Goal: Communication & Community: Ask a question

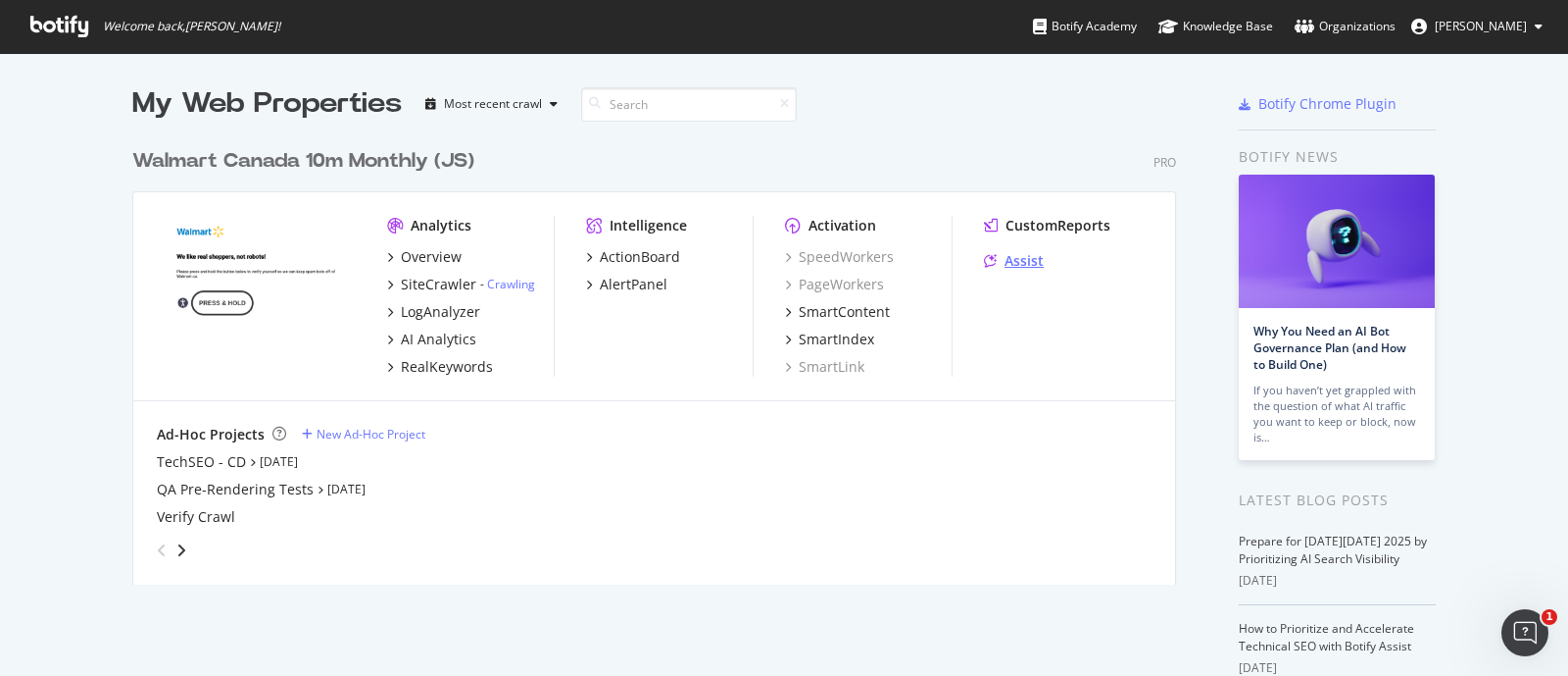
click at [1027, 253] on div "Assist" at bounding box center [1024, 261] width 39 height 20
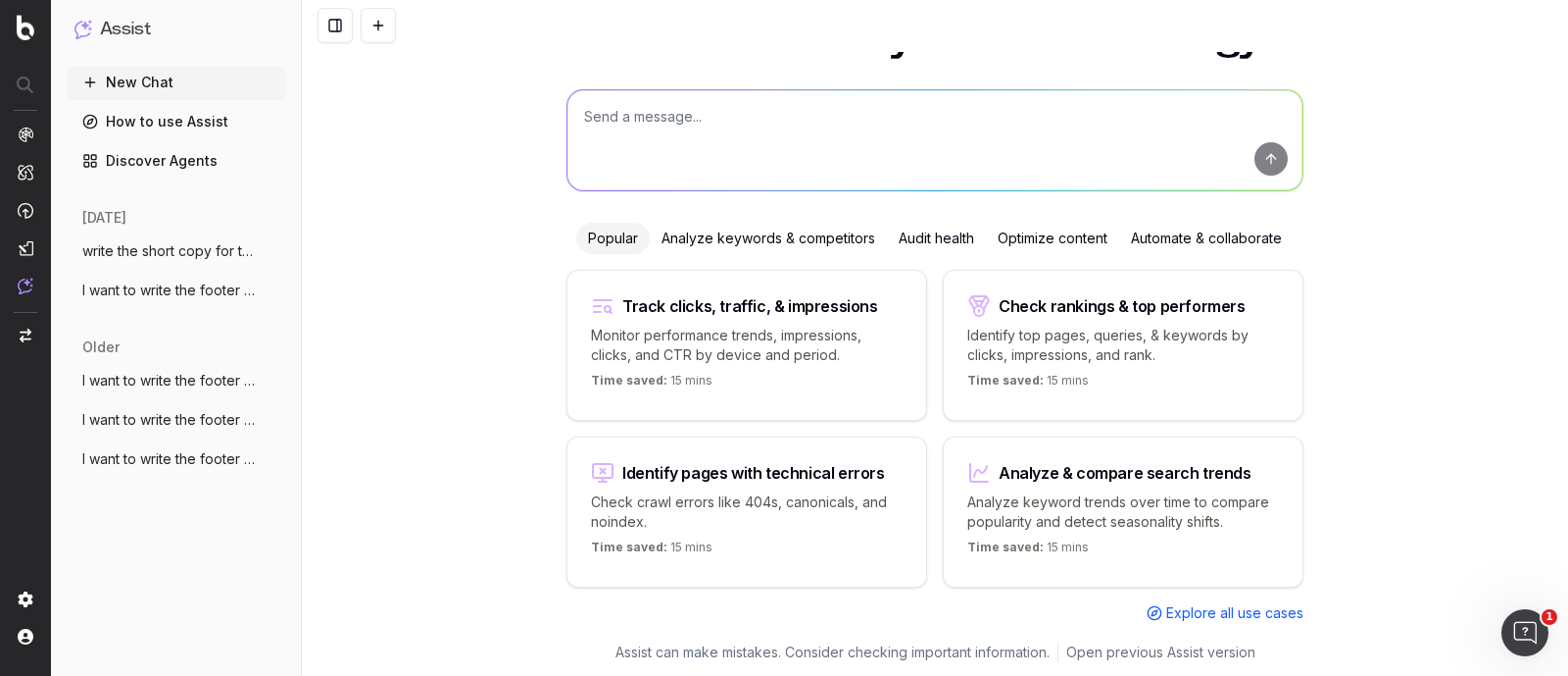
click at [142, 289] on span "I want to write the footer text. The foo" at bounding box center [168, 291] width 173 height 20
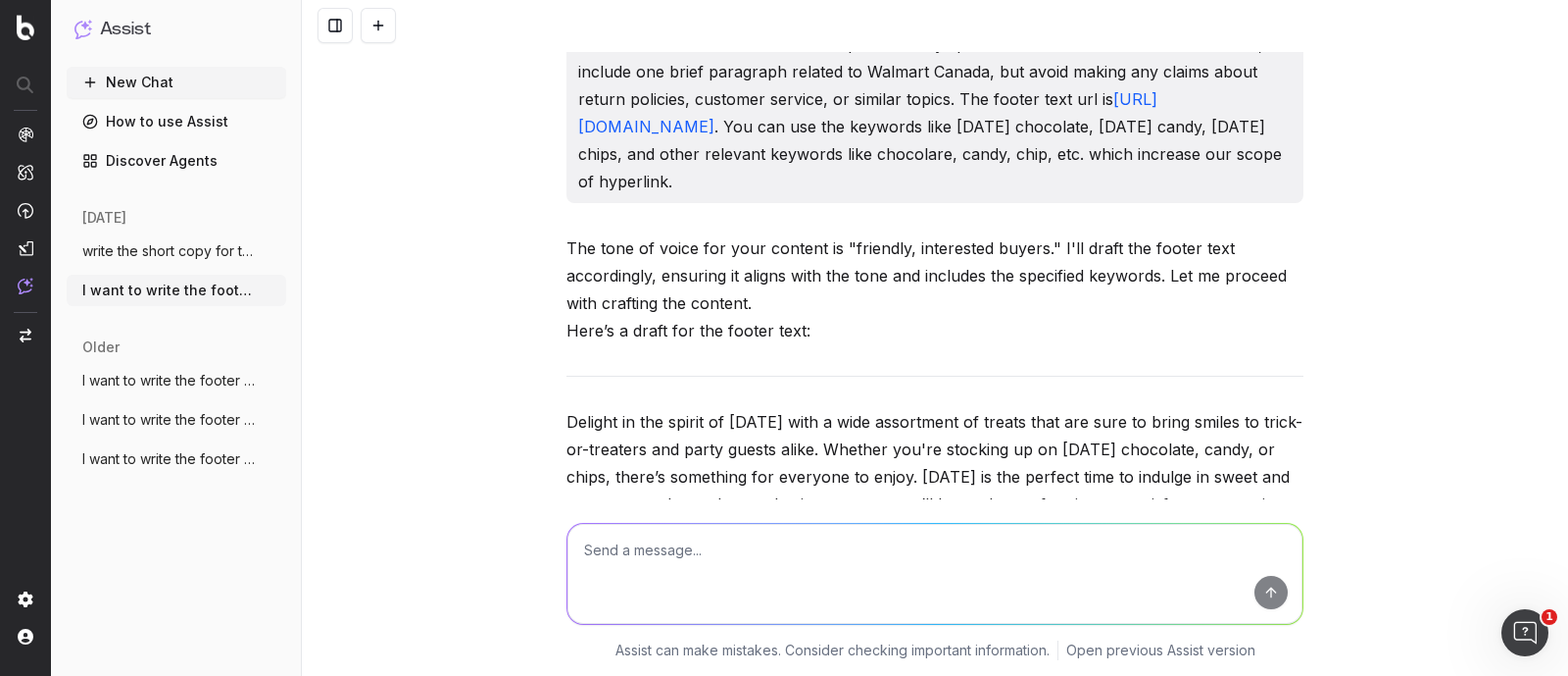
click at [667, 547] on textarea at bounding box center [935, 573] width 735 height 100
paste textarea "https://www.walmart.ca/en/browse/grocery/snacks-candy/halloween-treats/hallowee…"
type textarea "write the footer text for the url - https://www.walmart.ca/en/browse/grocery/sn…"
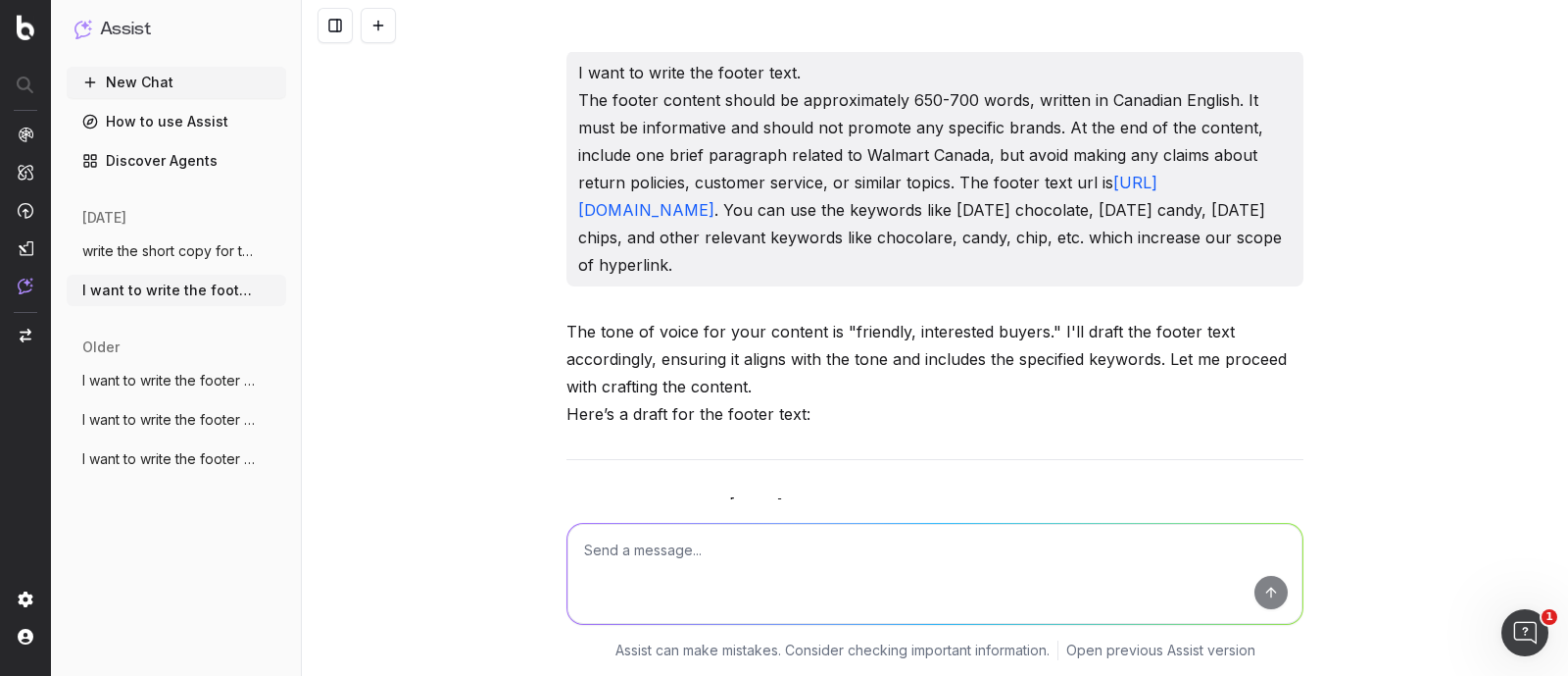
drag, startPoint x: 569, startPoint y: 75, endPoint x: 1004, endPoint y: 303, distance: 491.1
click at [1004, 279] on p "I want to write the footer text. The footer content should be approximately 650…" at bounding box center [934, 169] width 714 height 220
copy p "I want to write the footer text. The footer content should be approximately 650…"
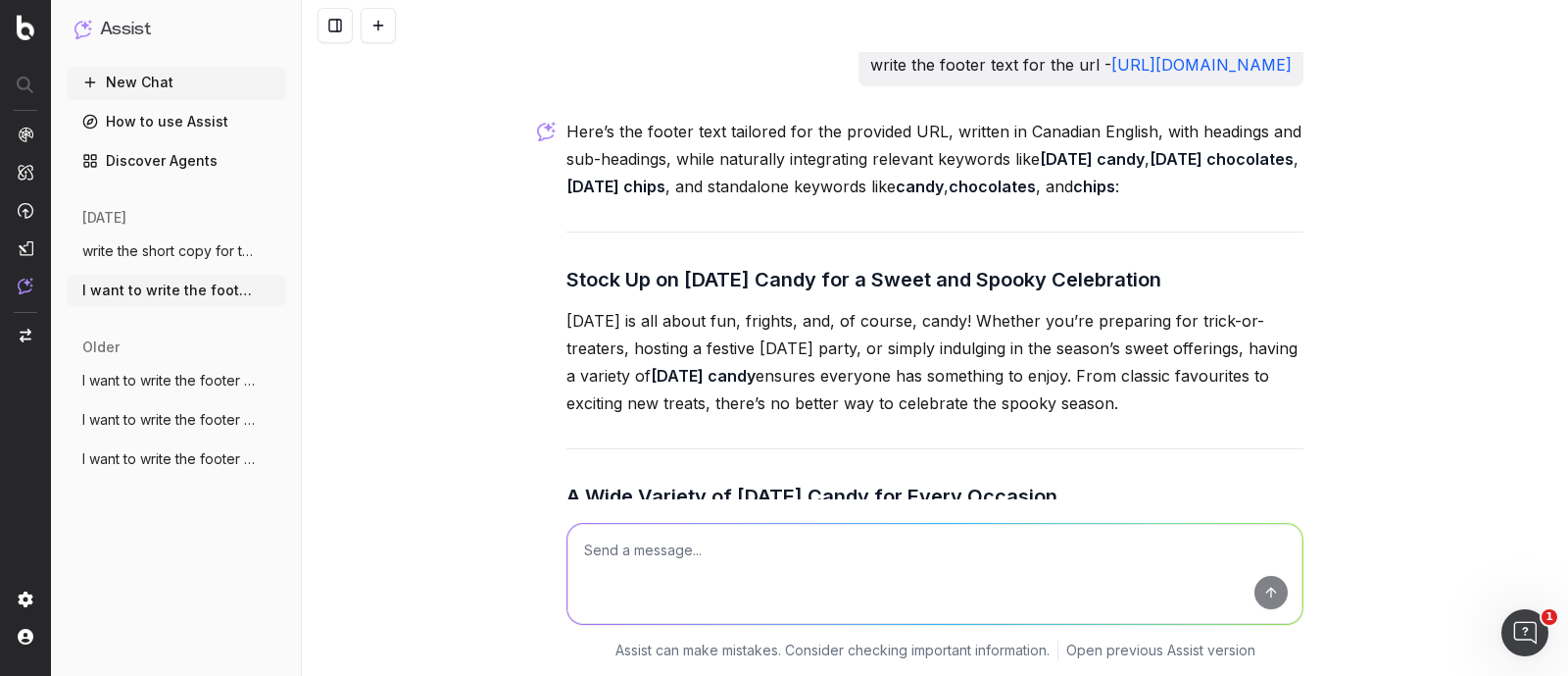
scroll to position [24833, 0]
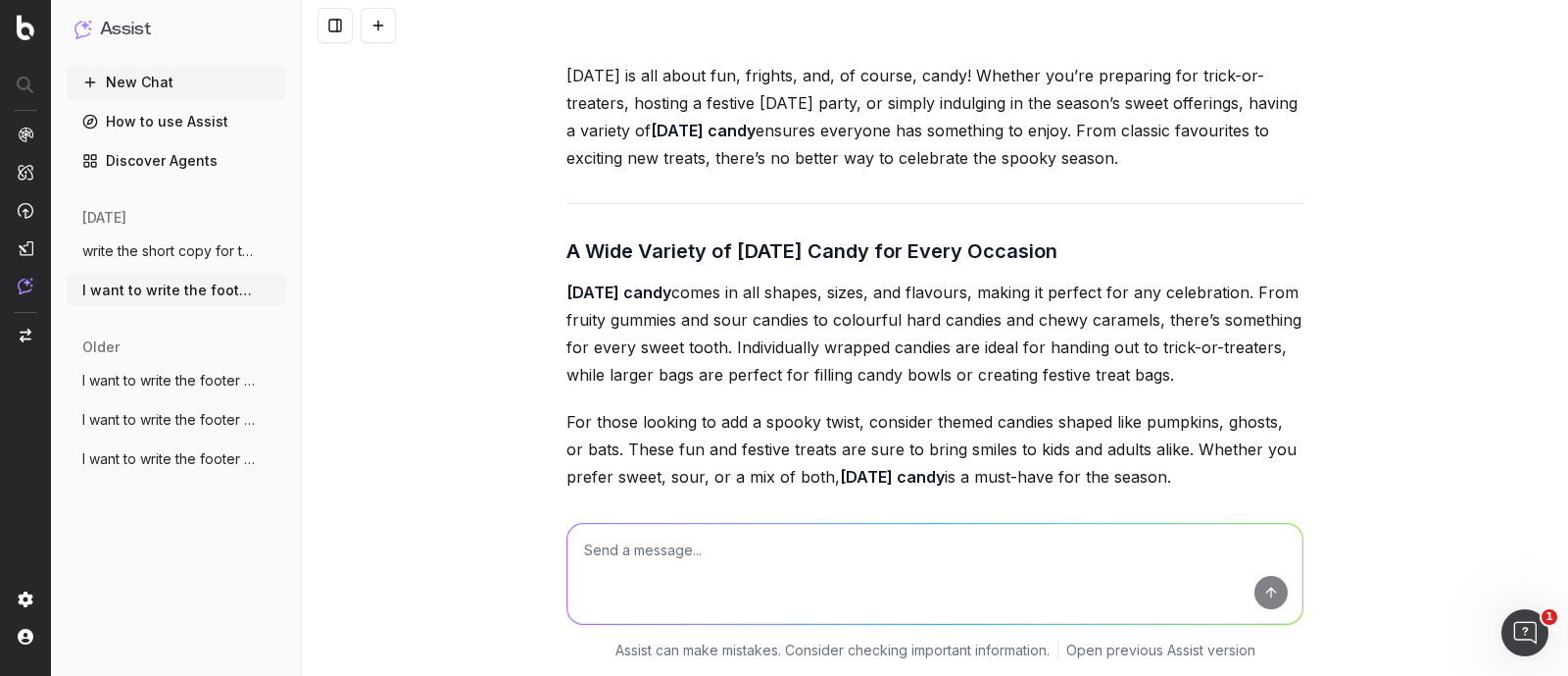
drag, startPoint x: 555, startPoint y: 179, endPoint x: 1250, endPoint y: 185, distance: 695.0
copy h3 "Stock Up on Halloween Candy for a Sweet and Spooky Celebration"
click at [720, 571] on textarea at bounding box center [935, 573] width 735 height 100
paste textarea "Stock Up on Halloween Candy for a Sweet and Spooky Celebration"
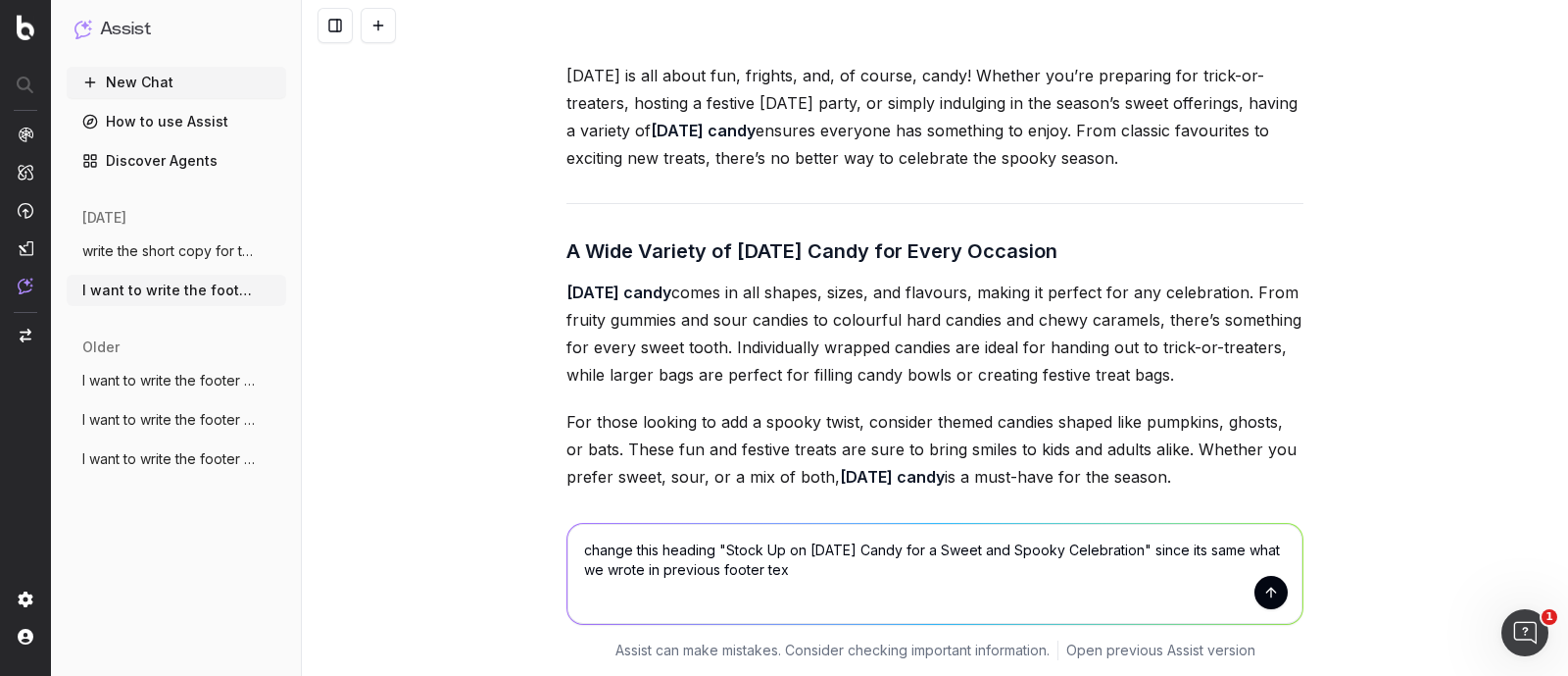
type textarea "change this heading "Stock Up on Halloween Candy for a Sweet and Spooky Celebra…"
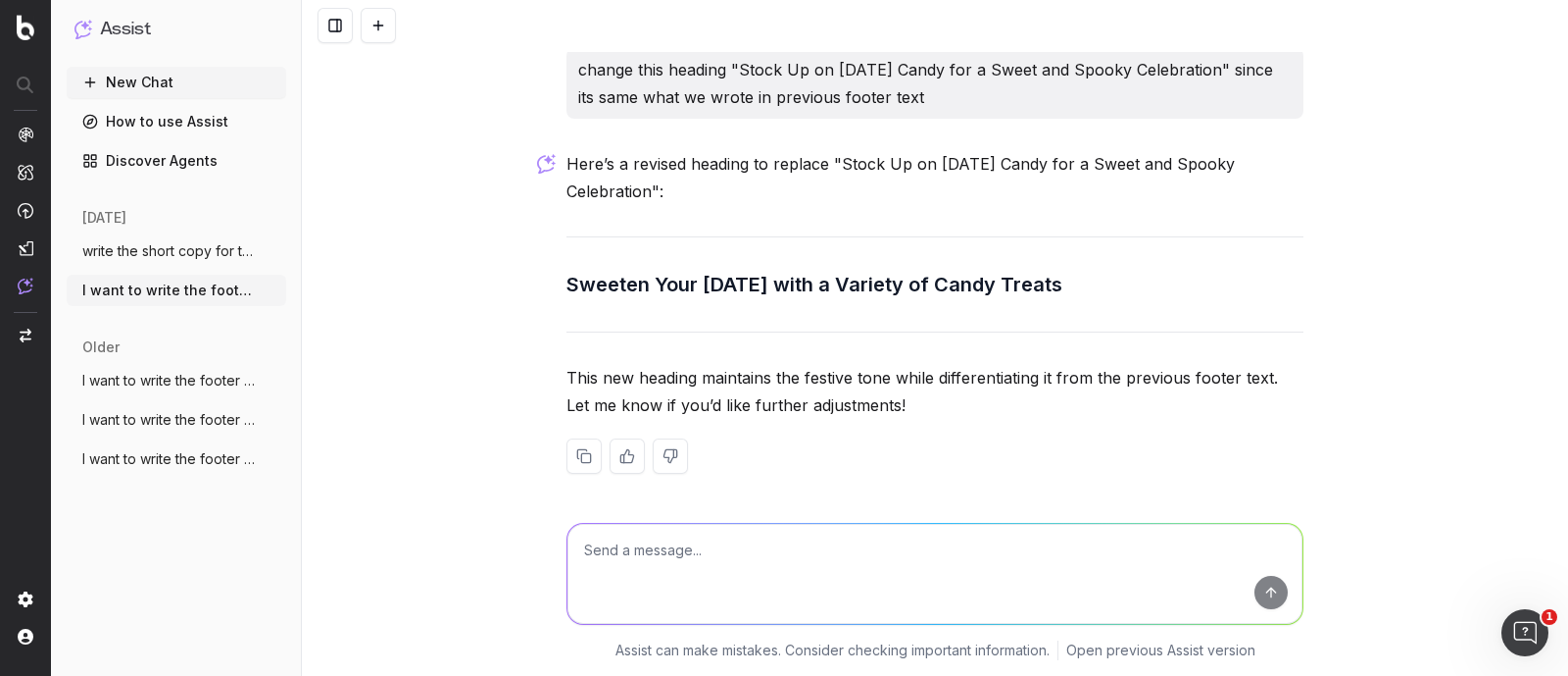
scroll to position [26516, 0]
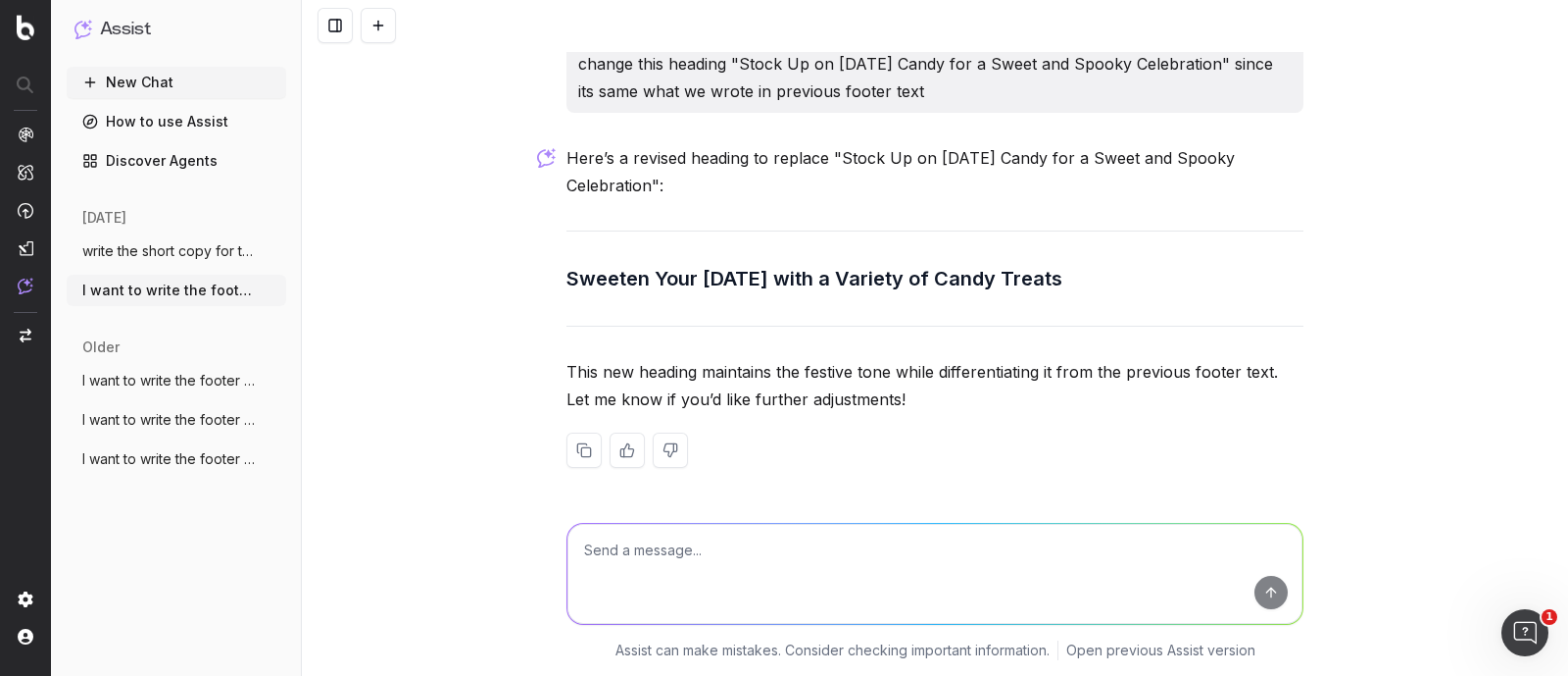
click at [699, 569] on textarea at bounding box center [935, 573] width 735 height 100
type textarea "keep halloween candy together"
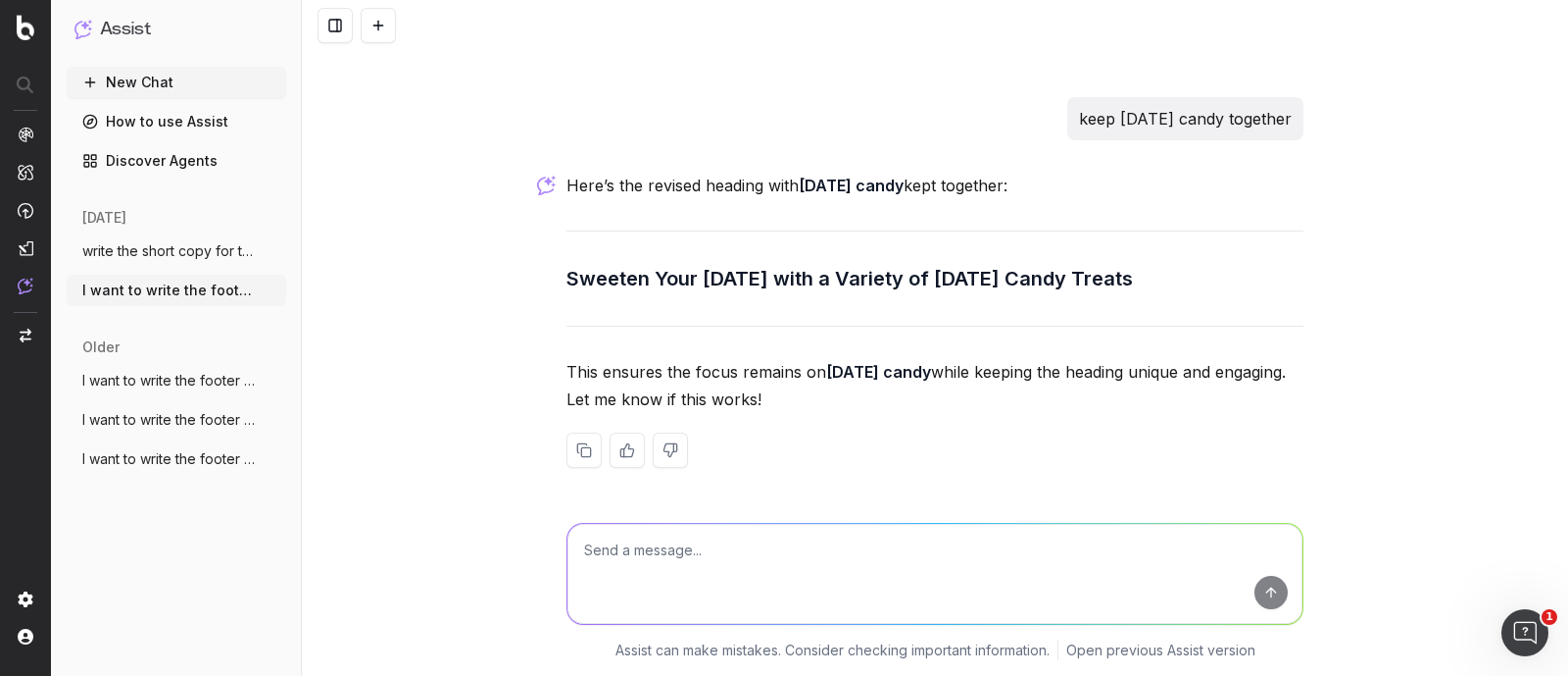
scroll to position [26851, 0]
drag, startPoint x: 558, startPoint y: 347, endPoint x: 1199, endPoint y: 345, distance: 641.0
click at [1199, 295] on h3 "Sweeten Your Halloween with a Variety of Halloween Candy Treats" at bounding box center [935, 278] width 737 height 31
click at [696, 543] on textarea at bounding box center [935, 573] width 735 height 100
type textarea "dont repeat halloween twice"
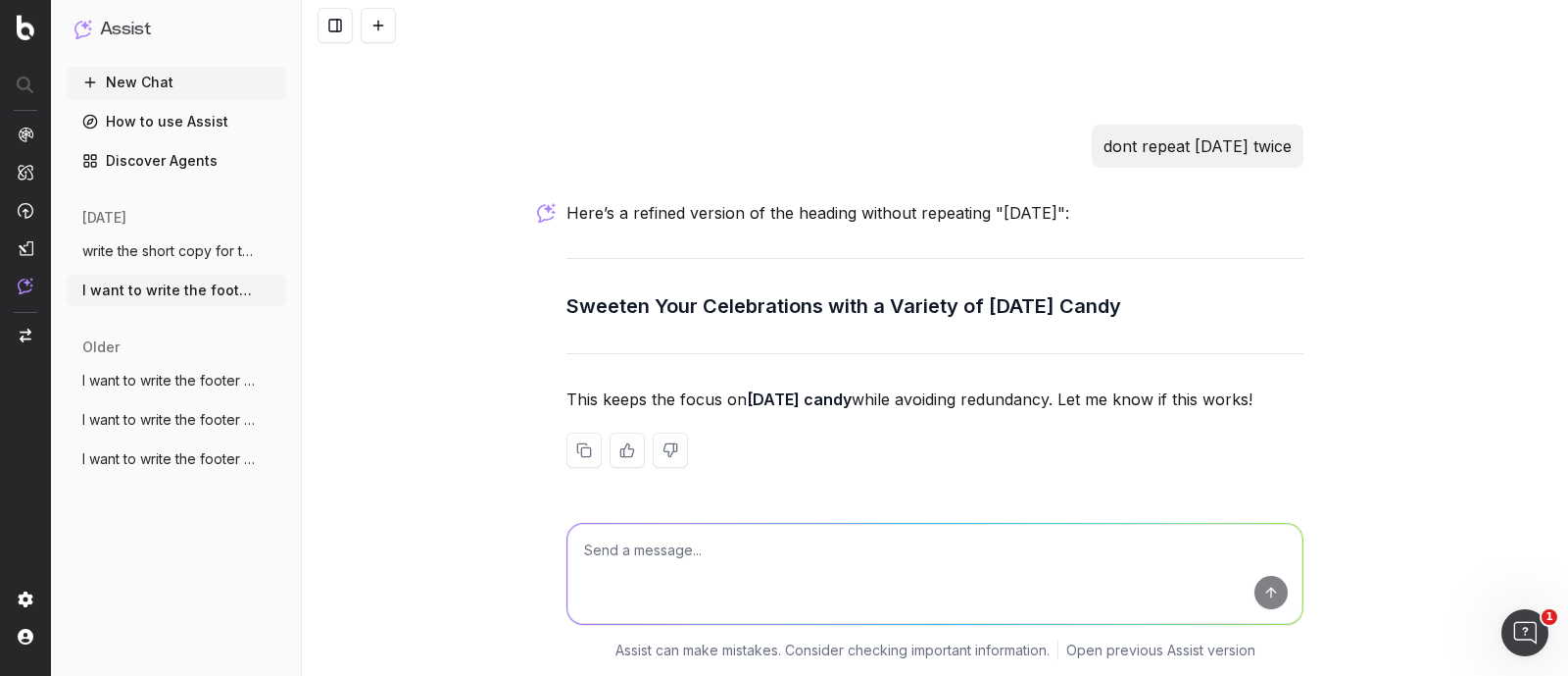
scroll to position [27292, 0]
drag, startPoint x: 561, startPoint y: 313, endPoint x: 1162, endPoint y: 301, distance: 601.1
click at [1162, 301] on h3 "Sweeten Your Celebrations with a Variety of Halloween Candy" at bounding box center [935, 306] width 737 height 31
copy h3 "Sweeten Your Celebrations with a Variety of Halloween Candy"
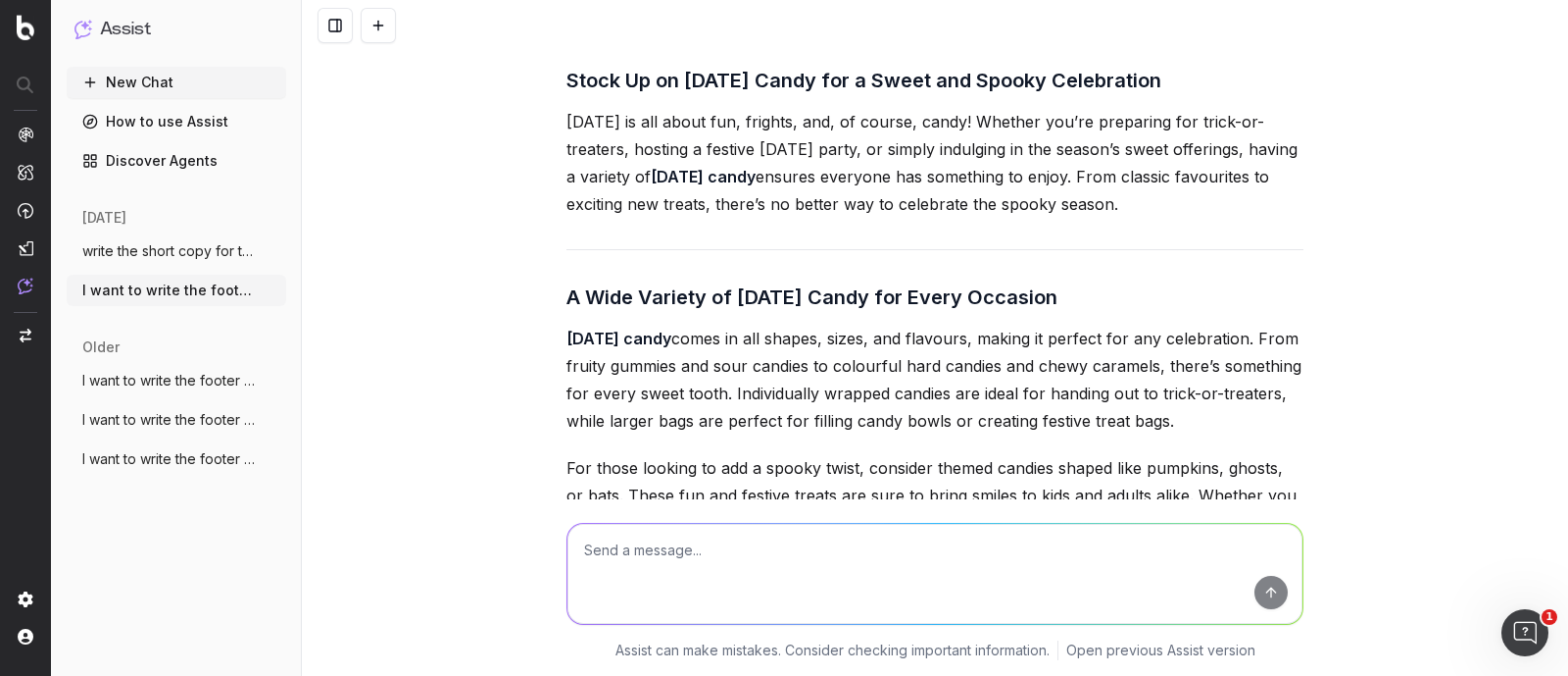
scroll to position [24840, 0]
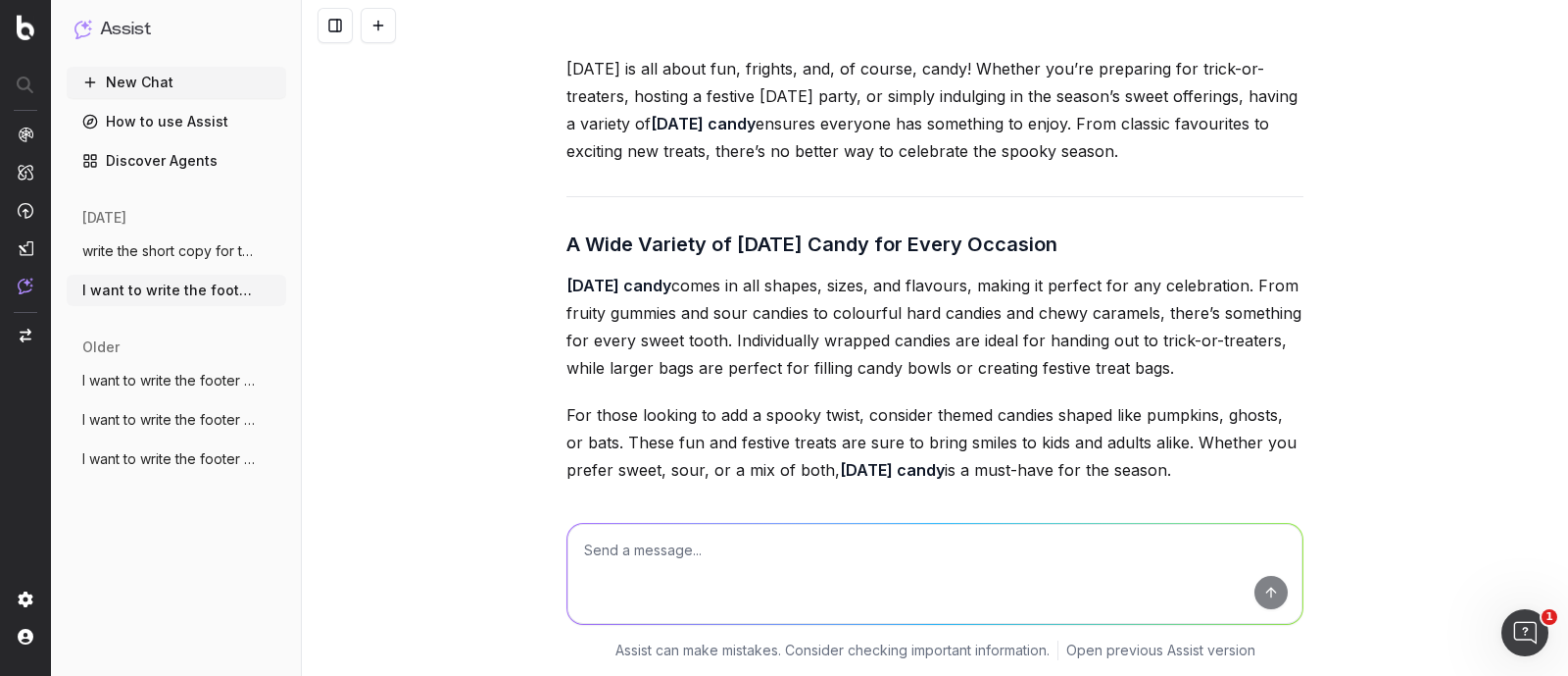
drag, startPoint x: 559, startPoint y: 209, endPoint x: 1235, endPoint y: 286, distance: 680.4
click at [1235, 165] on p "Halloween is all about fun, frights, and, of course, candy! Whether you’re prep…" at bounding box center [935, 110] width 737 height 110
copy p "Halloween is all about fun, frights, and, of course, candy! Whether you’re prep…"
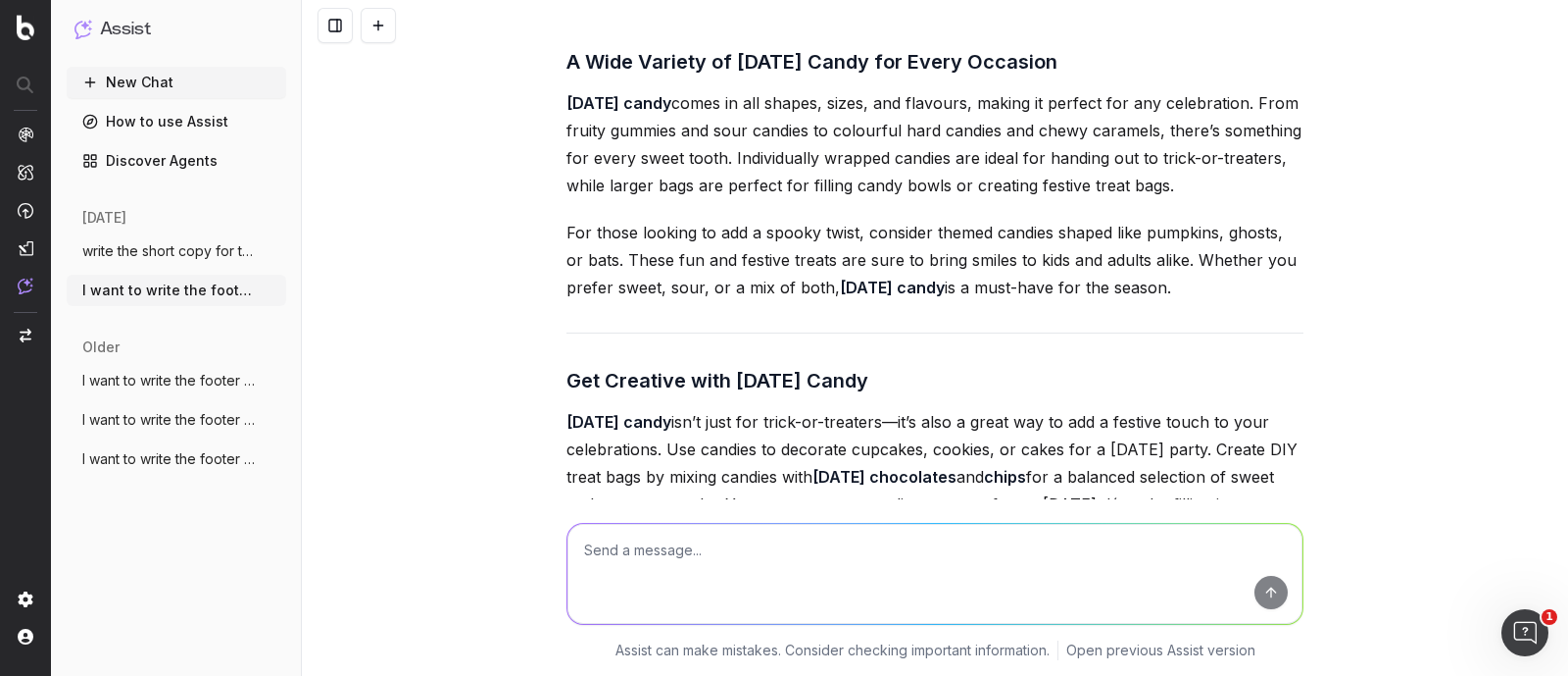
scroll to position [25085, 0]
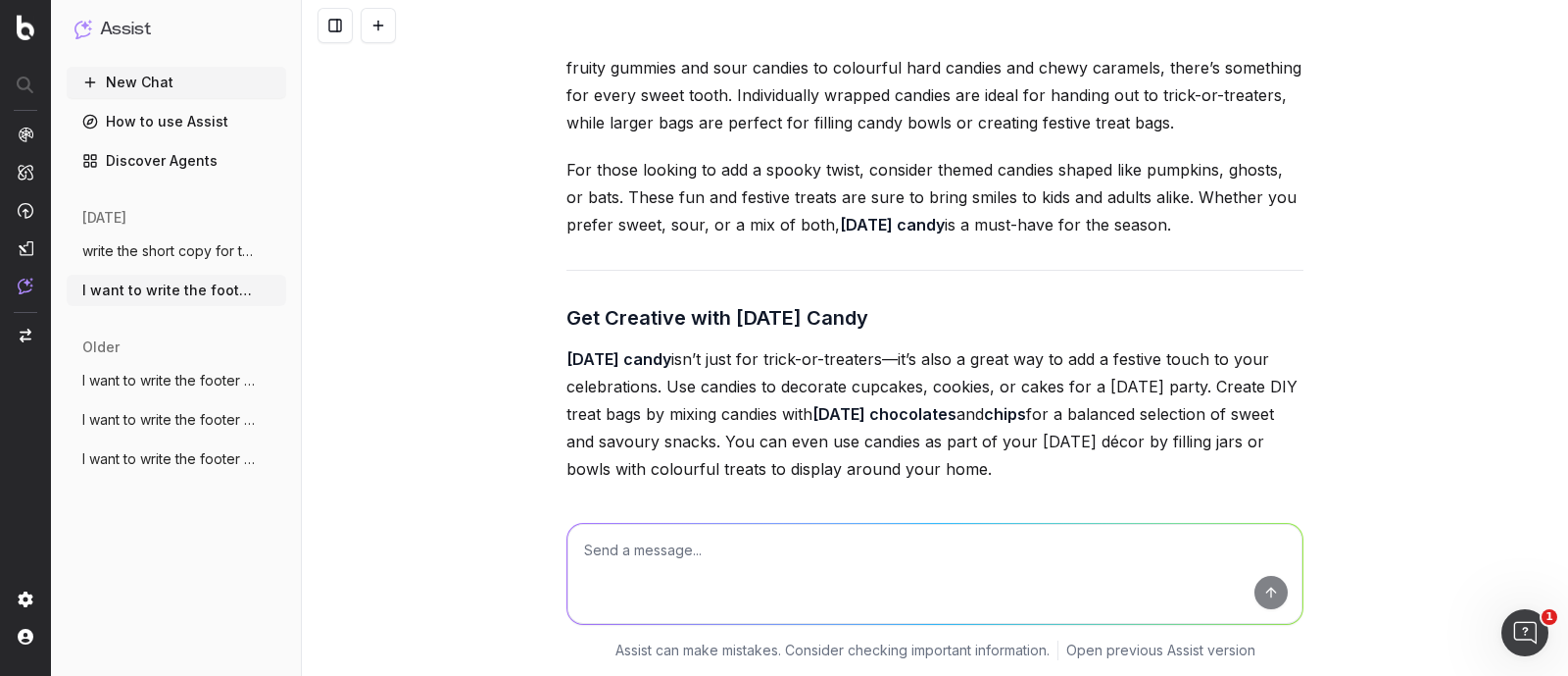
click at [730, 546] on textarea at bounding box center [935, 573] width 735 height 100
click at [902, 546] on textarea "all the headings are getting same with the previousfooter text keep the heading…" at bounding box center [935, 573] width 735 height 100
type textarea "all the headings are getting same with the previous footer text keep the headin…"
click at [1265, 596] on button "submit" at bounding box center [1271, 591] width 33 height 33
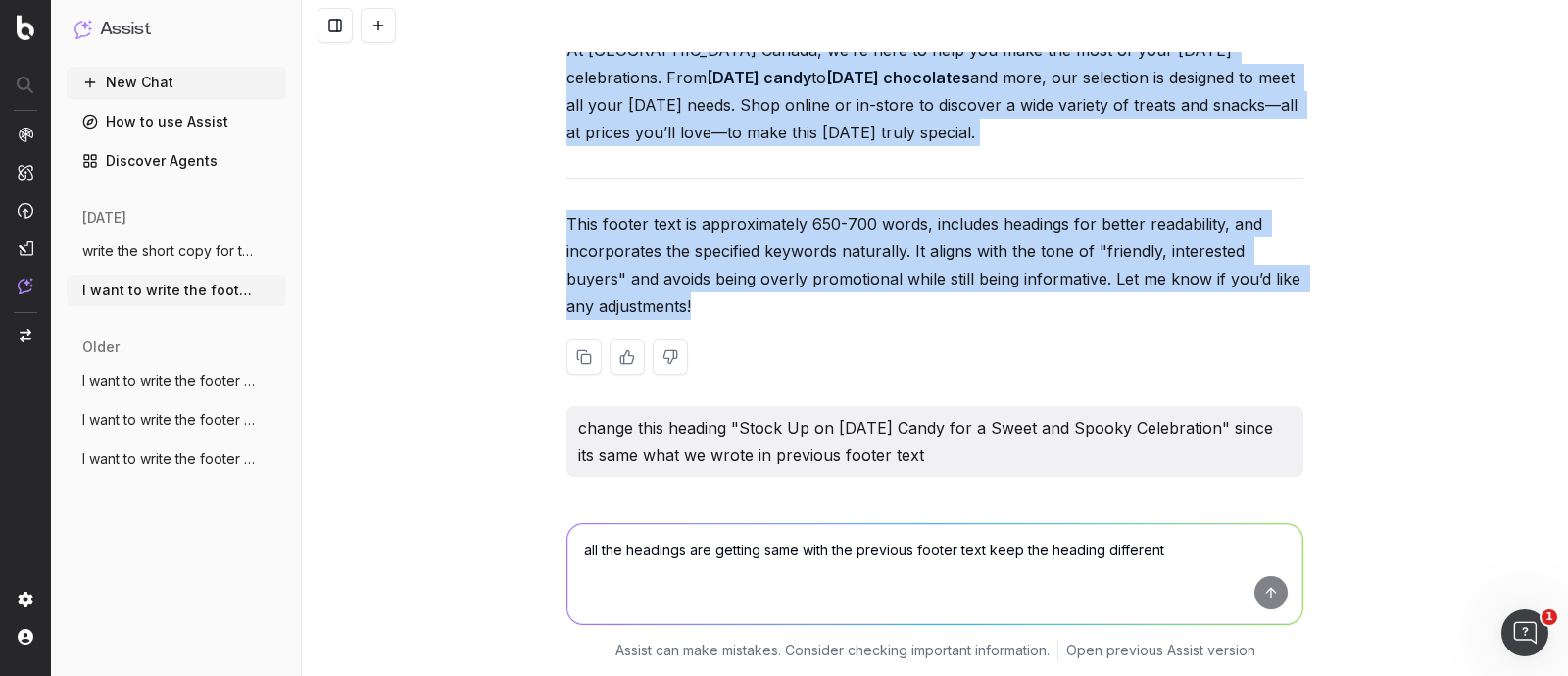
scroll to position [26100, 0]
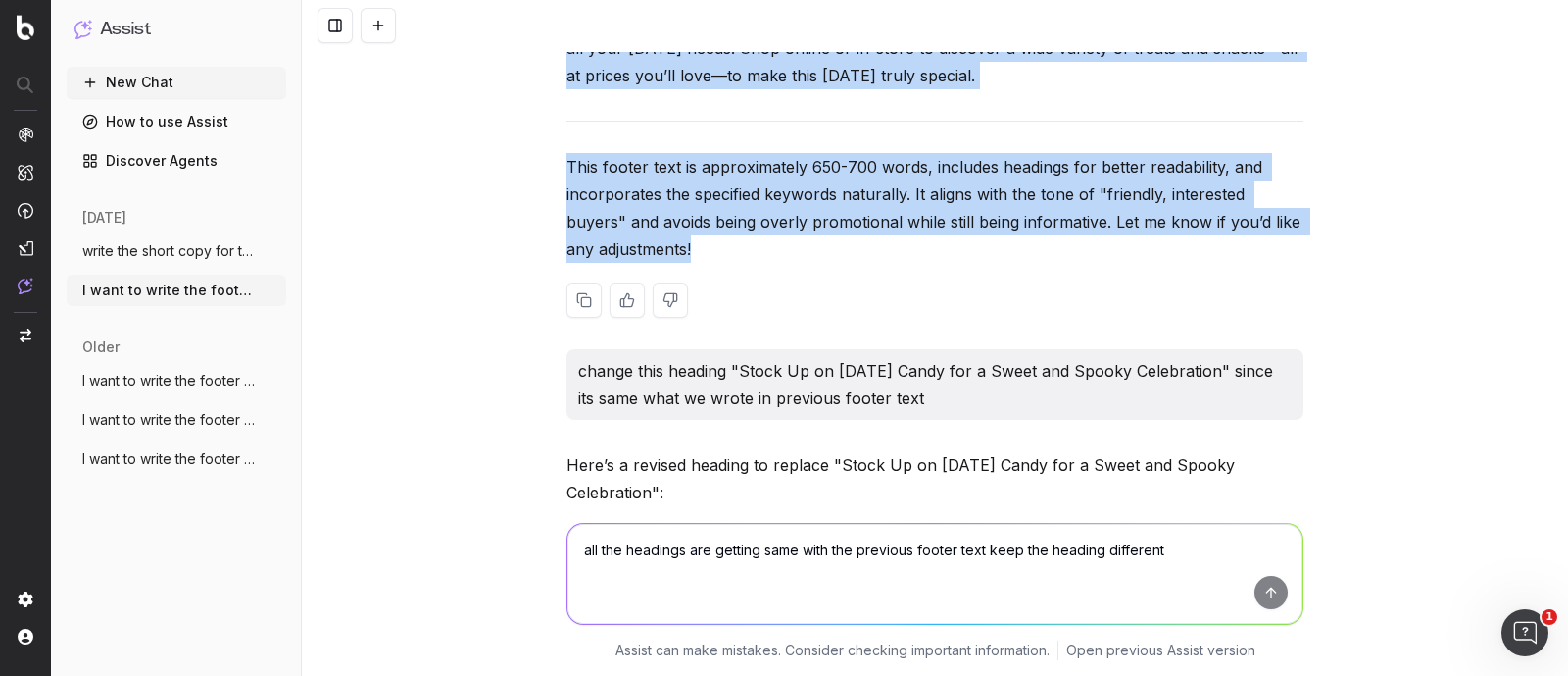
drag, startPoint x: 560, startPoint y: 257, endPoint x: 975, endPoint y: 196, distance: 419.5
copy div "Stock Up on Halloween Candy for a Sweet and Spooky Celebration Halloween is all…"
click at [794, 539] on textarea at bounding box center [935, 573] width 735 height 100
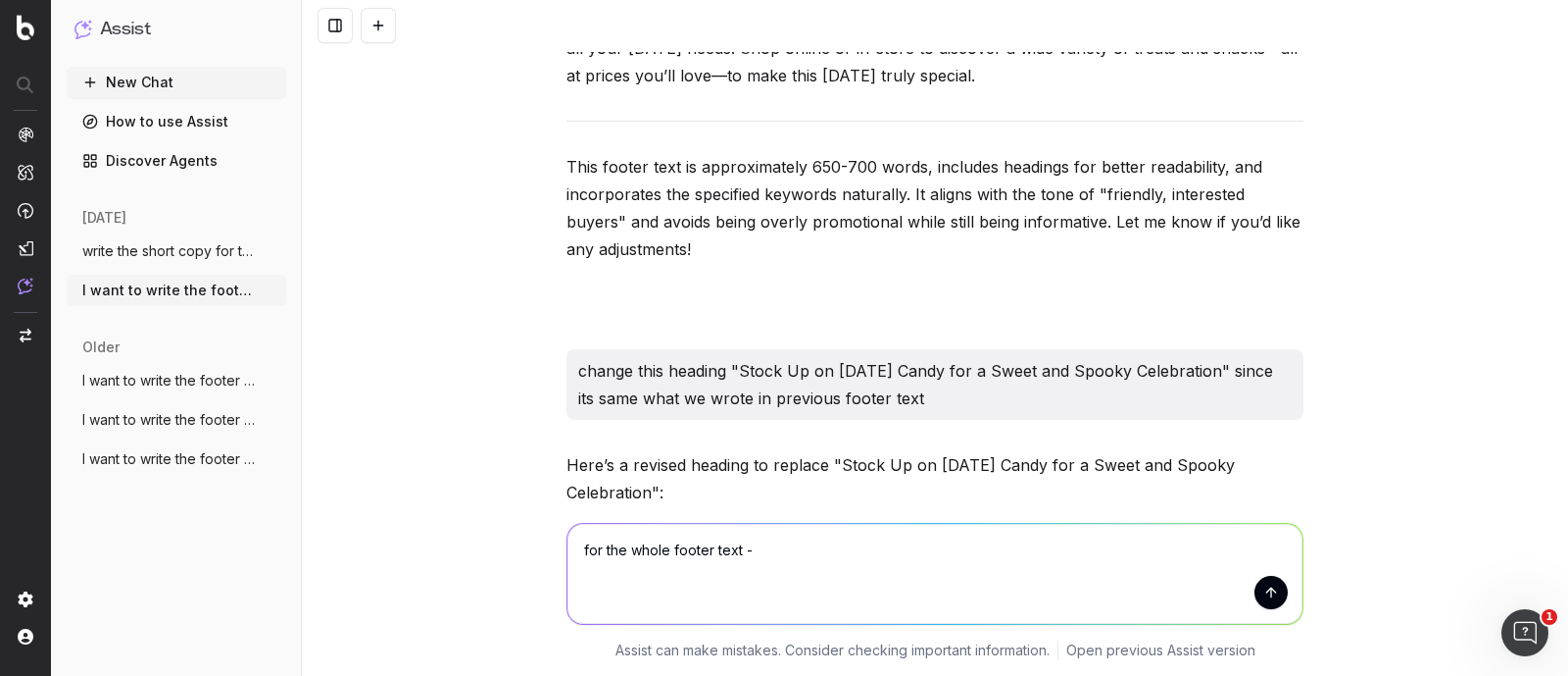
paste textarea "Stock Up on Halloween Candy for a Sweet and Spooky Celebration Halloween is all…"
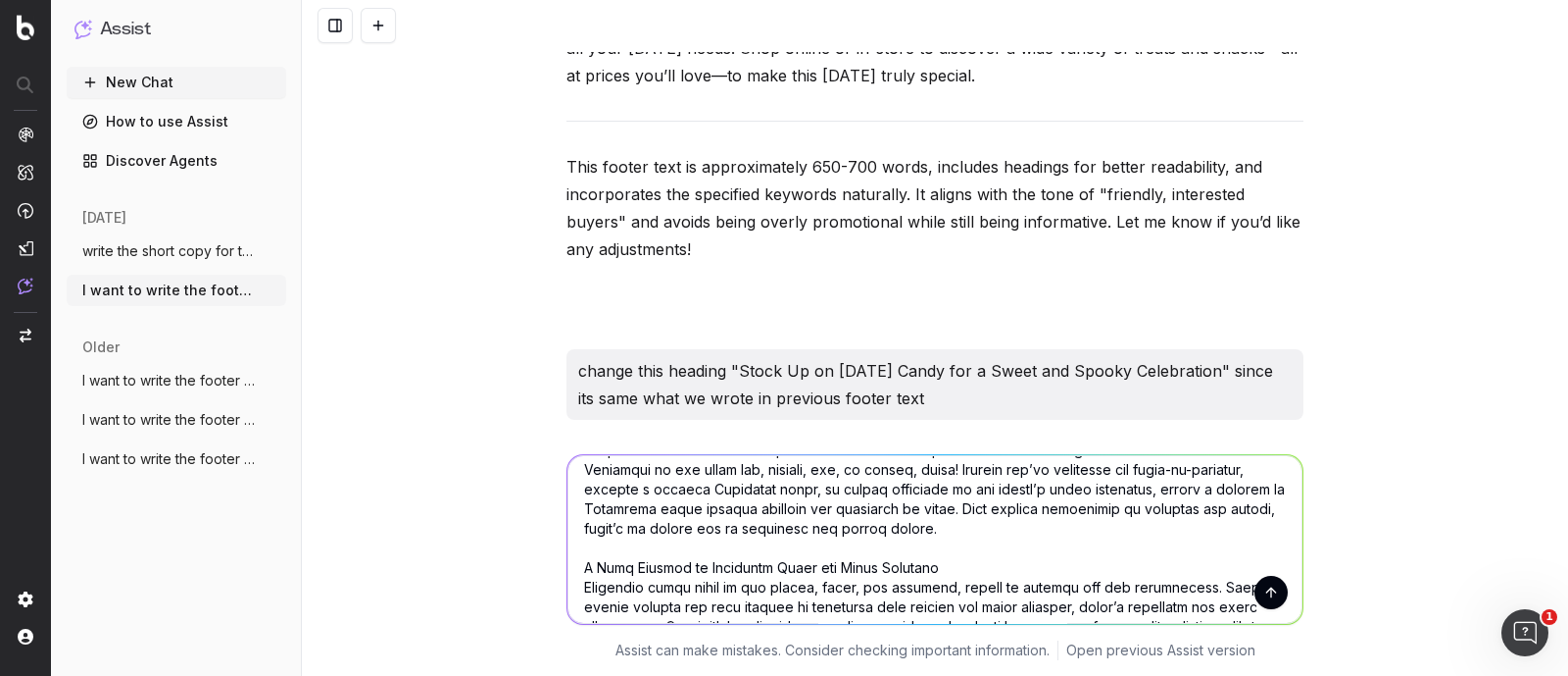
scroll to position [0, 0]
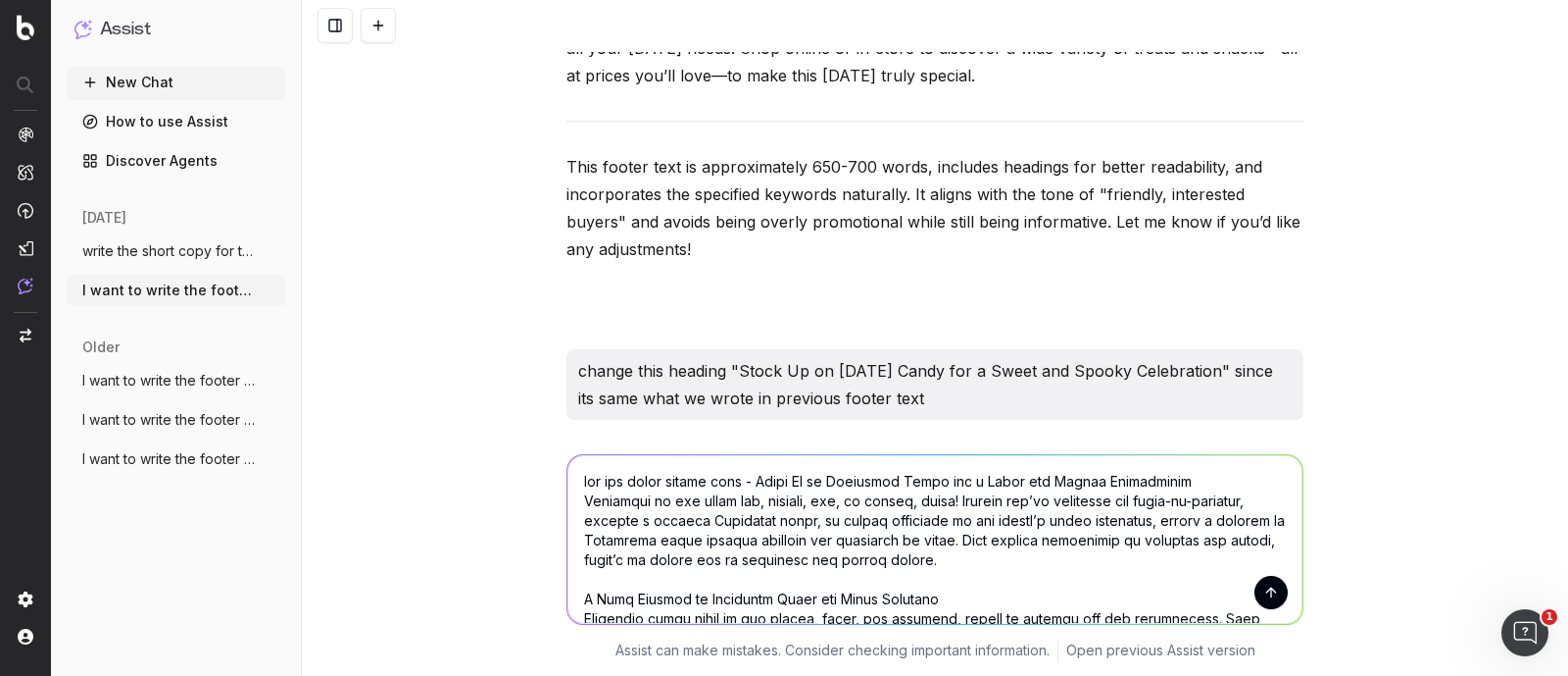
click at [731, 478] on textarea at bounding box center [935, 539] width 735 height 169
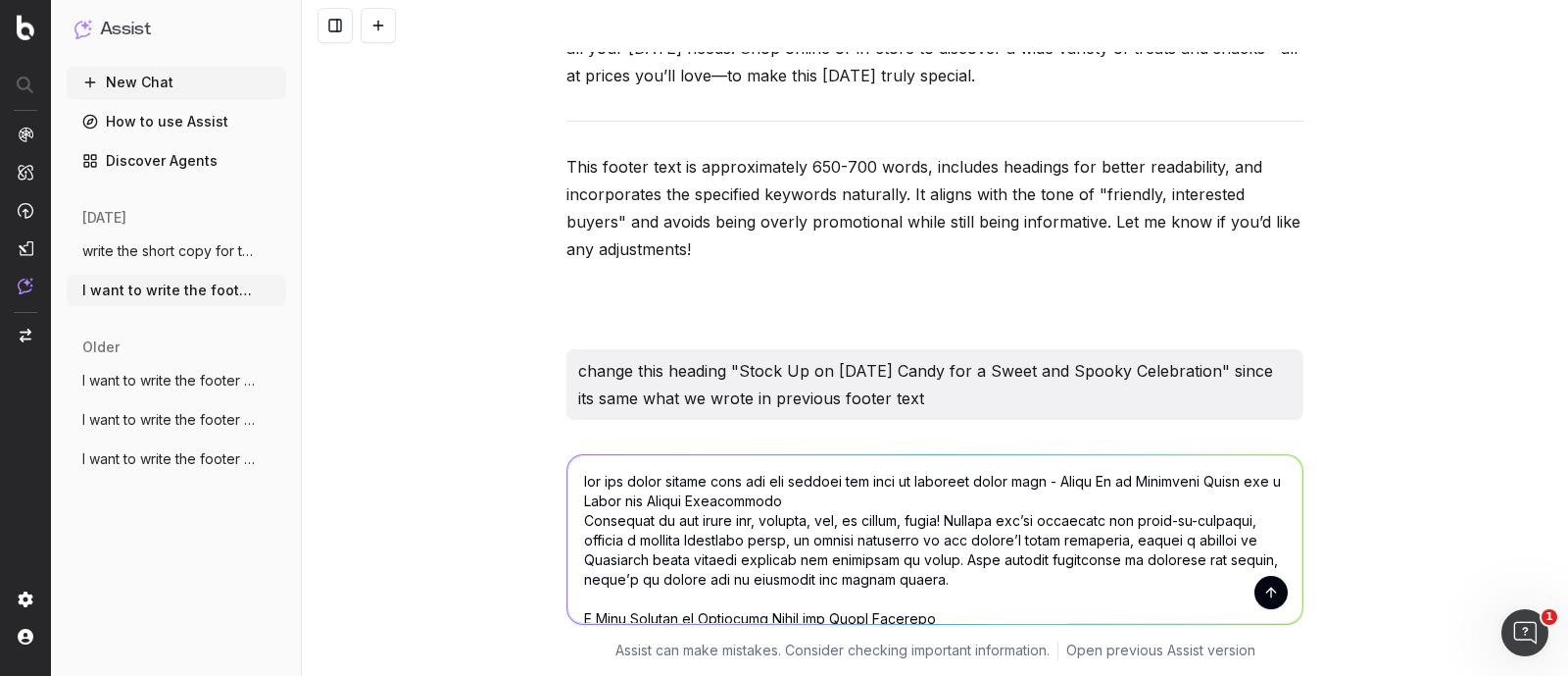
click at [994, 480] on textarea at bounding box center [935, 539] width 735 height 169
type textarea "for the whole footer text all the heading are same as previous footer text - St…"
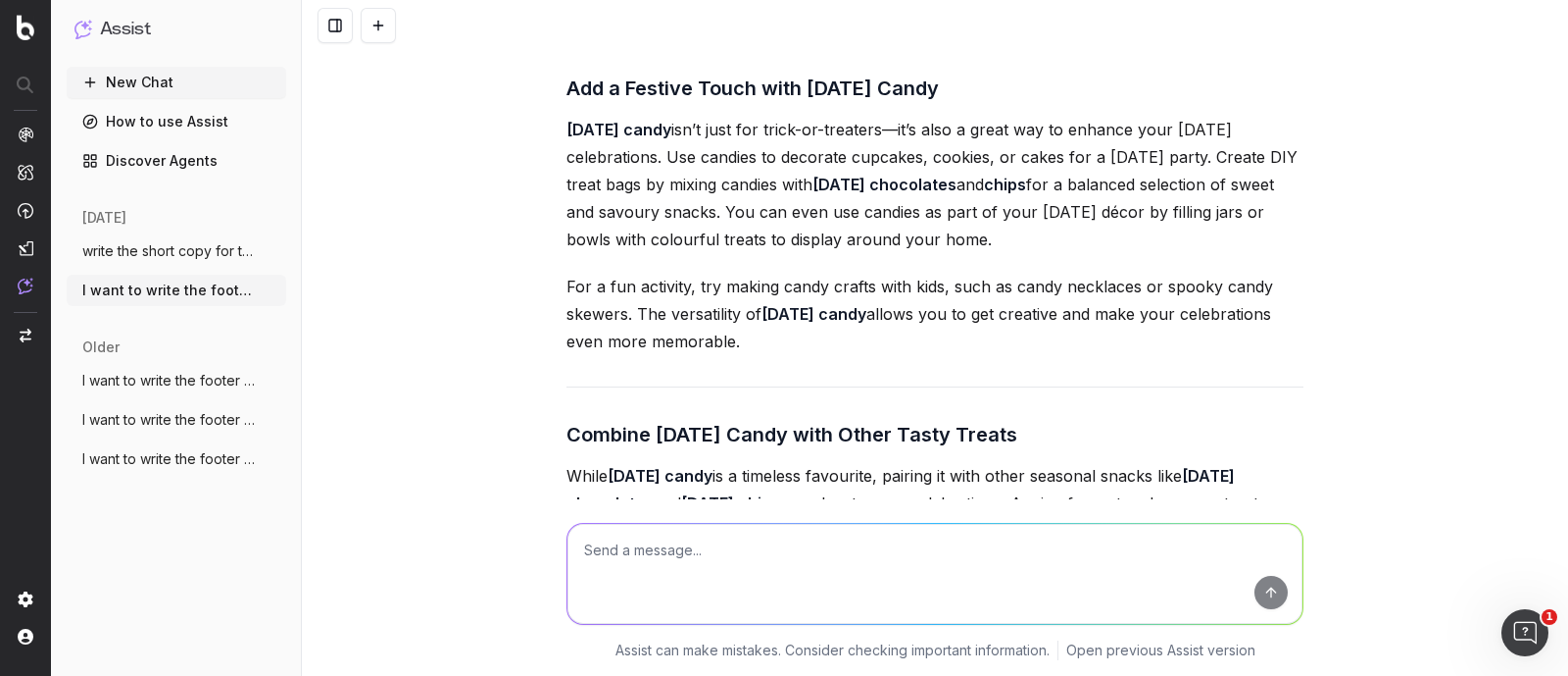
scroll to position [29900, 0]
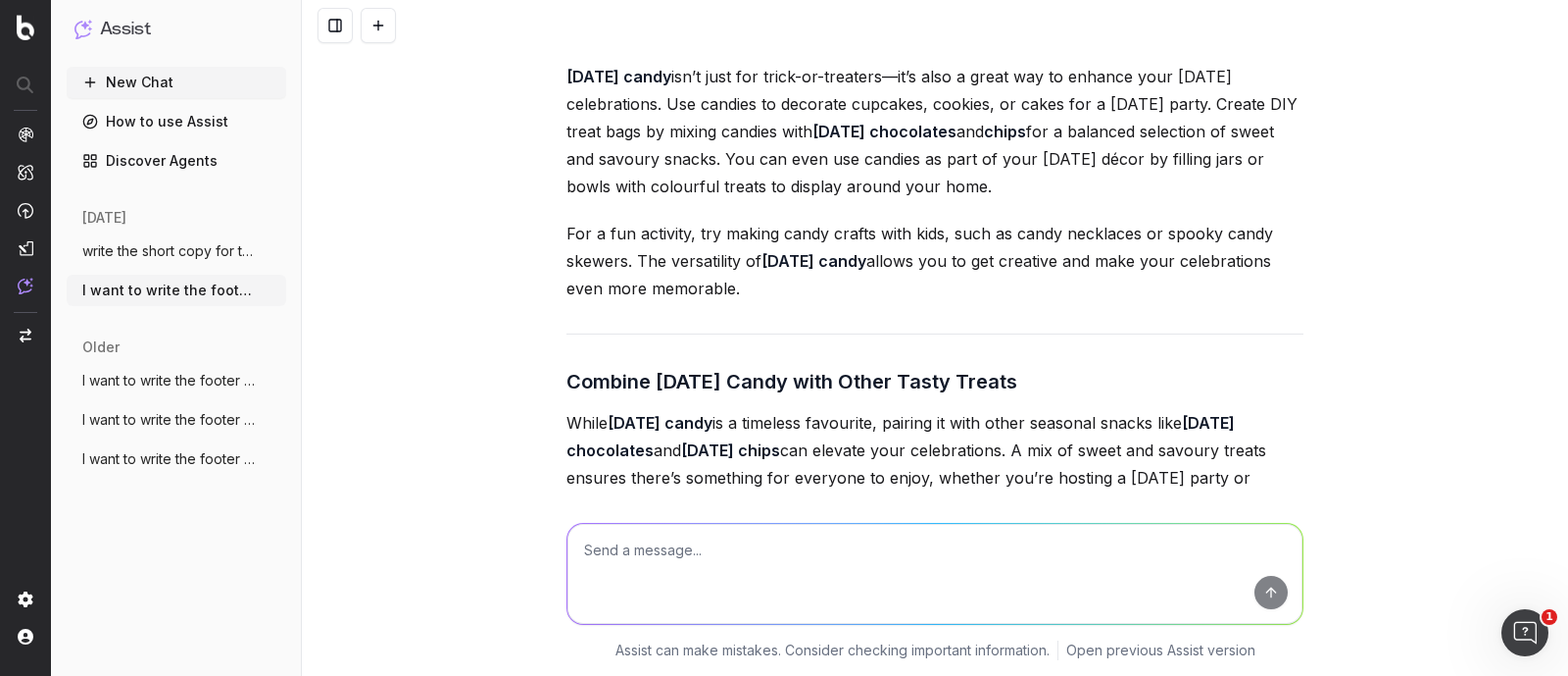
drag, startPoint x: 559, startPoint y: 117, endPoint x: 750, endPoint y: 370, distance: 317.0
click at [750, 370] on div "Here’s a revised version of the footer text with unique and differentiated head…" at bounding box center [935, 181] width 737 height 1630
copy div "Add a Festive Touch with Halloween Candy Halloween candy isn’t just for trick-o…"
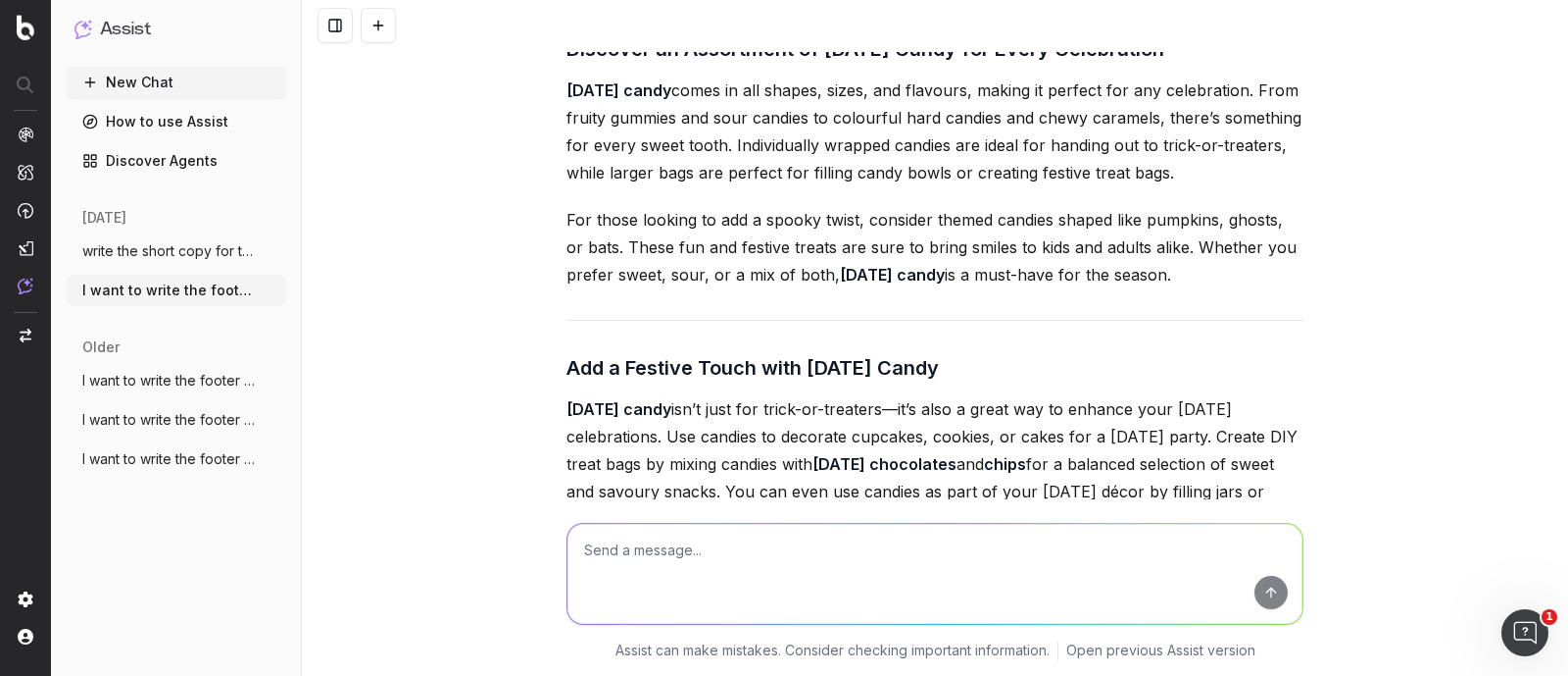
scroll to position [29532, 0]
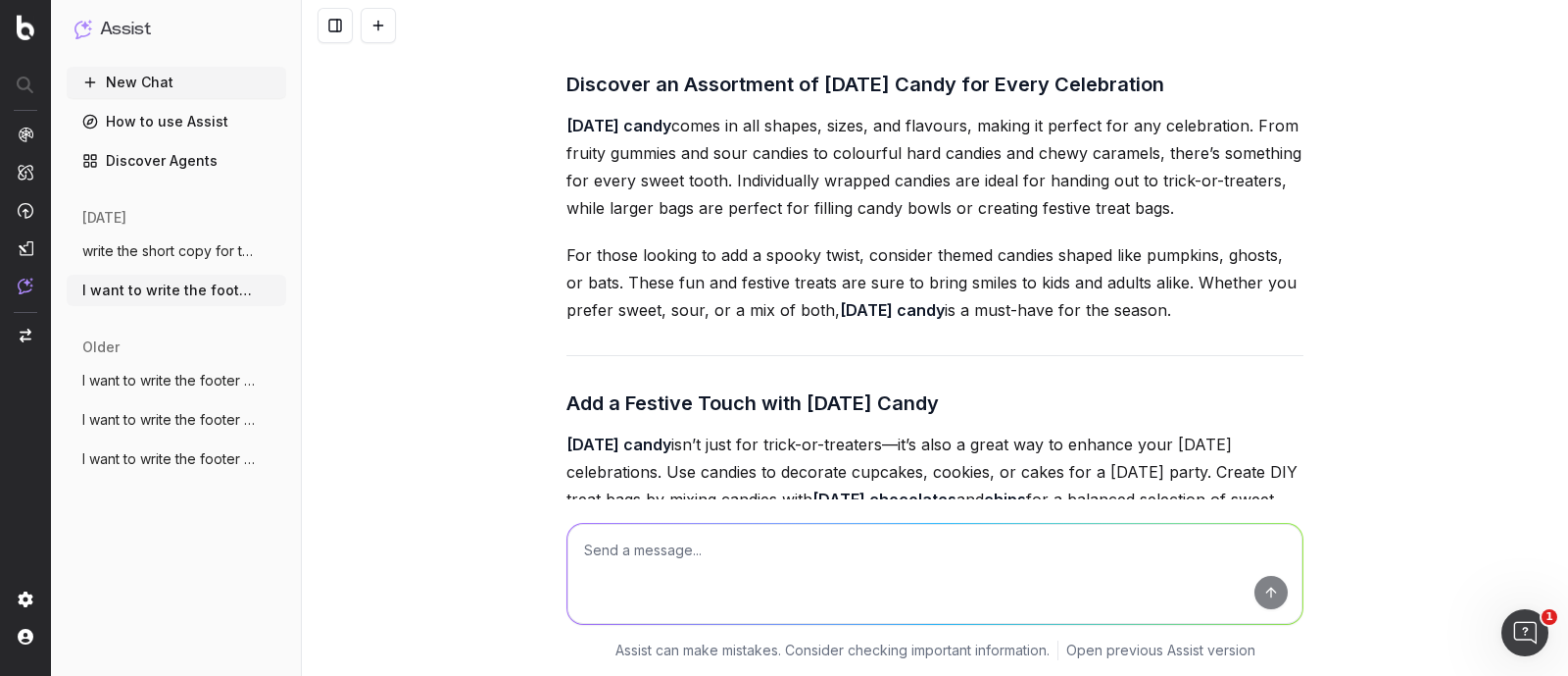
drag, startPoint x: 559, startPoint y: 166, endPoint x: 1234, endPoint y: 154, distance: 675.1
click at [1234, 100] on h3 "Discover an Assortment of Halloween Candy for Every Celebration" at bounding box center [935, 84] width 737 height 31
copy h3 "Discover an Assortment of Halloween Candy for Every Celebration"
click at [733, 547] on textarea at bounding box center [935, 573] width 735 height 100
paste textarea "Discover an Assortment of Halloween Candy for Every Celebration"
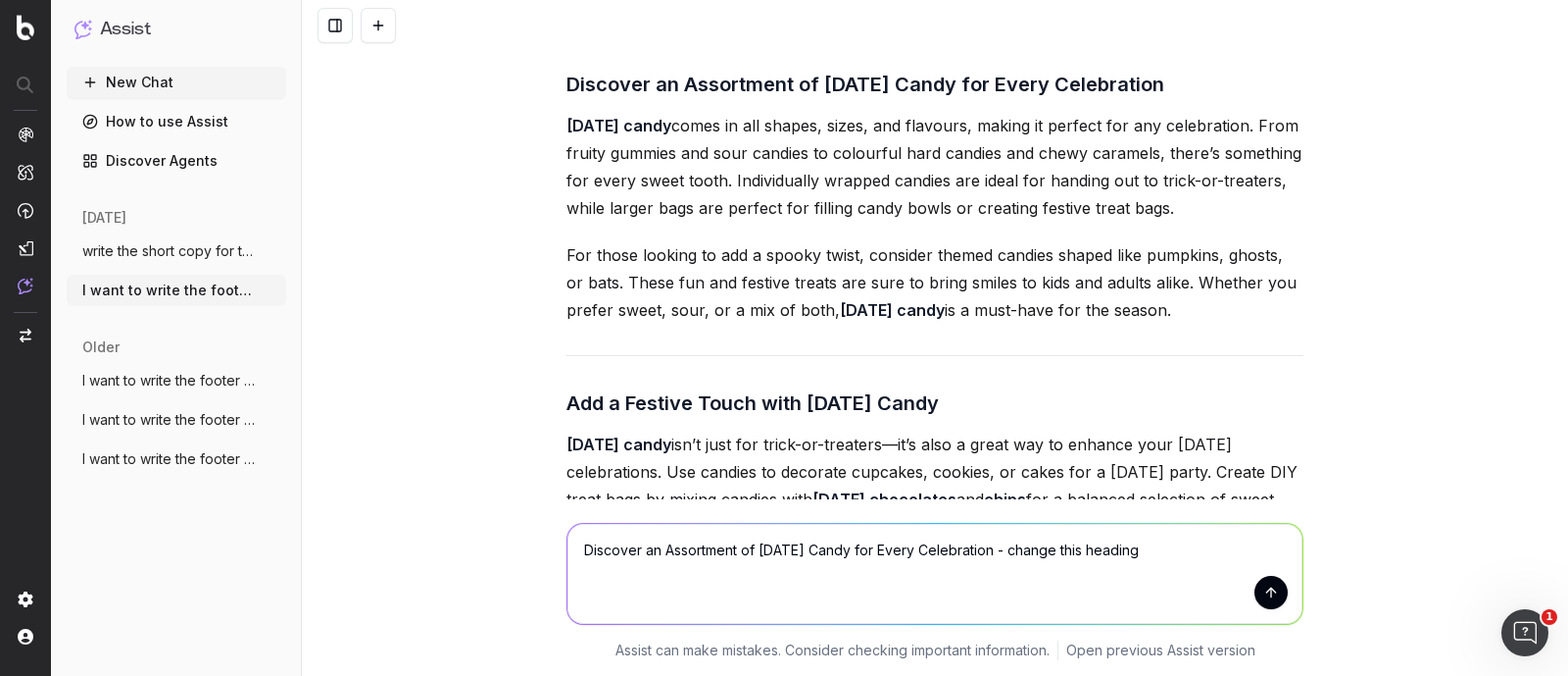
type textarea "Discover an Assortment of Halloween Candy for Every Celebration - change this h…"
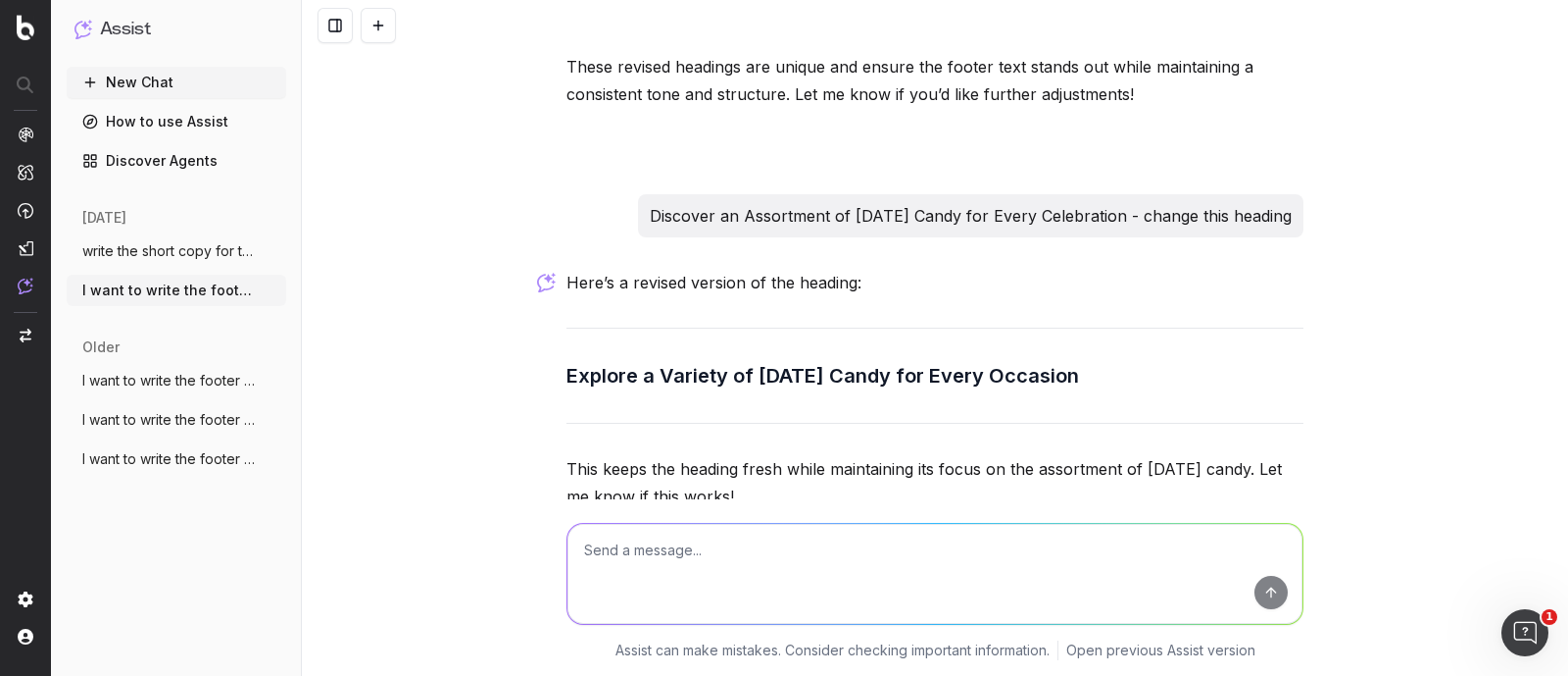
scroll to position [30876, 0]
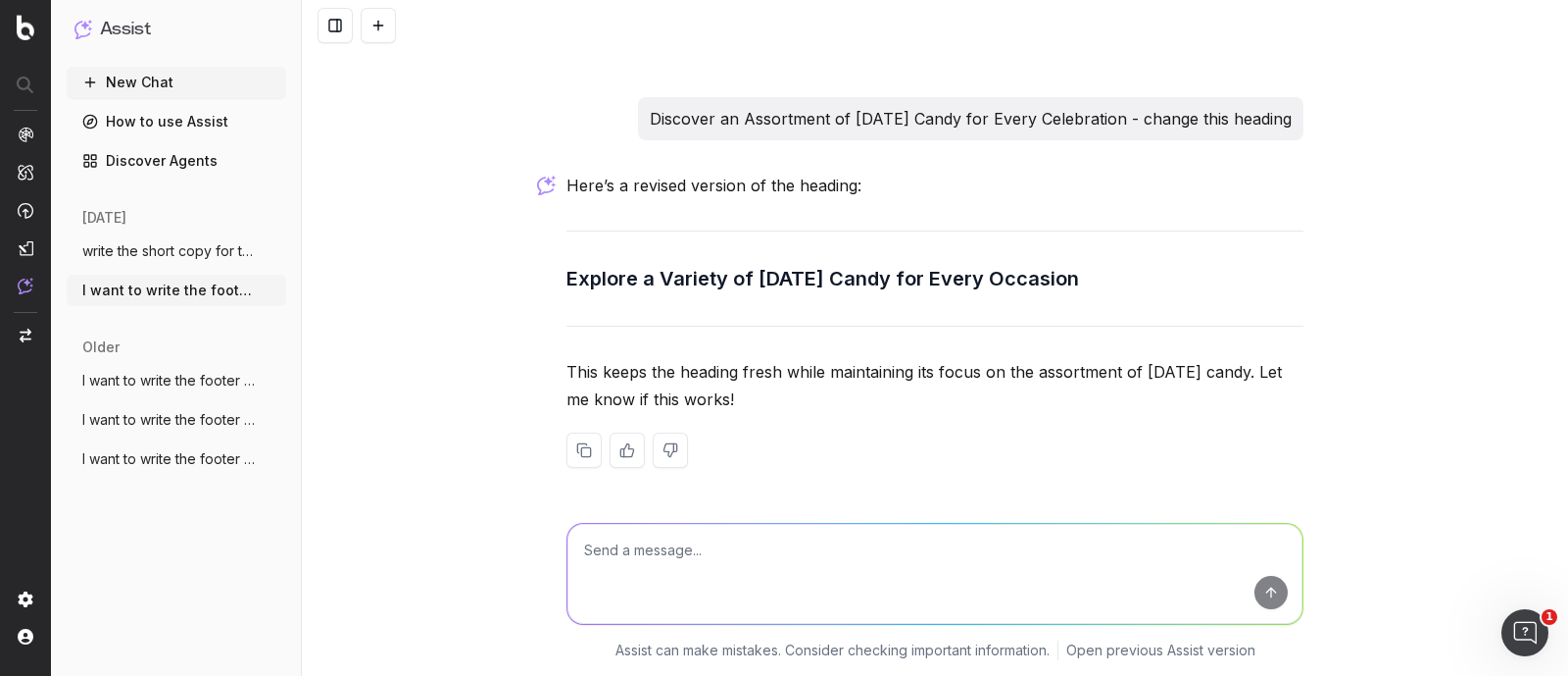
drag, startPoint x: 555, startPoint y: 289, endPoint x: 1146, endPoint y: 286, distance: 591.0
copy h3 "Explore a Variety of Halloween Candy for Every Occasion"
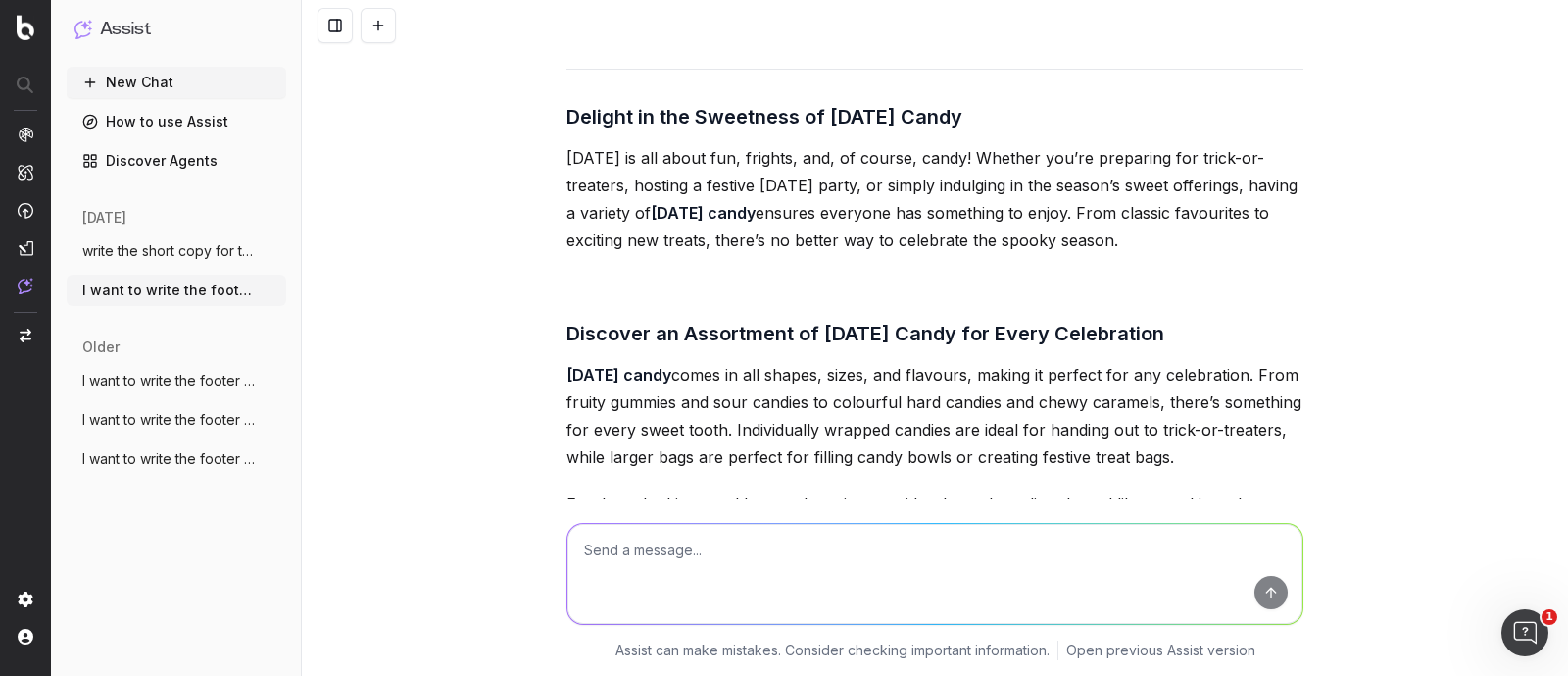
scroll to position [29528, 0]
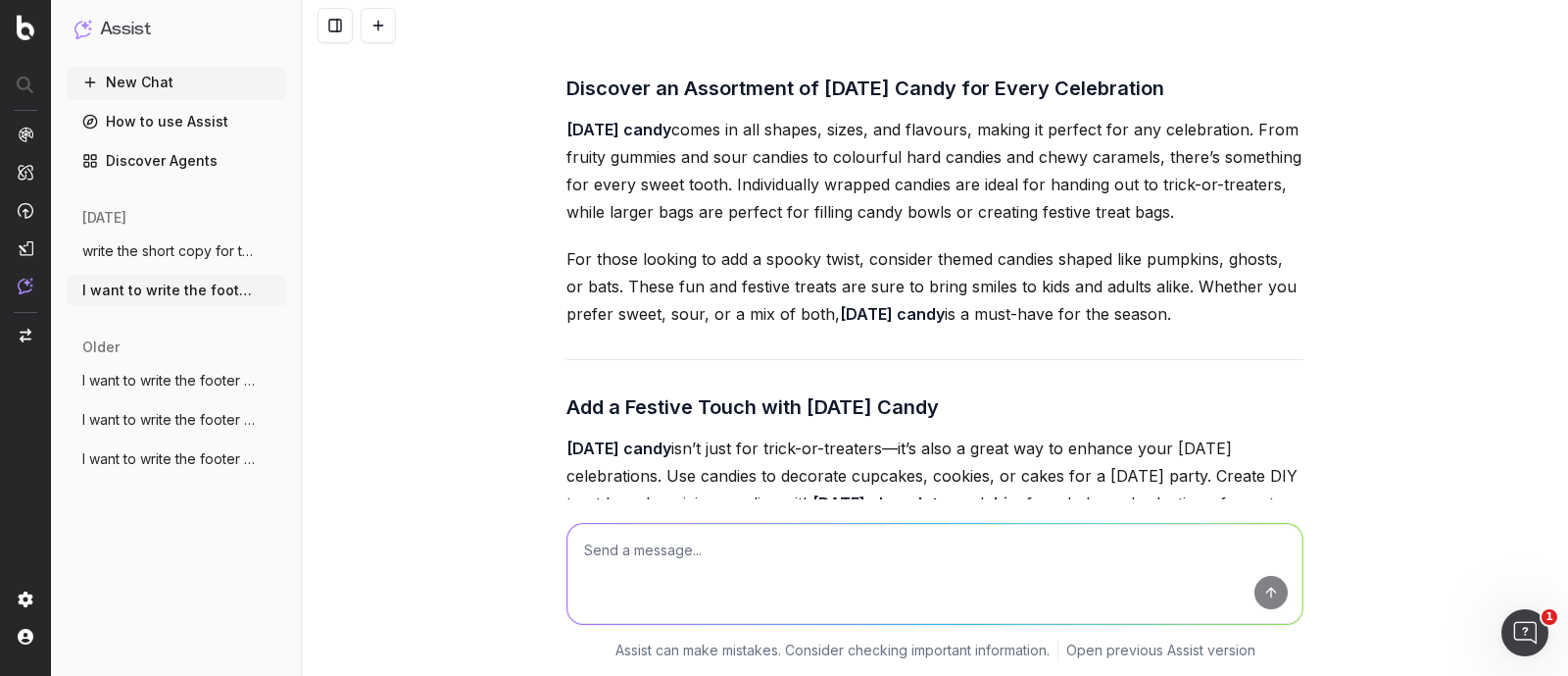
drag, startPoint x: 560, startPoint y: 213, endPoint x: 1204, endPoint y: 386, distance: 666.8
click at [1204, 386] on div "Here’s a revised version of the footer text with unique and differentiated head…" at bounding box center [935, 552] width 737 height 1630
copy div "Halloween candy comes in all shapes, sizes, and flavours, making it perfect for…"
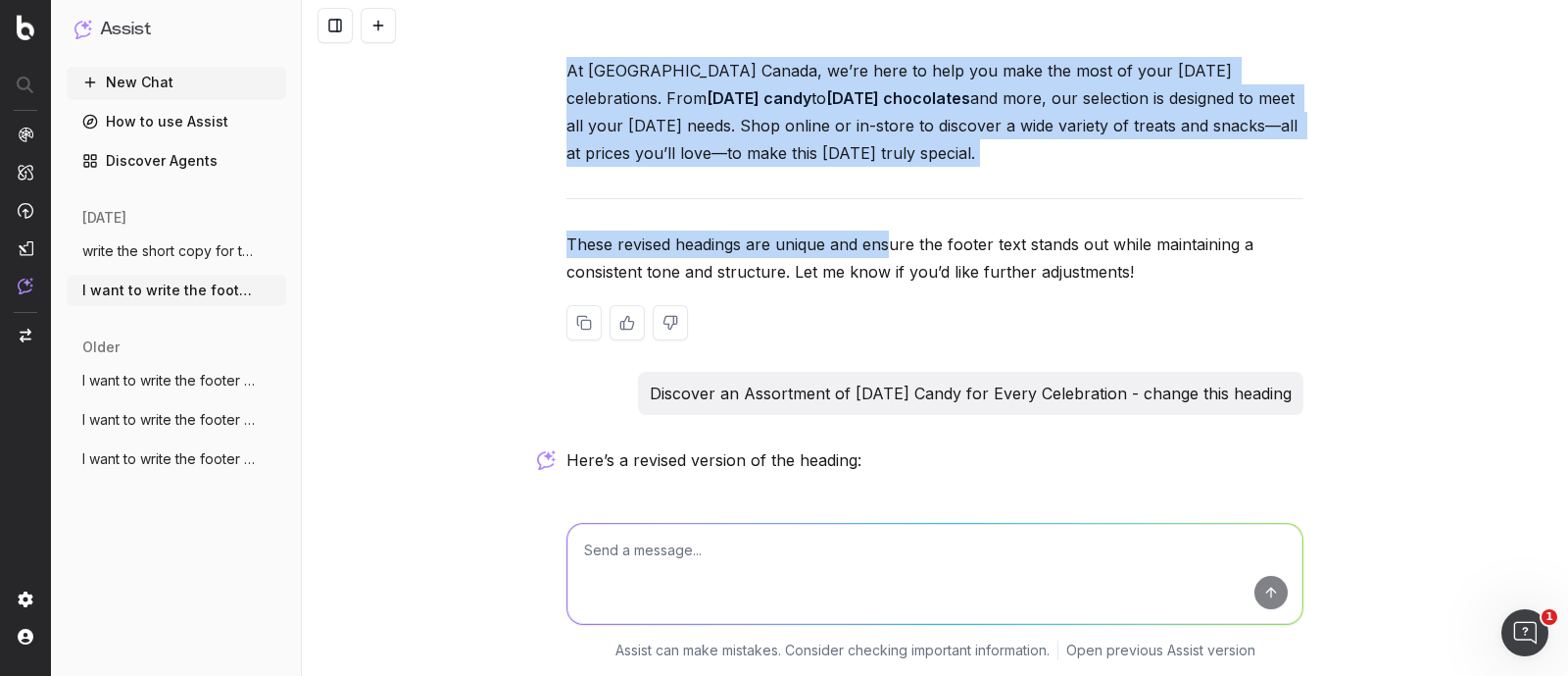
scroll to position [30631, 0]
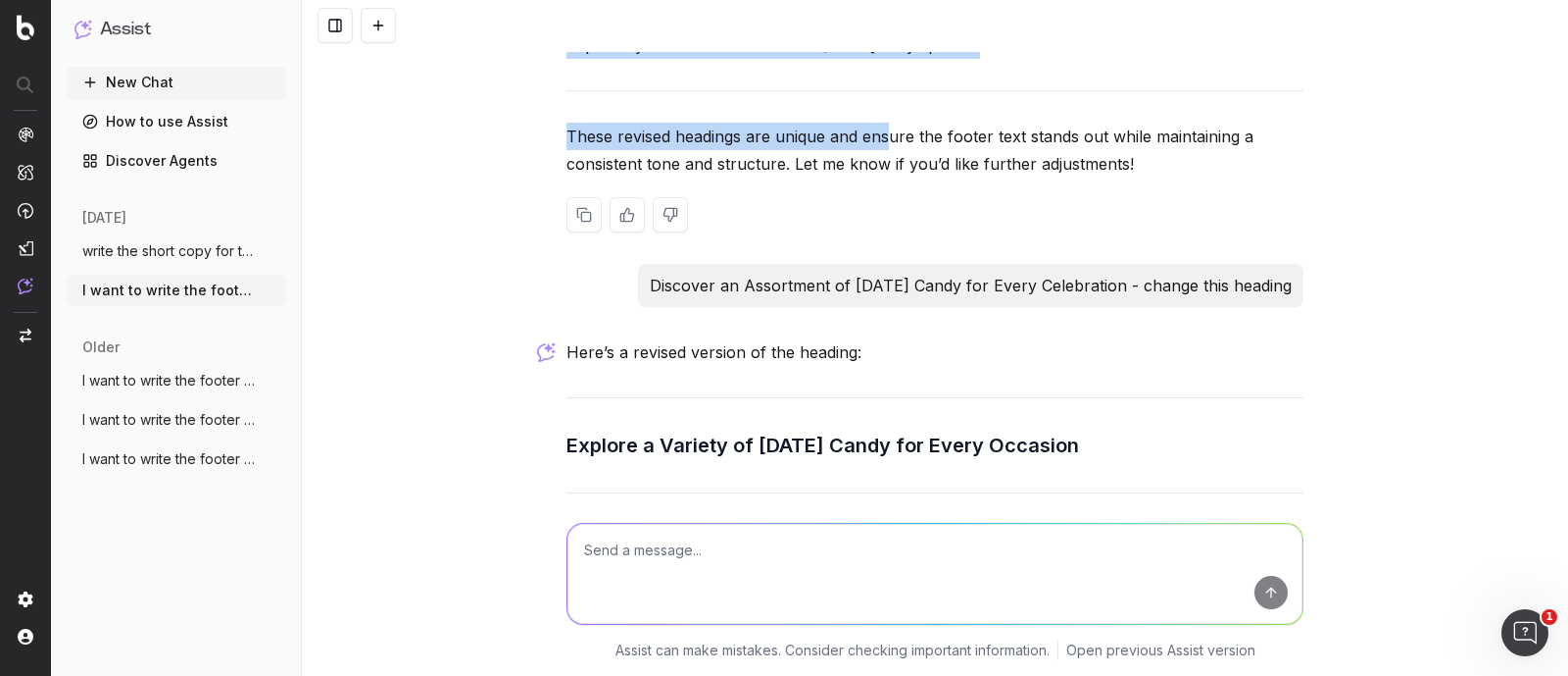
drag, startPoint x: 559, startPoint y: 90, endPoint x: 995, endPoint y: 133, distance: 438.1
copy div "Combine Halloween Candy with Other Tasty Treats While Halloween candy is a time…"
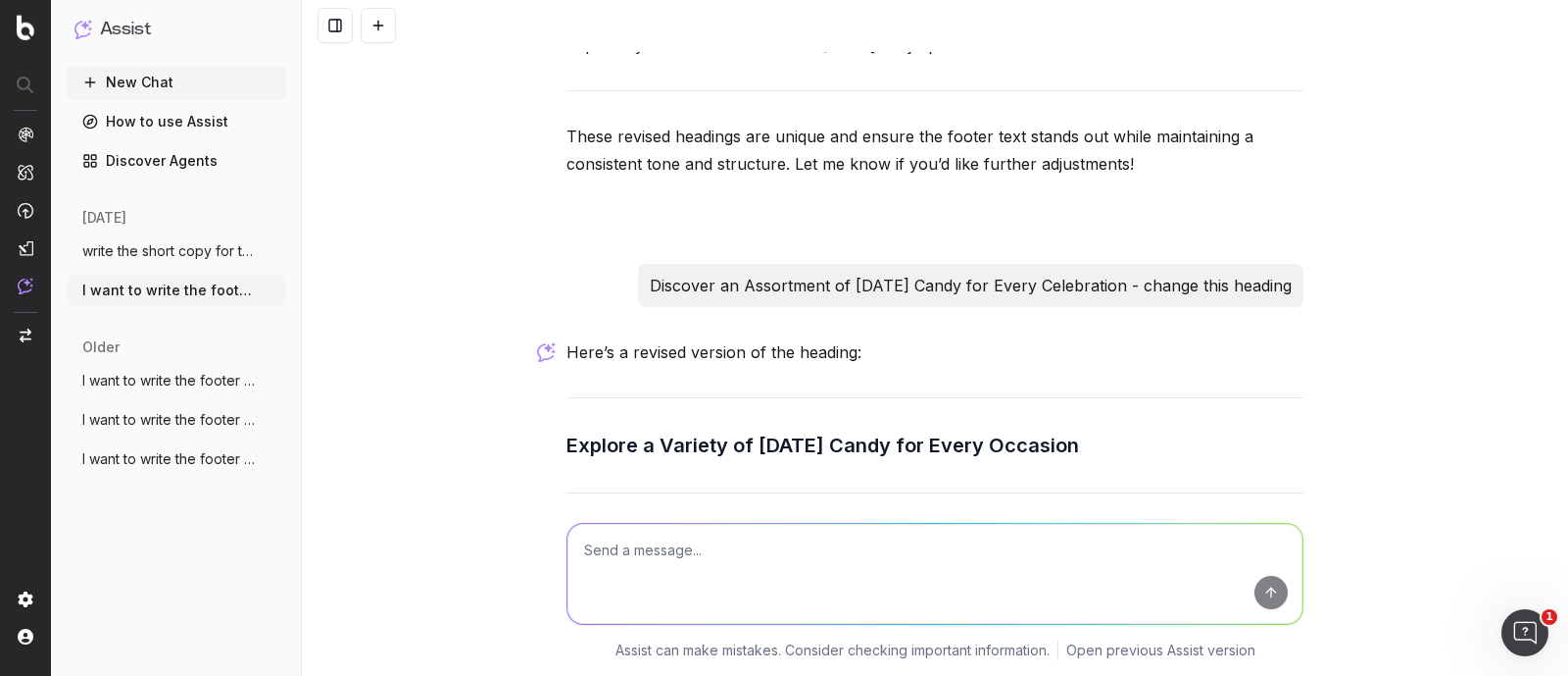
click at [745, 578] on textarea at bounding box center [935, 573] width 735 height 100
click at [834, 552] on textarea "include keyword "Halloween treats"" at bounding box center [935, 573] width 735 height 100
paste textarea "Sweeten Your Celebrations with a Variety of Halloween Candy Halloween is all ab…"
type textarea "include keyword "Halloween treats" for the one time in this footer text - Sweet…"
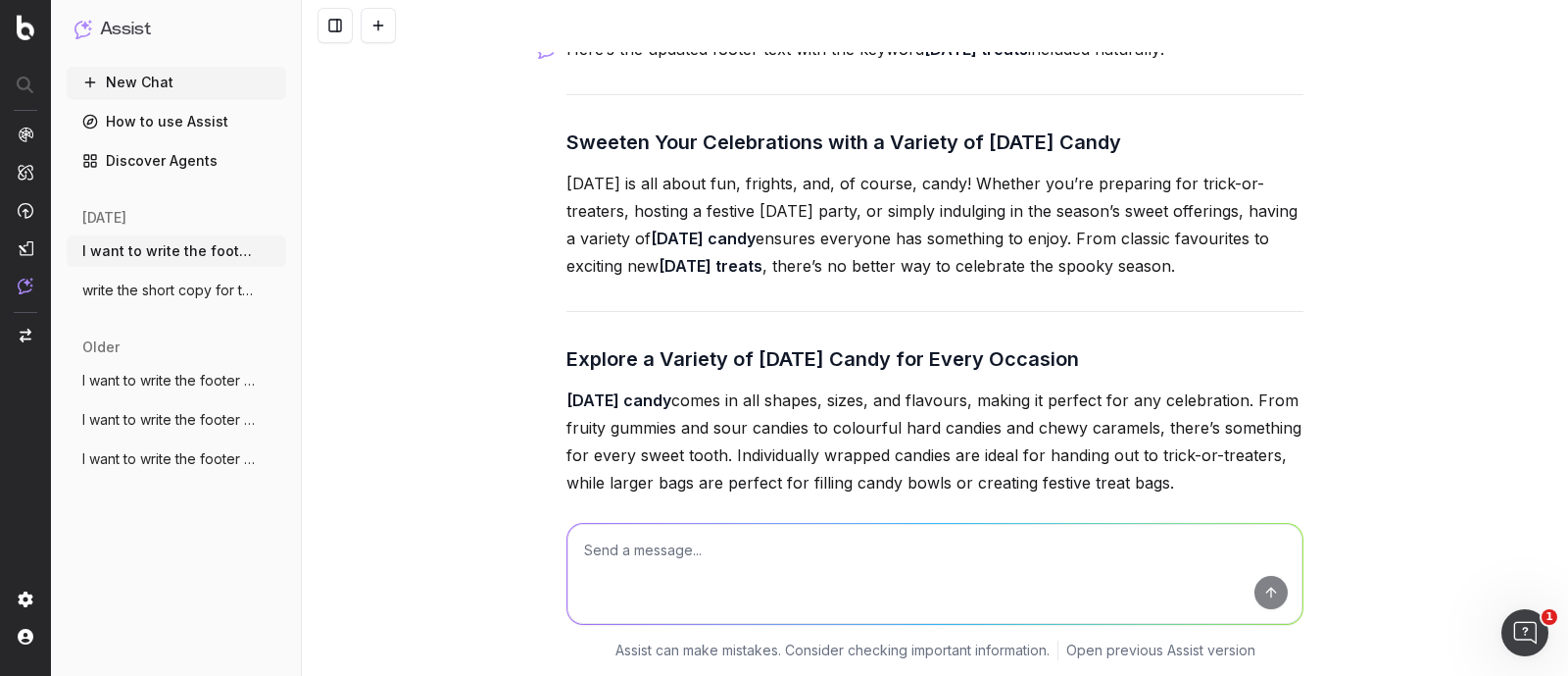
scroll to position [32502, 0]
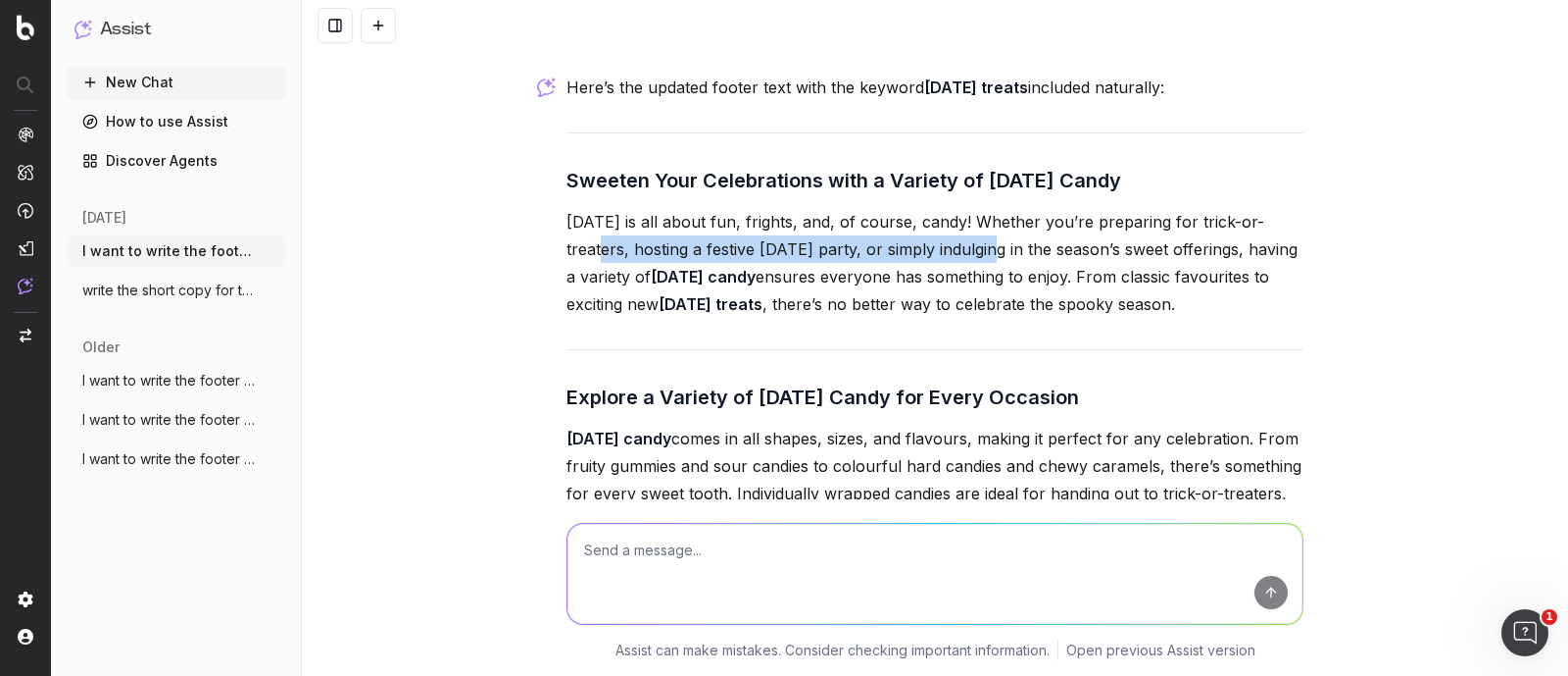
drag, startPoint x: 571, startPoint y: 294, endPoint x: 965, endPoint y: 296, distance: 394.0
click at [965, 296] on p "Halloween is all about fun, frights, and, of course, candy! Whether you’re prep…" at bounding box center [935, 263] width 737 height 110
click at [1091, 318] on p "Halloween is all about fun, frights, and, of course, candy! Whether you’re prep…" at bounding box center [935, 263] width 737 height 110
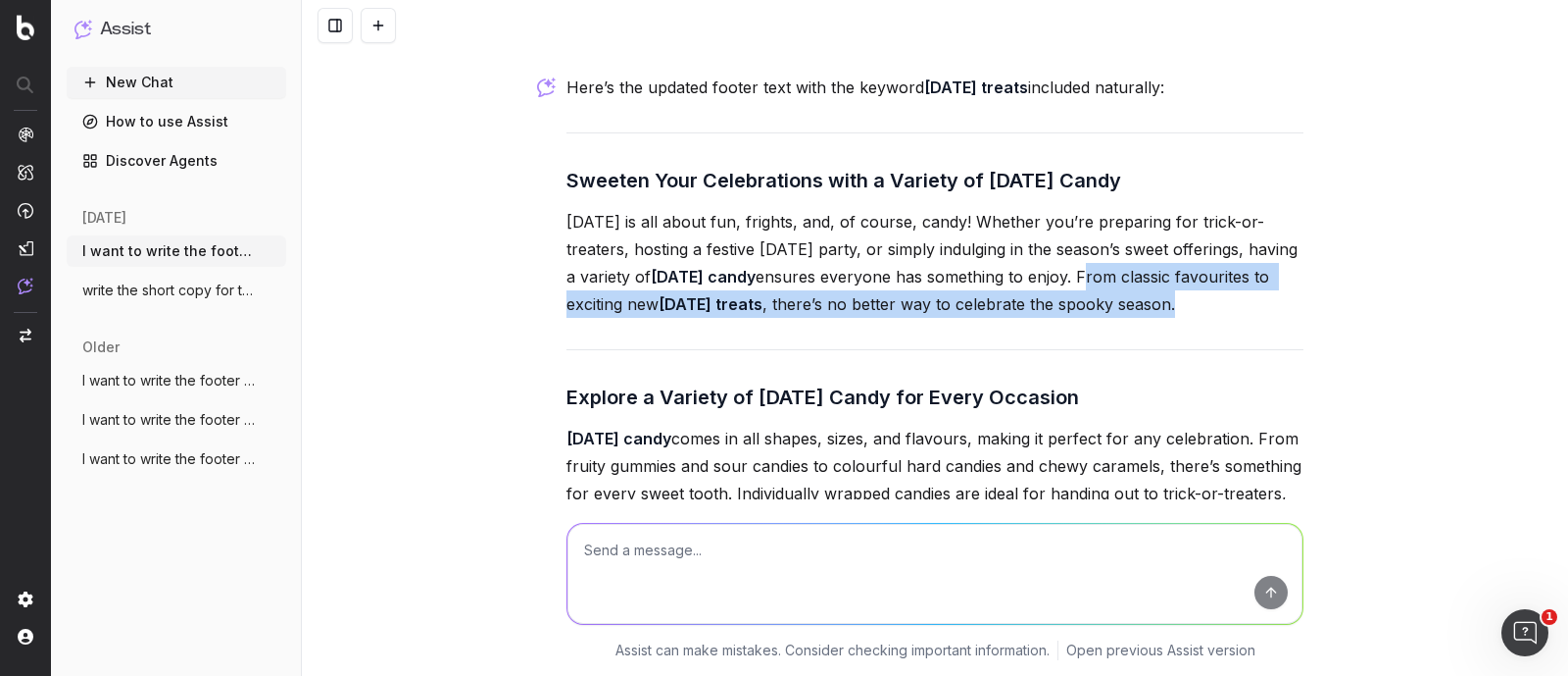
drag, startPoint x: 1152, startPoint y: 321, endPoint x: 1284, endPoint y: 356, distance: 136.6
click at [1284, 318] on p "Halloween is all about fun, frights, and, of course, candy! Whether you’re prep…" at bounding box center [935, 263] width 737 height 110
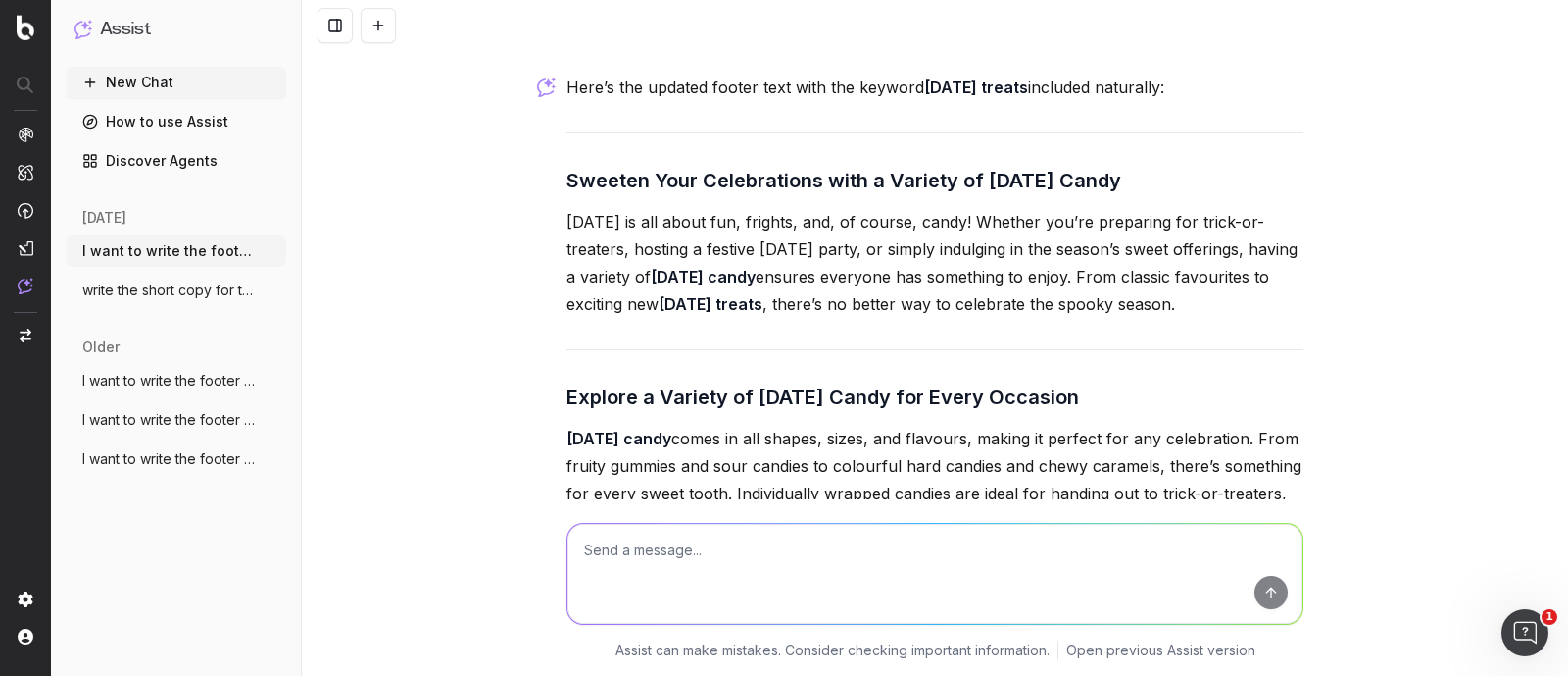
click at [740, 556] on textarea at bounding box center [935, 573] width 735 height 100
type textarea "W"
paste textarea "https://www.walmart.ca/en/browse/grocery/snacks-candy/halloween-treats/hallowee…"
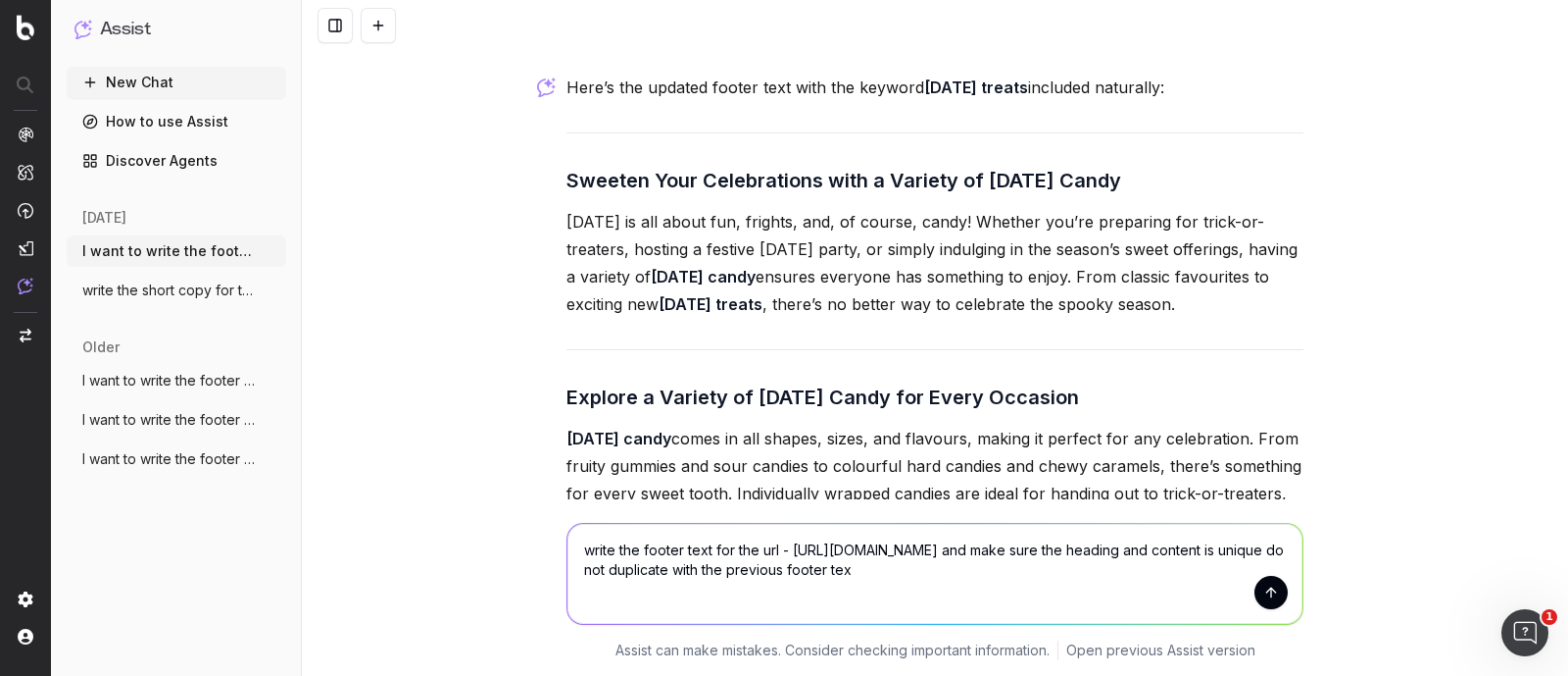
type textarea "write the footer text for the url - https://www.walmart.ca/en/browse/grocery/sn…"
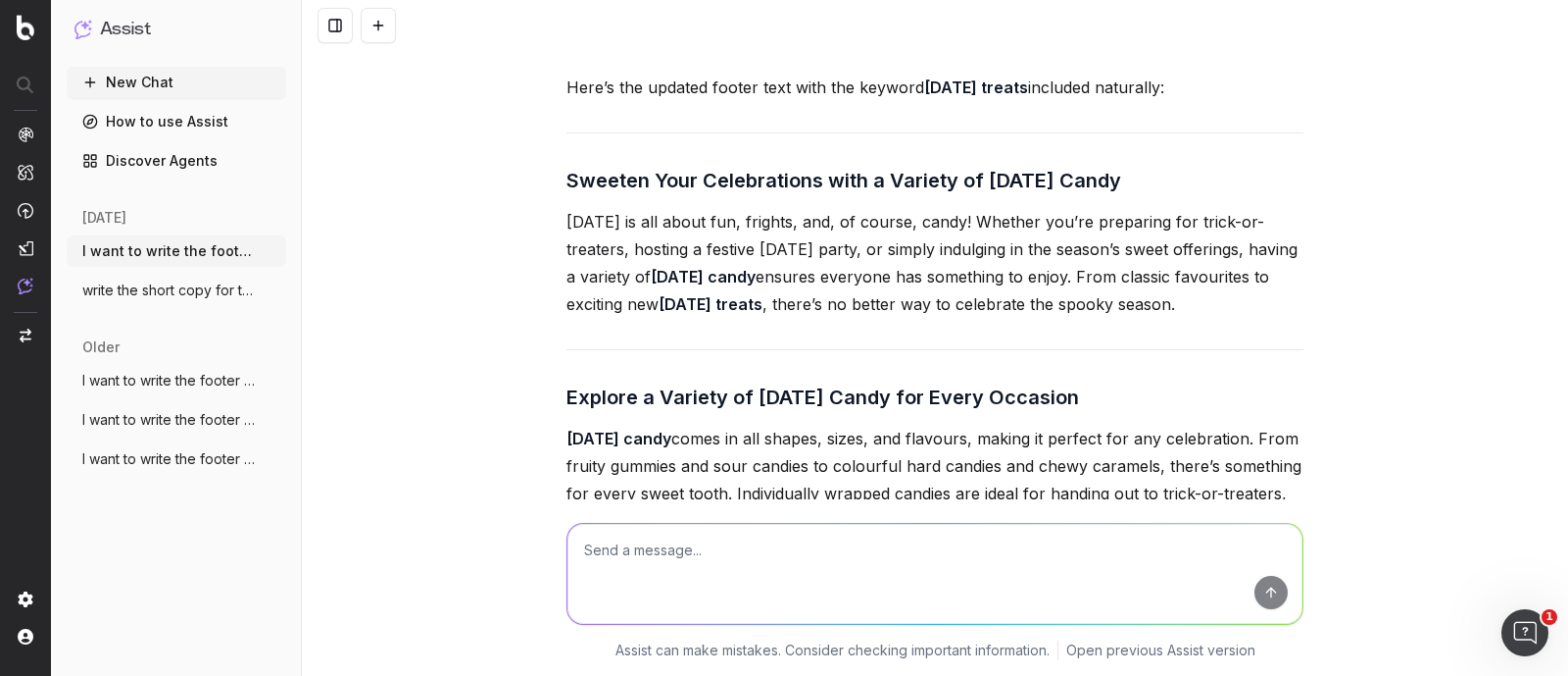
click at [763, 314] on strong "Halloween treats" at bounding box center [711, 305] width 104 height 20
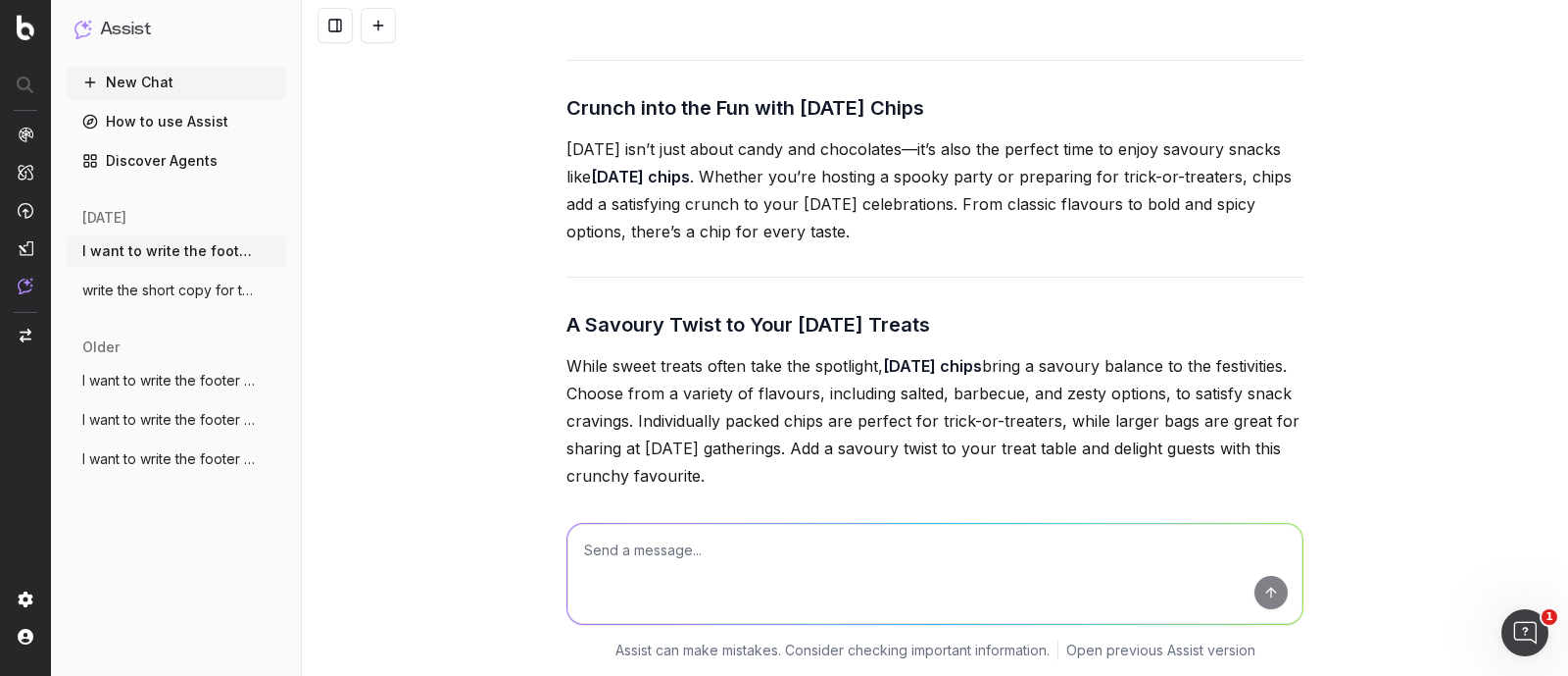
scroll to position [34340, 0]
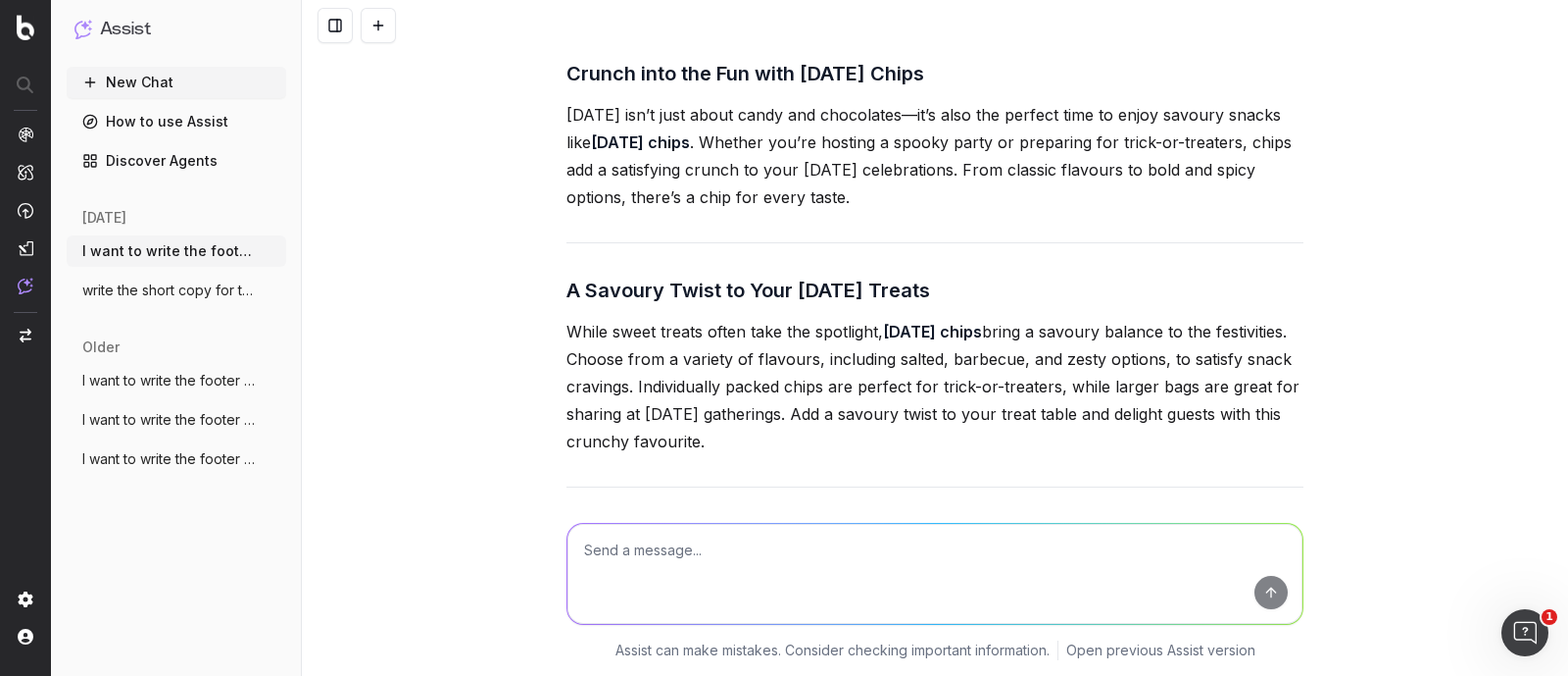
drag, startPoint x: 837, startPoint y: 298, endPoint x: 534, endPoint y: 179, distance: 325.5
click at [534, 179] on div "I want to write the footer text. The footer content should be approximately 650…" at bounding box center [934, 338] width 1267 height 676
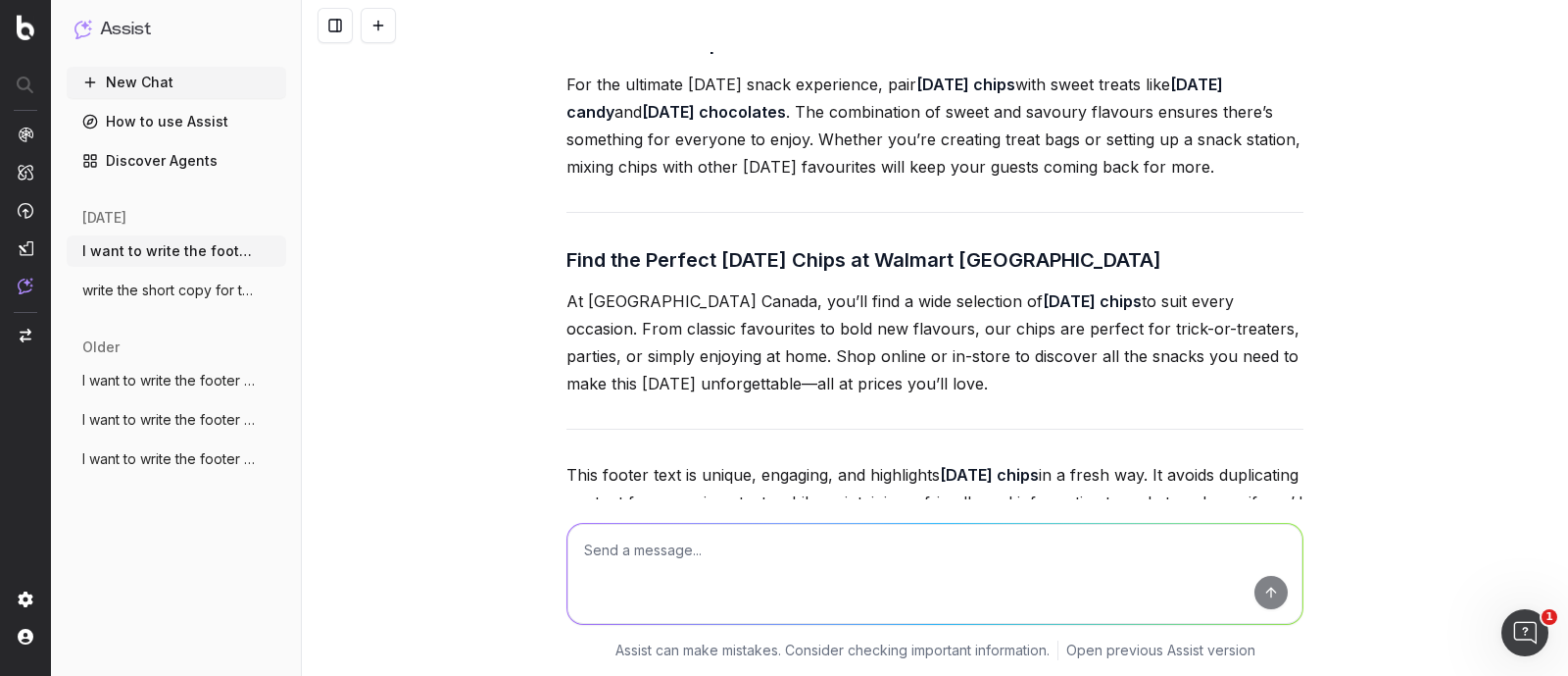
scroll to position [35198, 0]
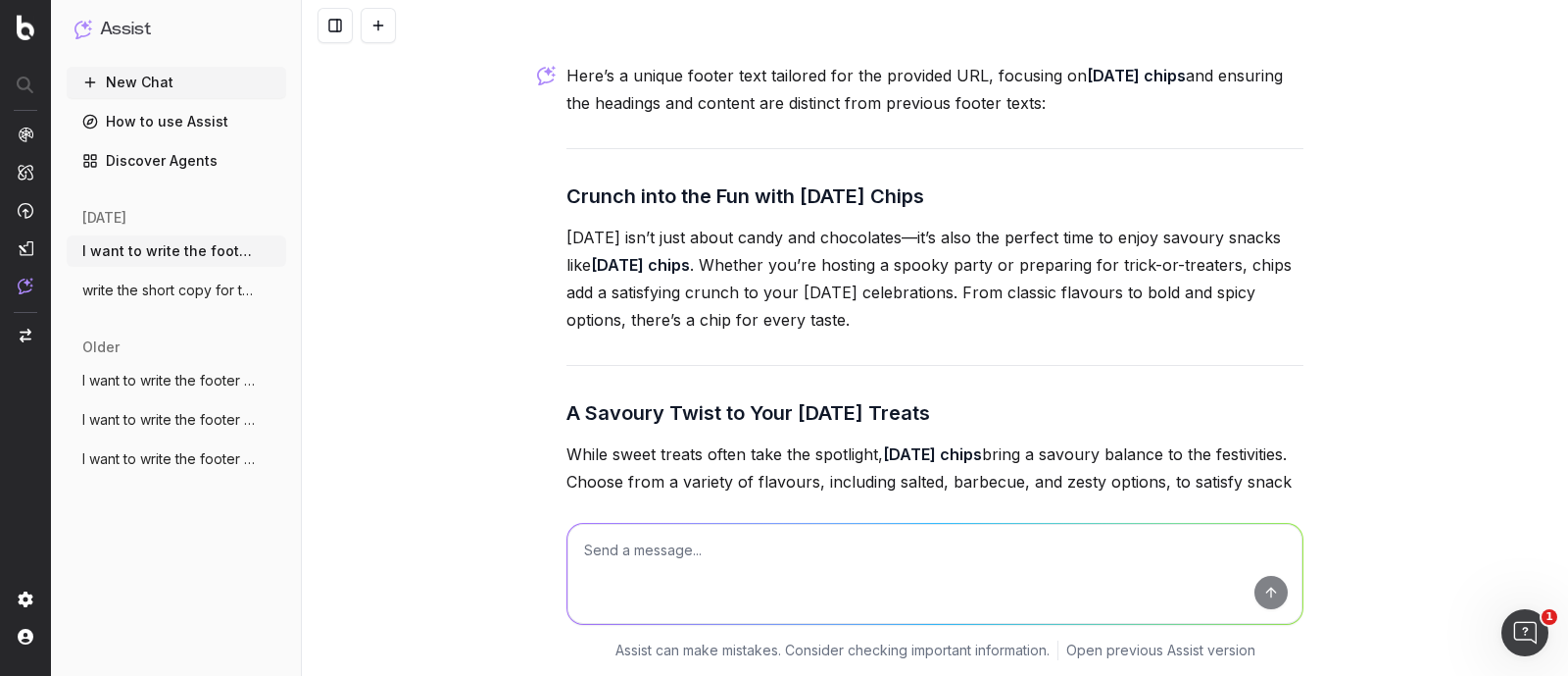
click at [655, 334] on p "Halloween isn’t just about candy and chocolates—it’s also the perfect time to e…" at bounding box center [935, 279] width 737 height 110
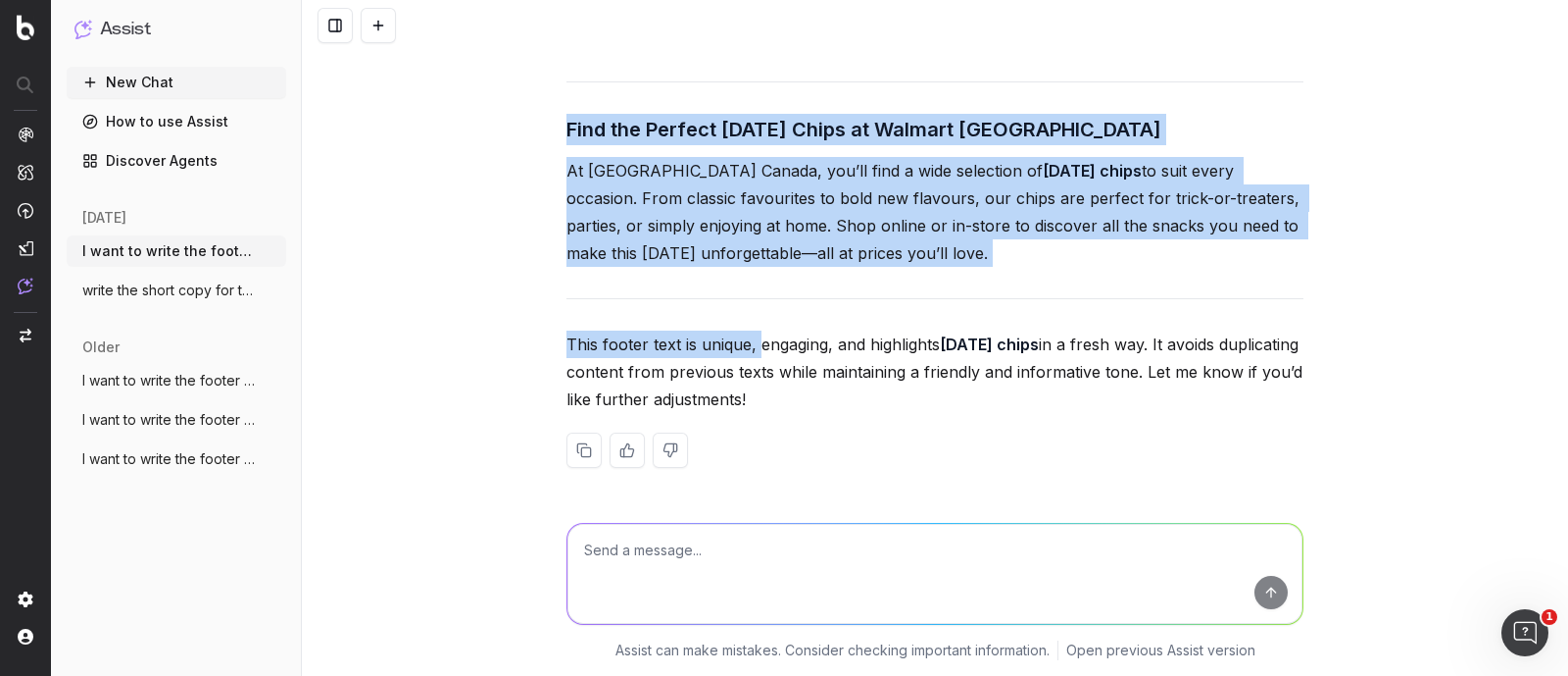
scroll to position [35337, 0]
drag, startPoint x: 559, startPoint y: 270, endPoint x: 927, endPoint y: 249, distance: 368.6
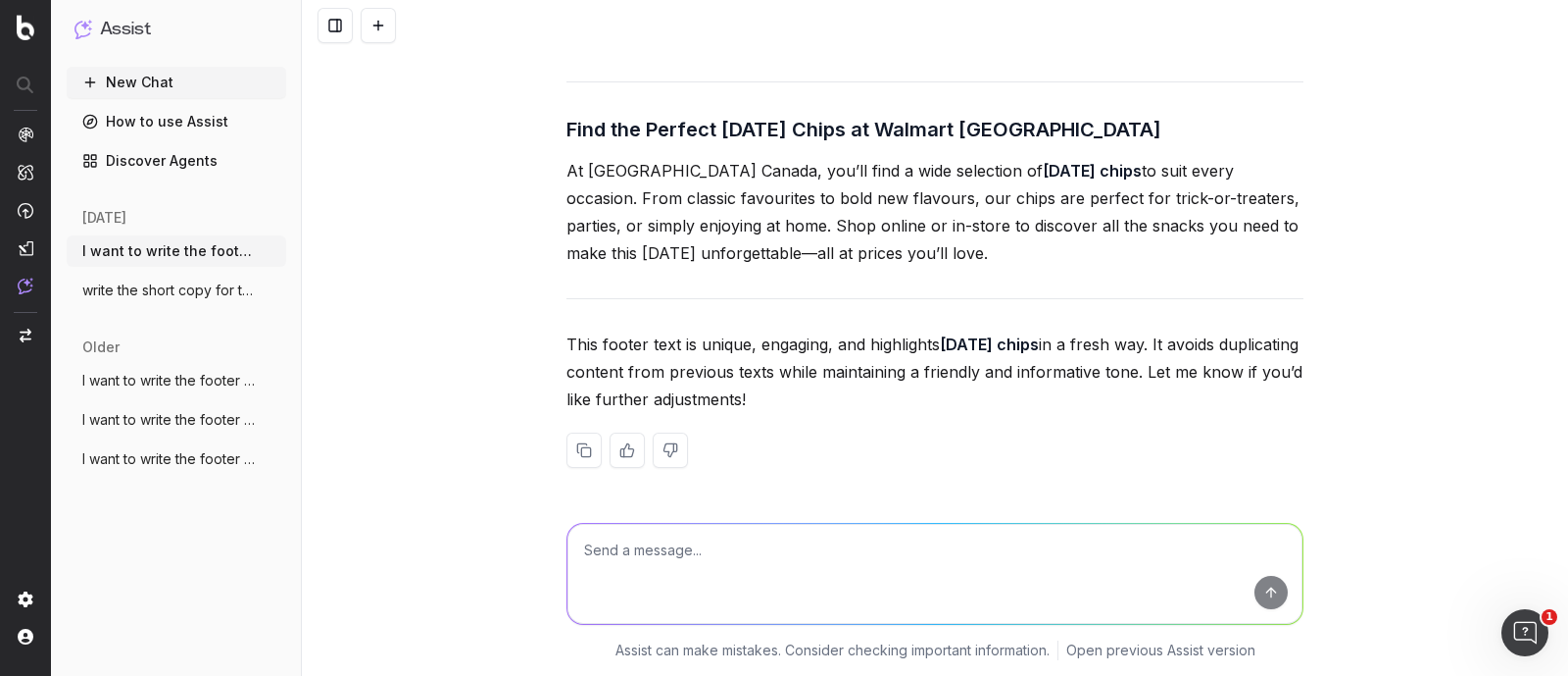
click at [642, 546] on textarea at bounding box center [935, 573] width 735 height 100
paste textarea "Pair Halloween Chips with Sweet Treats For the ultimate Halloween snack experie…"
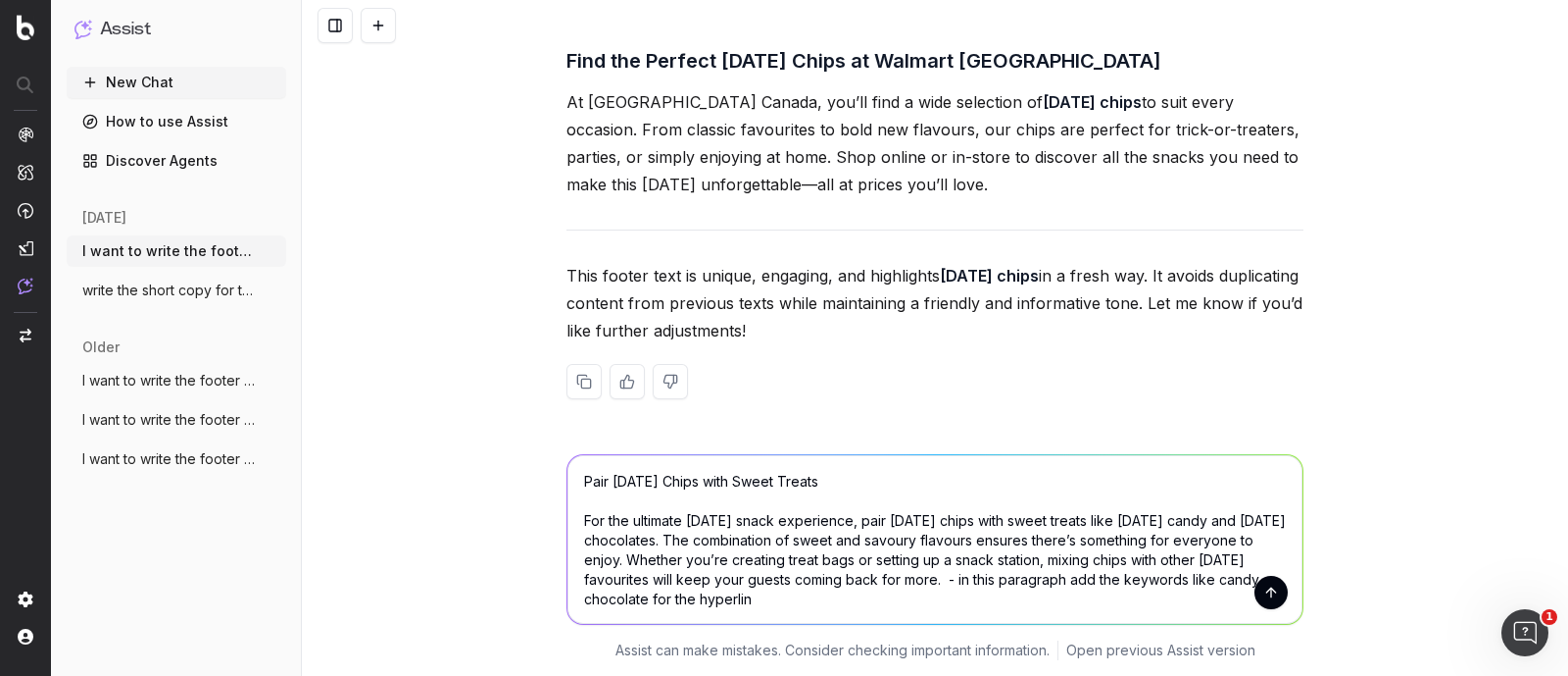
type textarea "Pair Halloween Chips with Sweet Treats For the ultimate Halloween snack experie…"
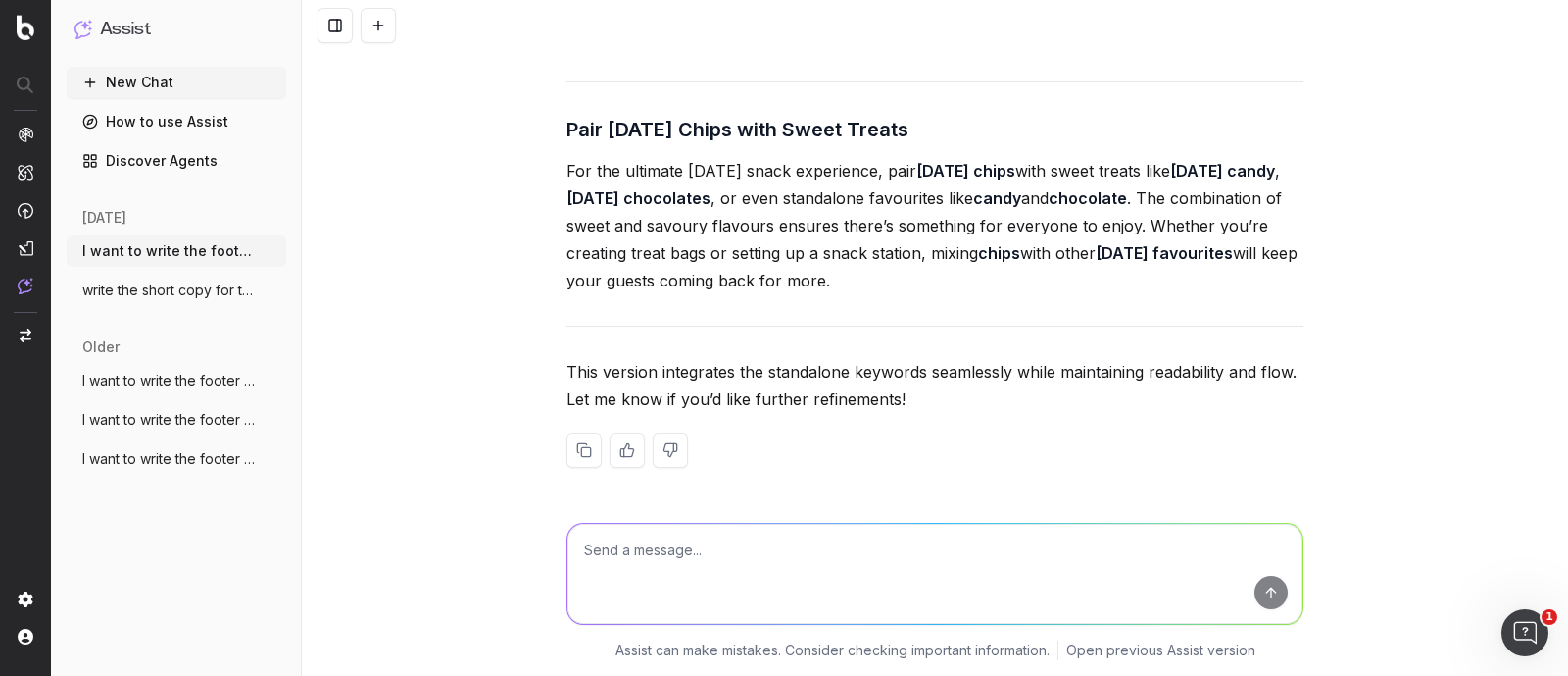
scroll to position [36071, 0]
drag, startPoint x: 890, startPoint y: 203, endPoint x: 1009, endPoint y: 208, distance: 119.1
click at [1009, 208] on p "For the ultimate Halloween snack experience, pair Halloween chips with sweet tr…" at bounding box center [935, 225] width 737 height 137
click at [960, 204] on p "For the ultimate Halloween snack experience, pair Halloween chips with sweet tr…" at bounding box center [935, 225] width 737 height 137
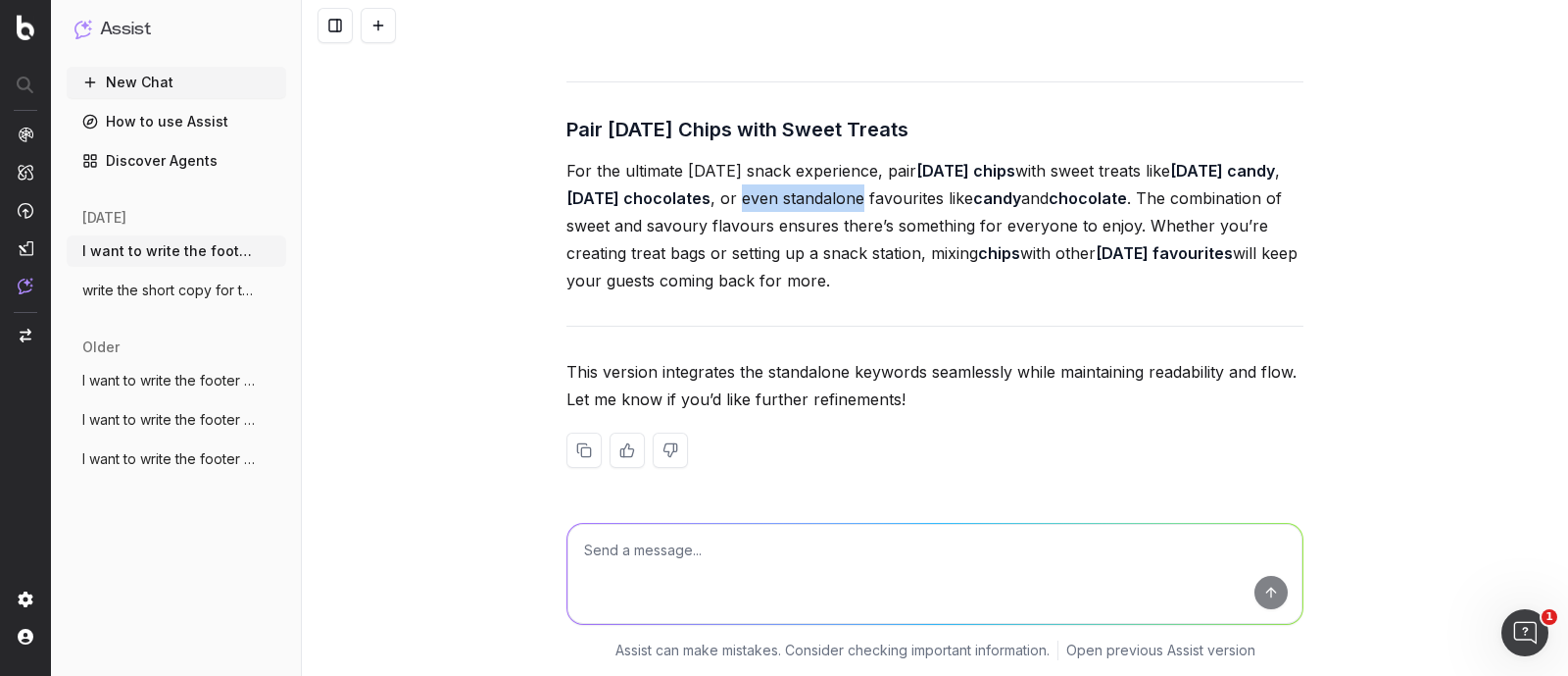
click at [899, 199] on p "For the ultimate Halloween snack experience, pair Halloween chips with sweet tr…" at bounding box center [935, 225] width 737 height 137
click at [931, 198] on p "For the ultimate Halloween snack experience, pair Halloween chips with sweet tr…" at bounding box center [935, 225] width 737 height 137
click at [780, 571] on textarea at bounding box center [935, 573] width 735 height 100
paste textarea "standalone"
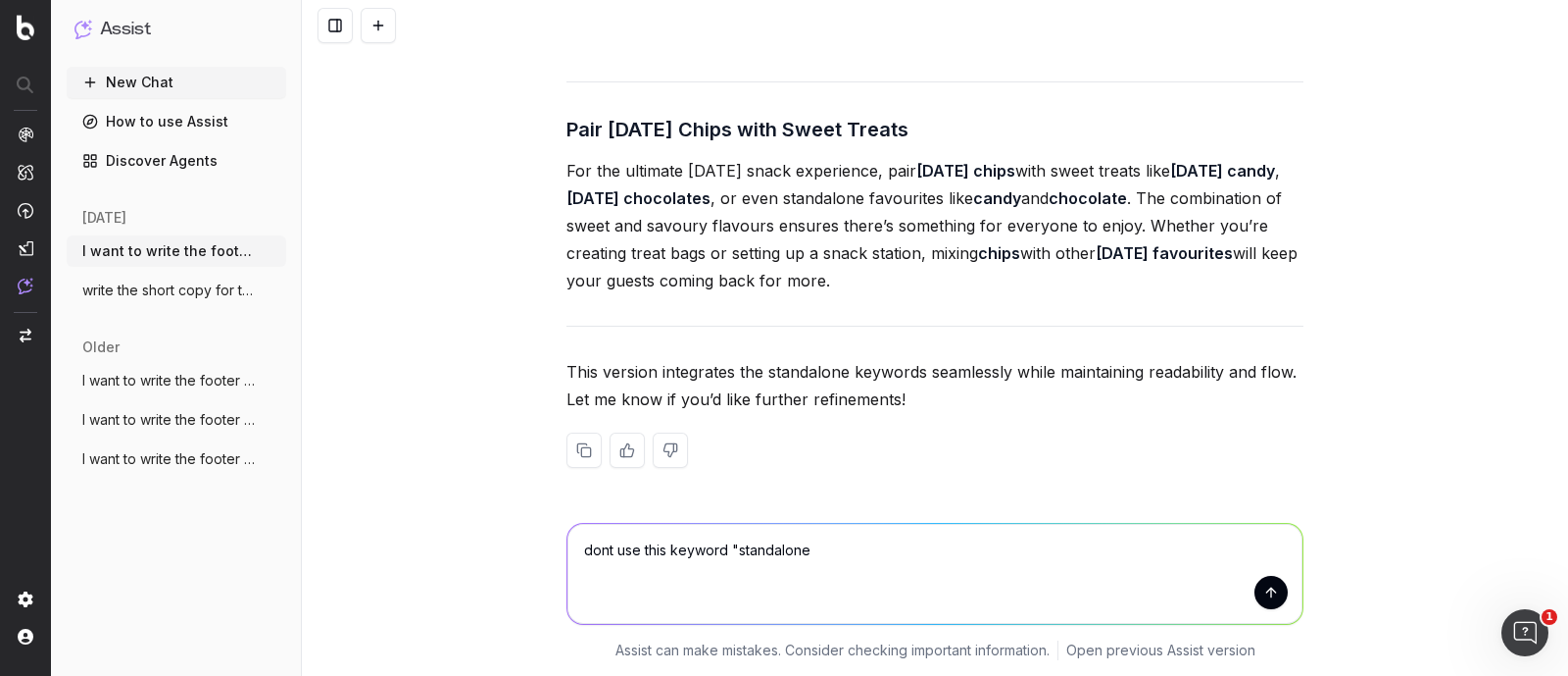
type textarea "dont use this keyword "standalone ""
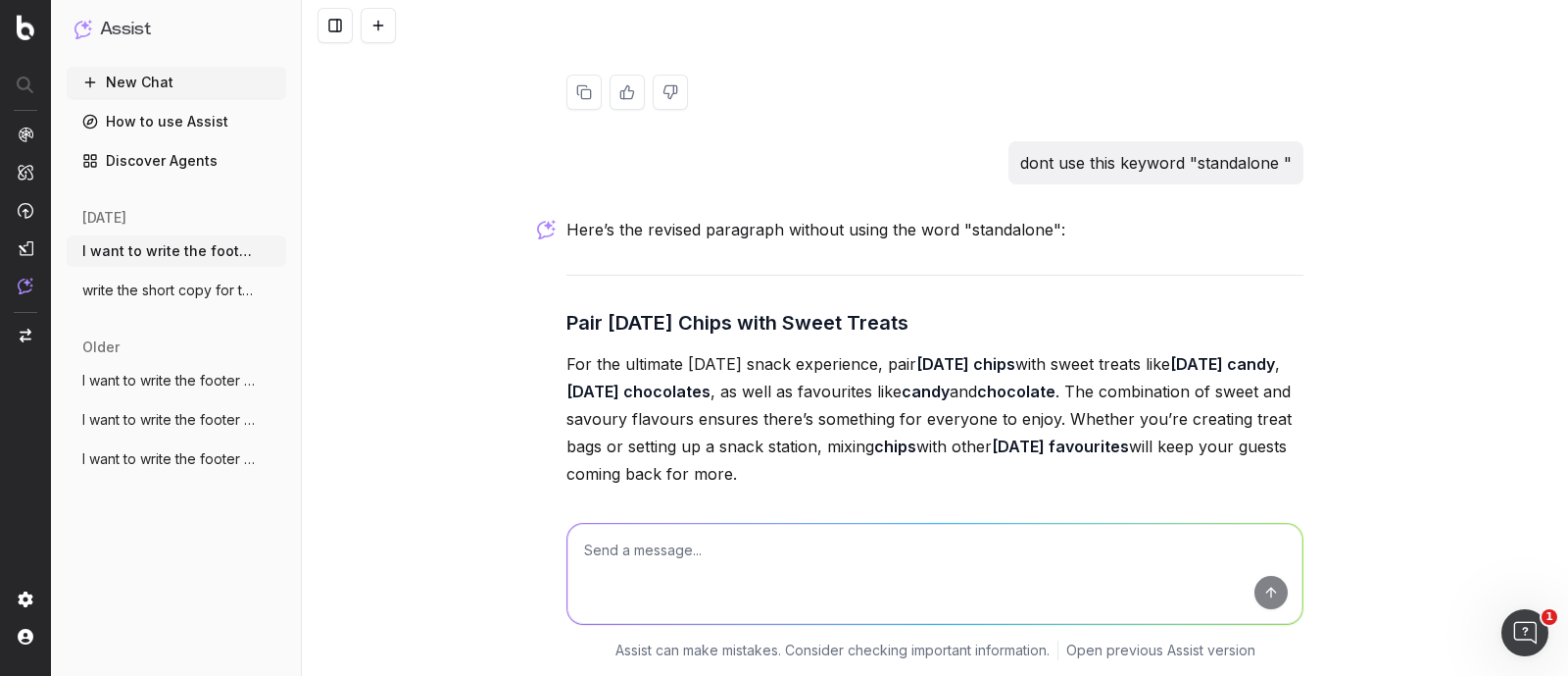
scroll to position [36496, 0]
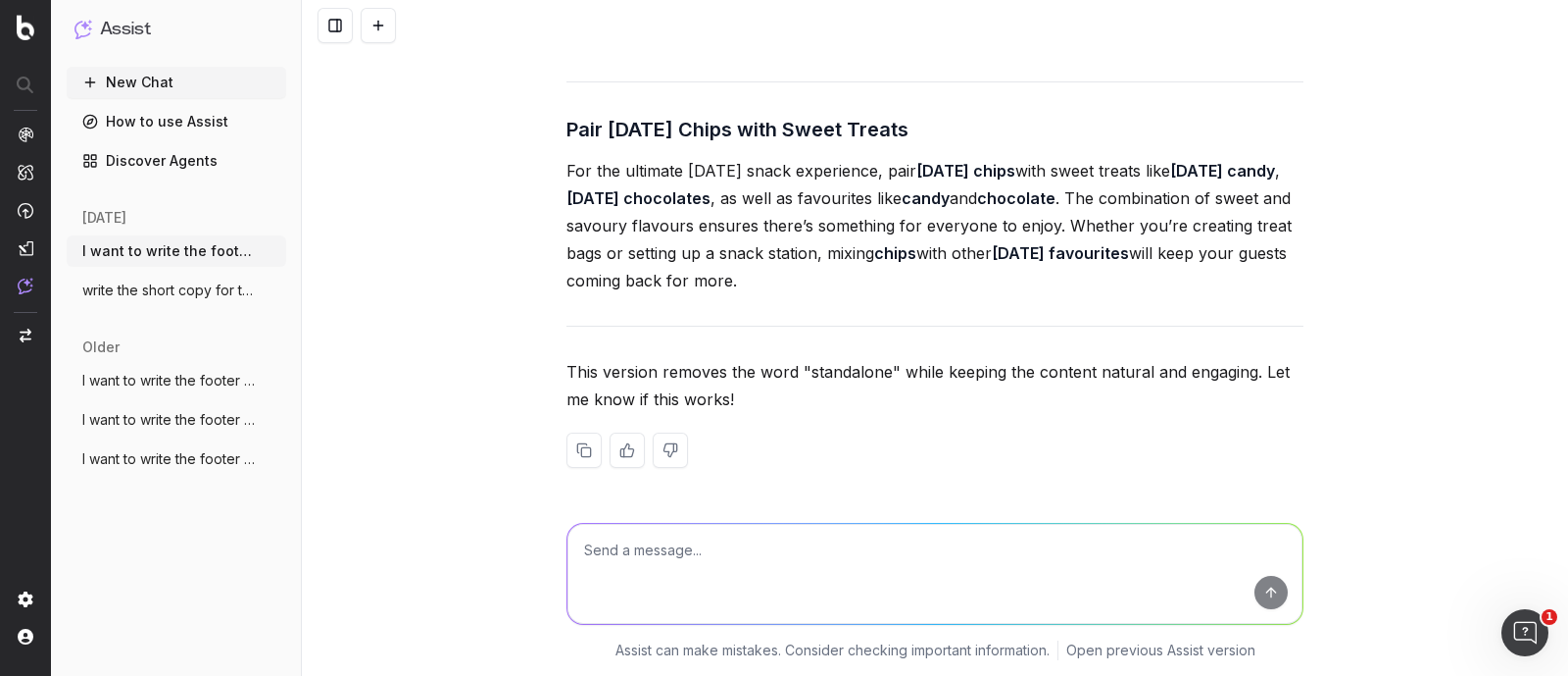
drag, startPoint x: 559, startPoint y: 300, endPoint x: 1083, endPoint y: 415, distance: 536.5
click at [1083, 295] on p "For the ultimate Halloween snack experience, pair Halloween chips with sweet tr…" at bounding box center [935, 225] width 737 height 137
click at [763, 543] on textarea at bounding box center [935, 573] width 735 height 100
paste textarea "Crunch into the Fun with Halloween Chips Halloween isn’t just about candy and c…"
type textarea "in this footer text add the keyword "halloween treat" only one time - Crunch in…"
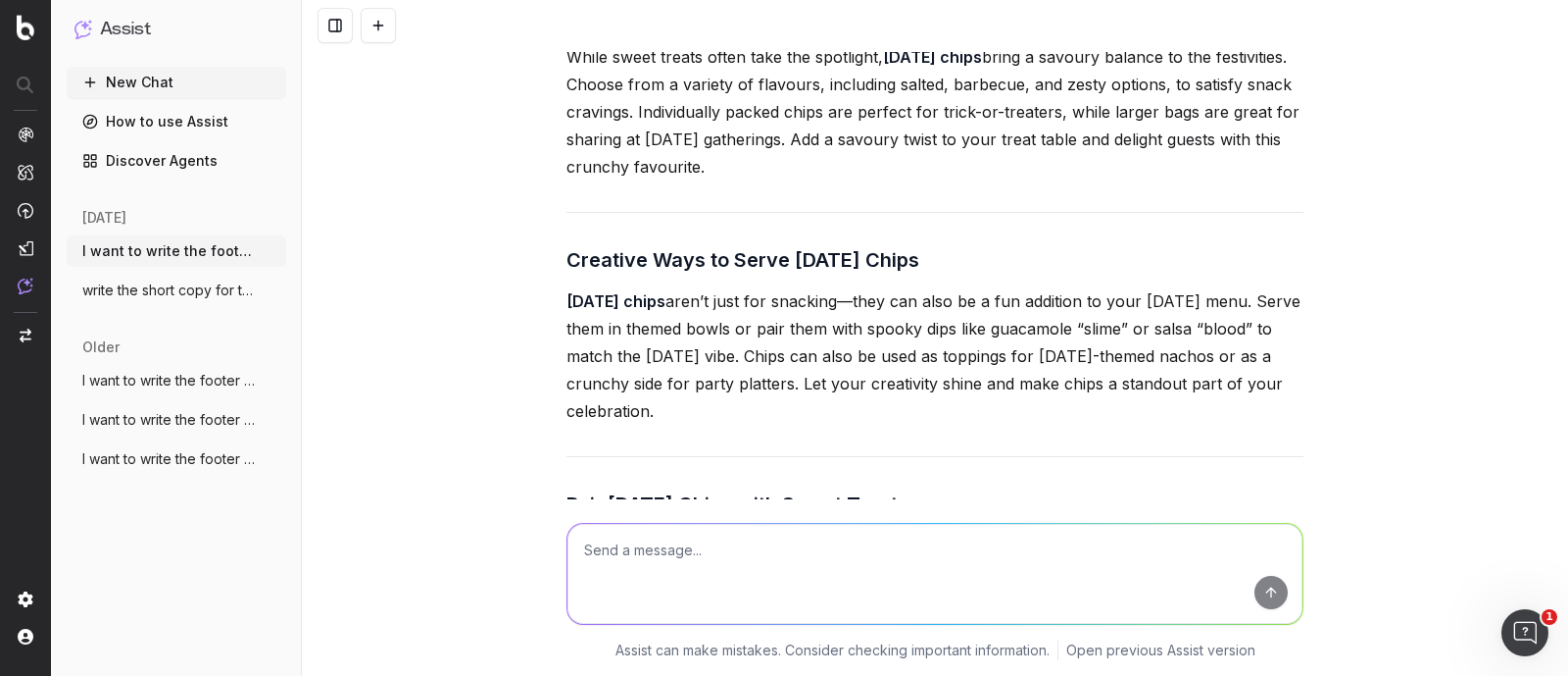
scroll to position [38182, 0]
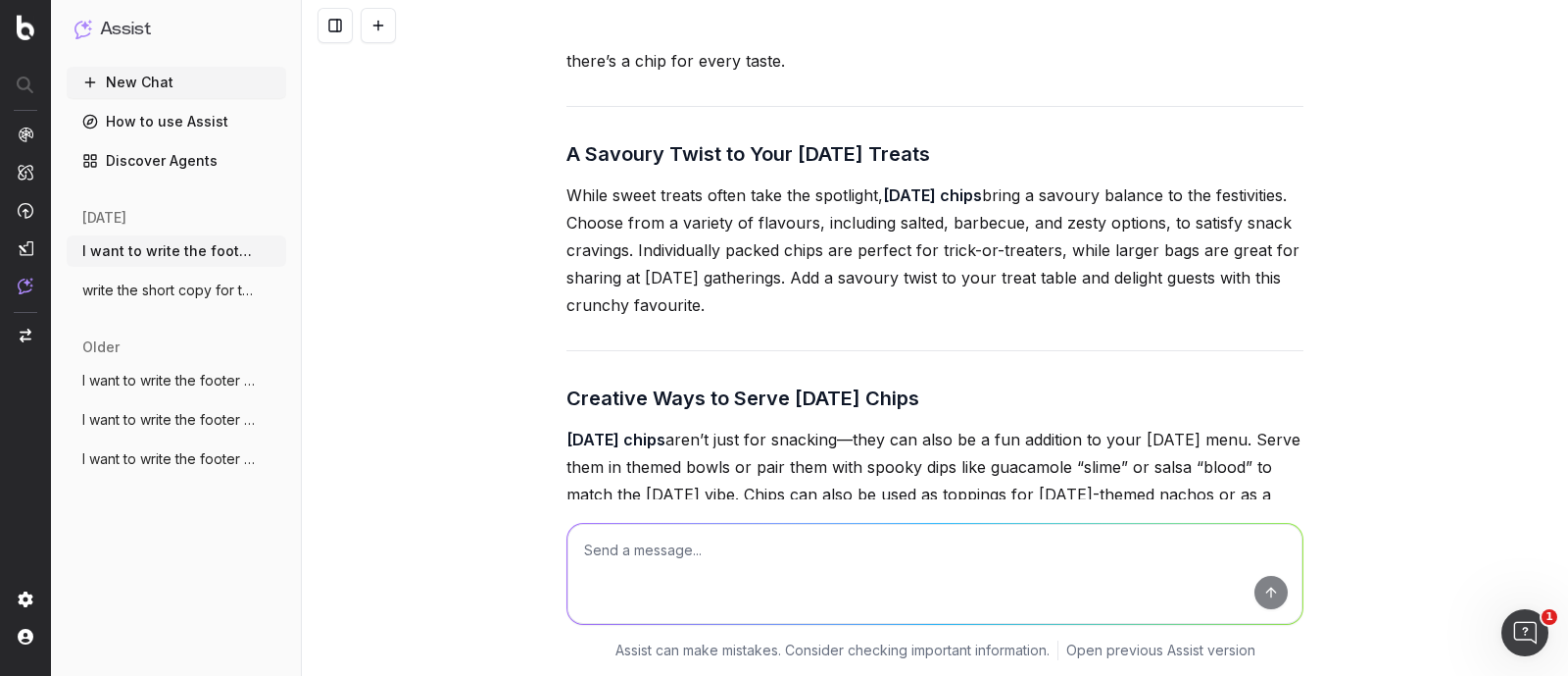
drag, startPoint x: 558, startPoint y: 99, endPoint x: 869, endPoint y: 185, distance: 322.7
click at [869, 75] on p "Halloween isn’t just about candy and chocolates—it’s also the perfect time to e…" at bounding box center [935, 20] width 737 height 110
drag, startPoint x: 755, startPoint y: 584, endPoint x: 745, endPoint y: 591, distance: 12.2
click at [754, 584] on textarea at bounding box center [935, 573] width 735 height 100
paste textarea "Crunch into the Fun with Halloween Chips Halloween isn’t just about candy and c…"
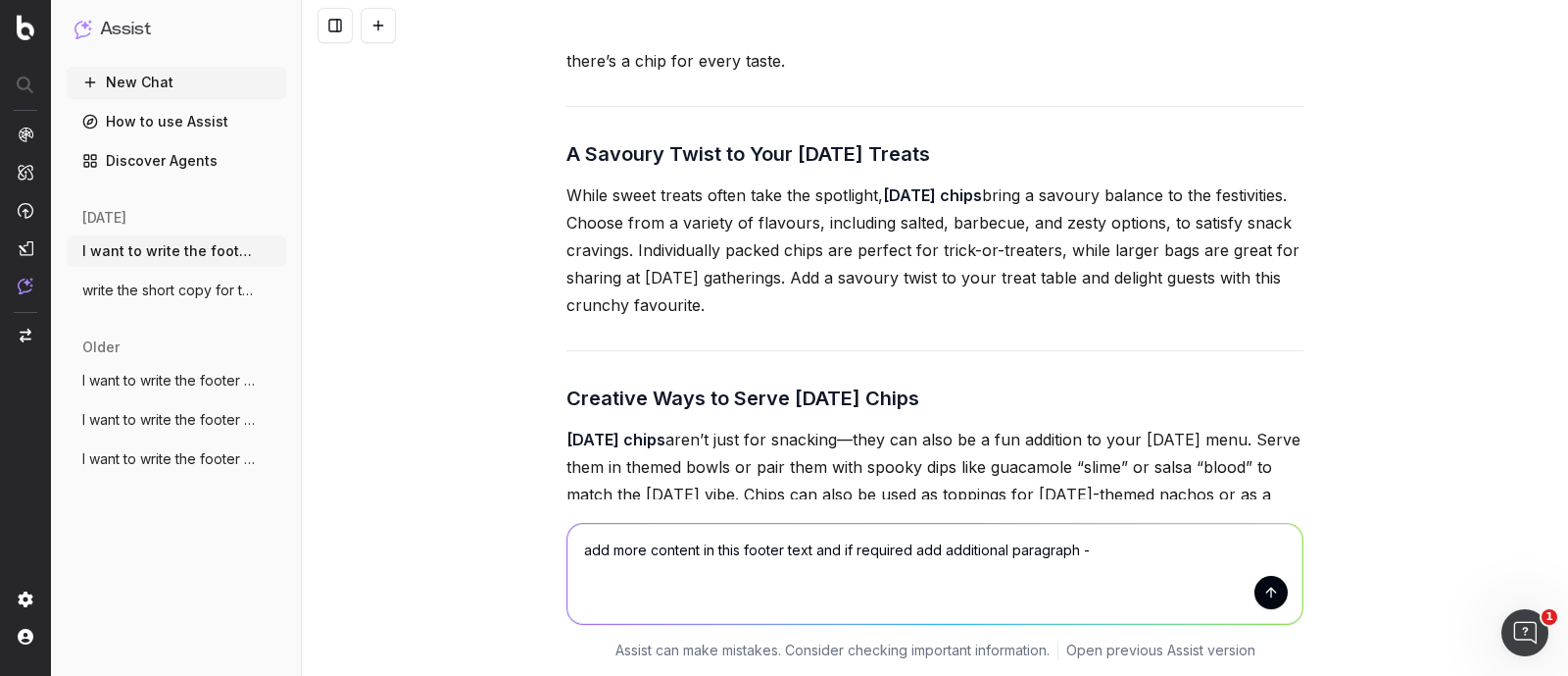
type textarea "add more content in this footer text and if required add additional paragraph -…"
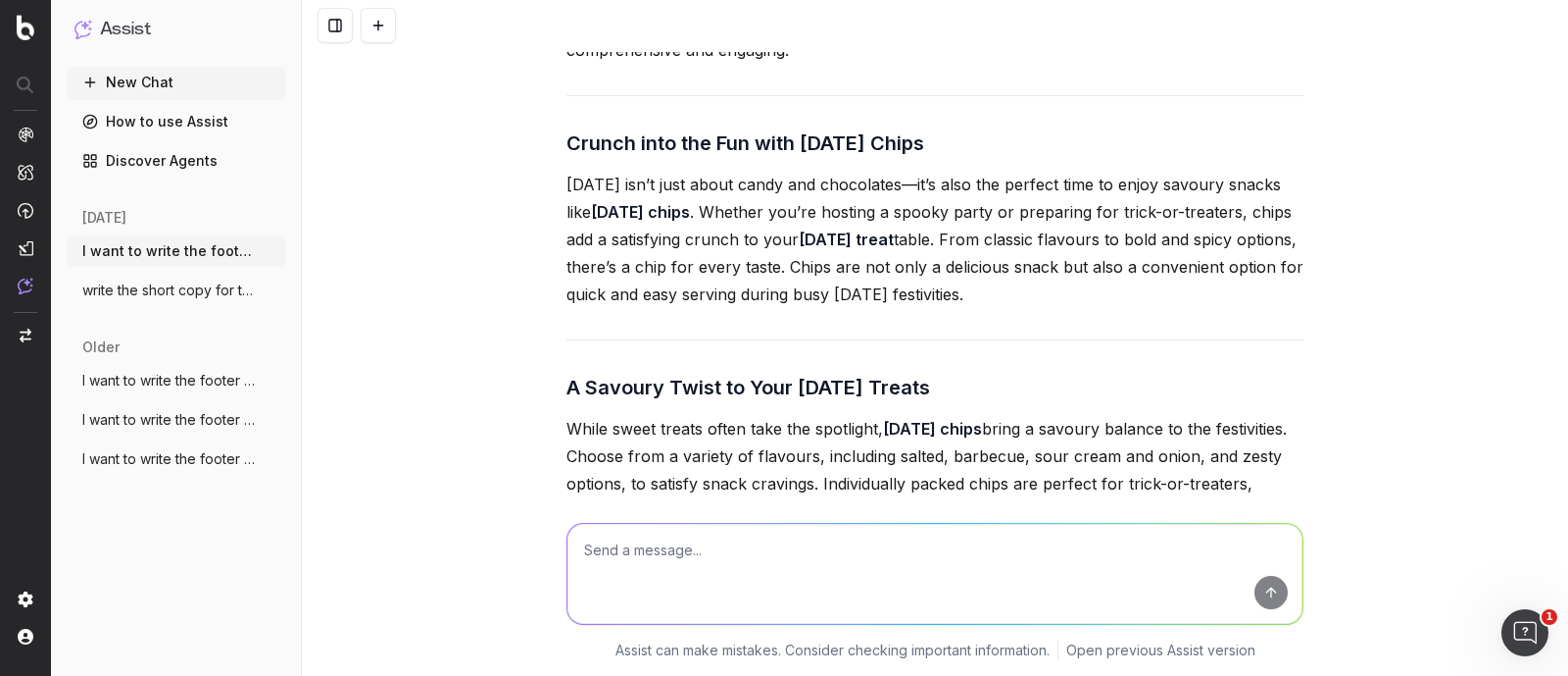
scroll to position [40511, 0]
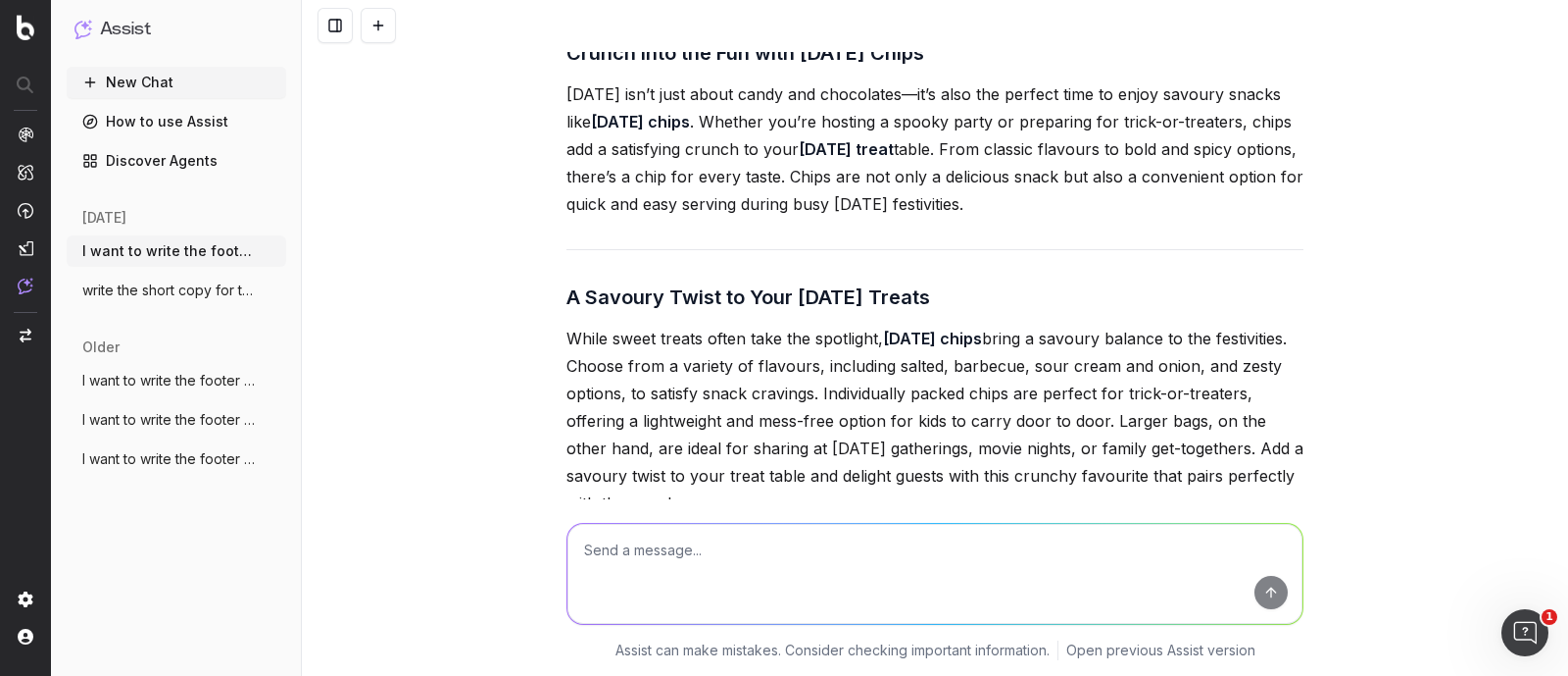
drag, startPoint x: 554, startPoint y: 220, endPoint x: 1105, endPoint y: 335, distance: 562.9
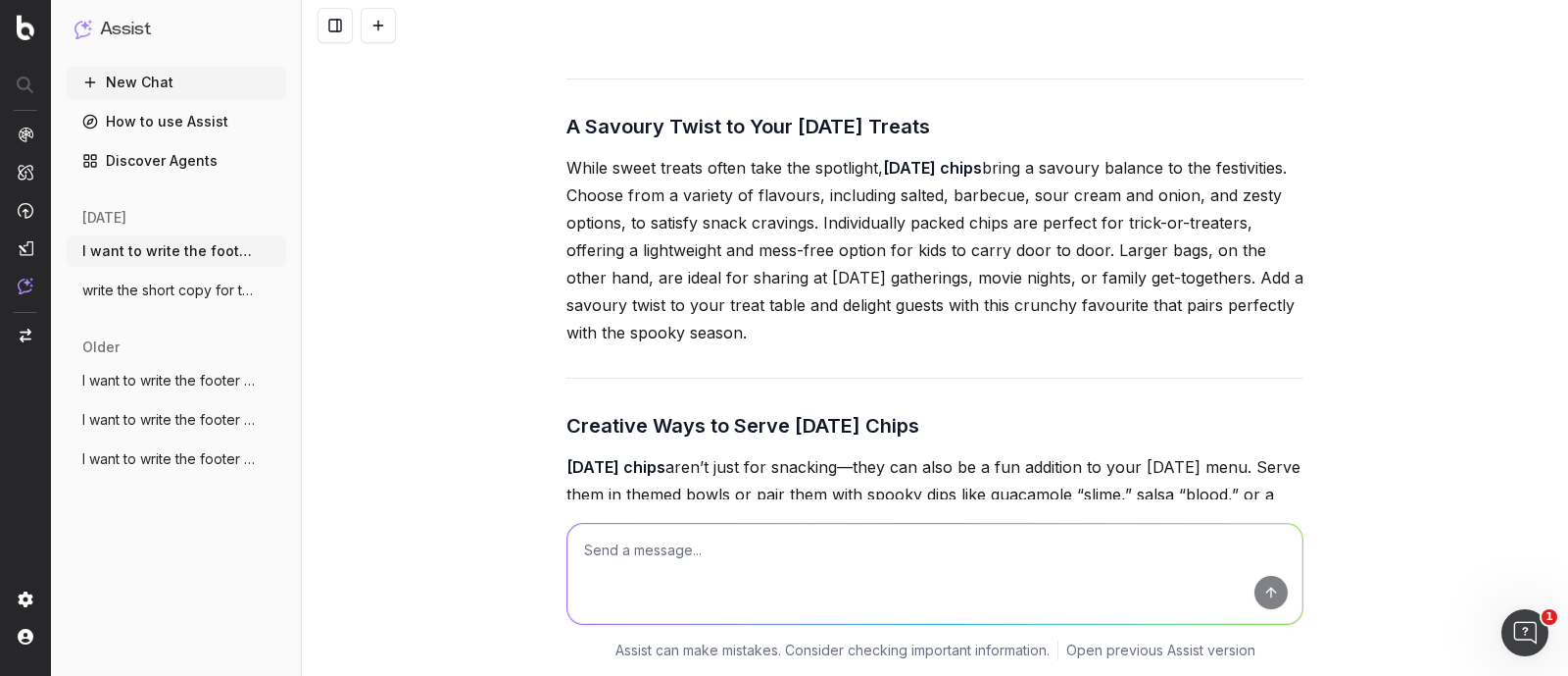
scroll to position [40879, 0]
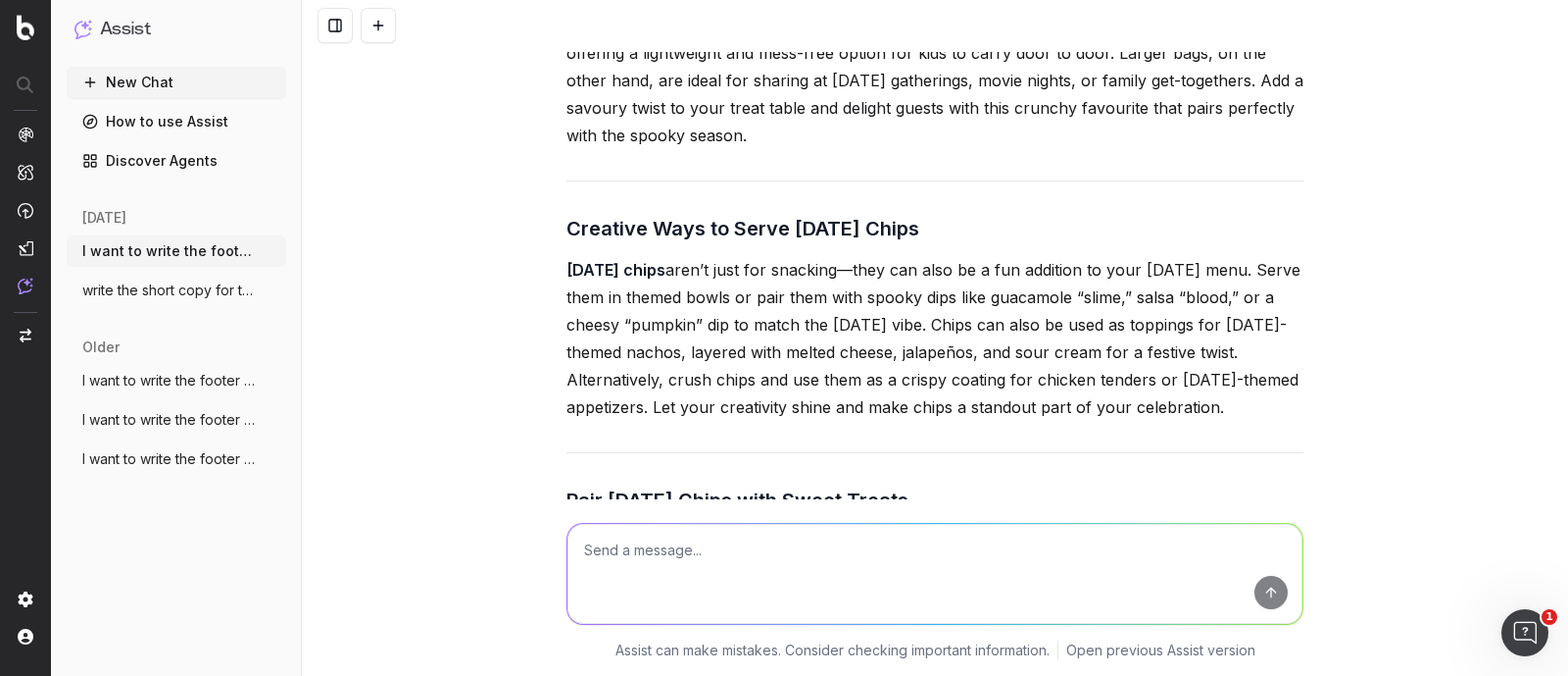
drag, startPoint x: 559, startPoint y: 89, endPoint x: 855, endPoint y: 277, distance: 350.7
click at [855, 277] on div "Here’s the expanded footer text with additional content and an extra paragraph …" at bounding box center [935, 509] width 737 height 1917
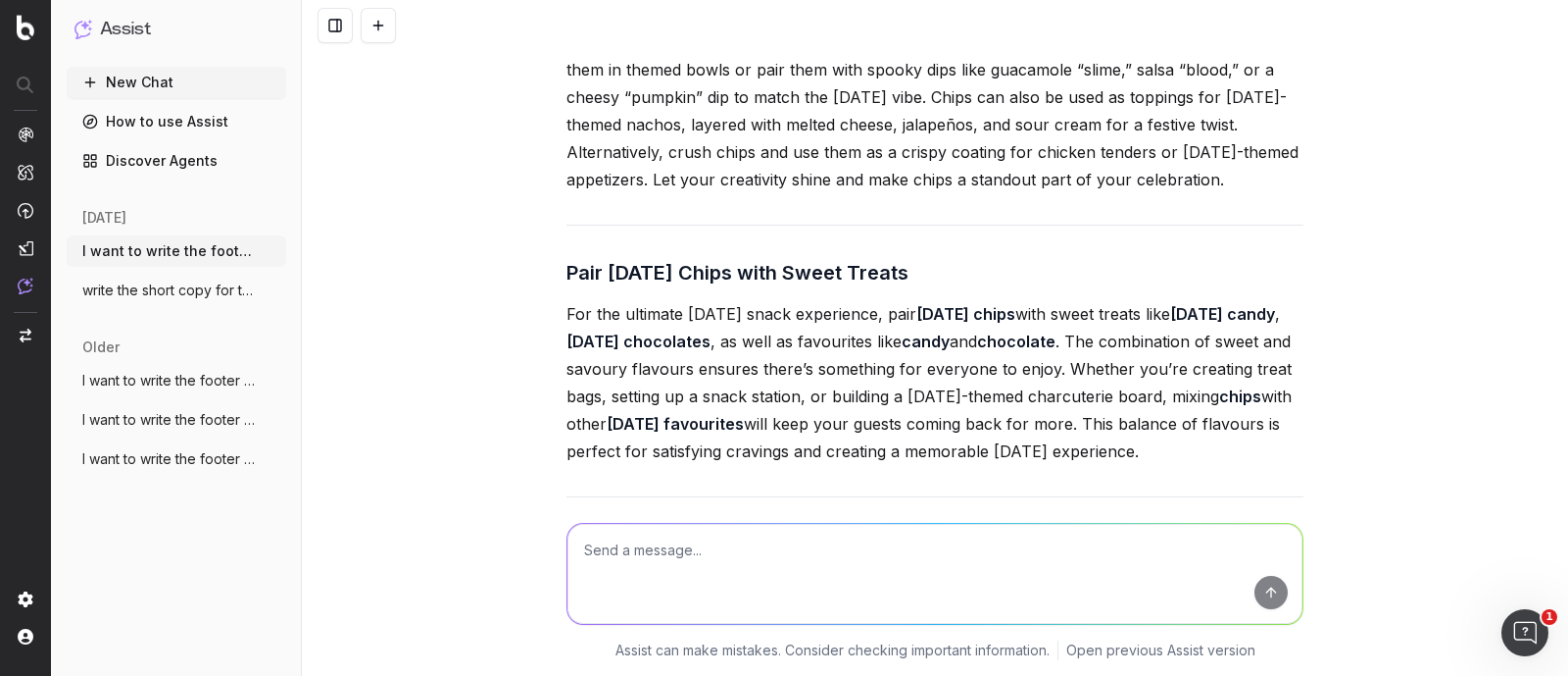
scroll to position [41124, 0]
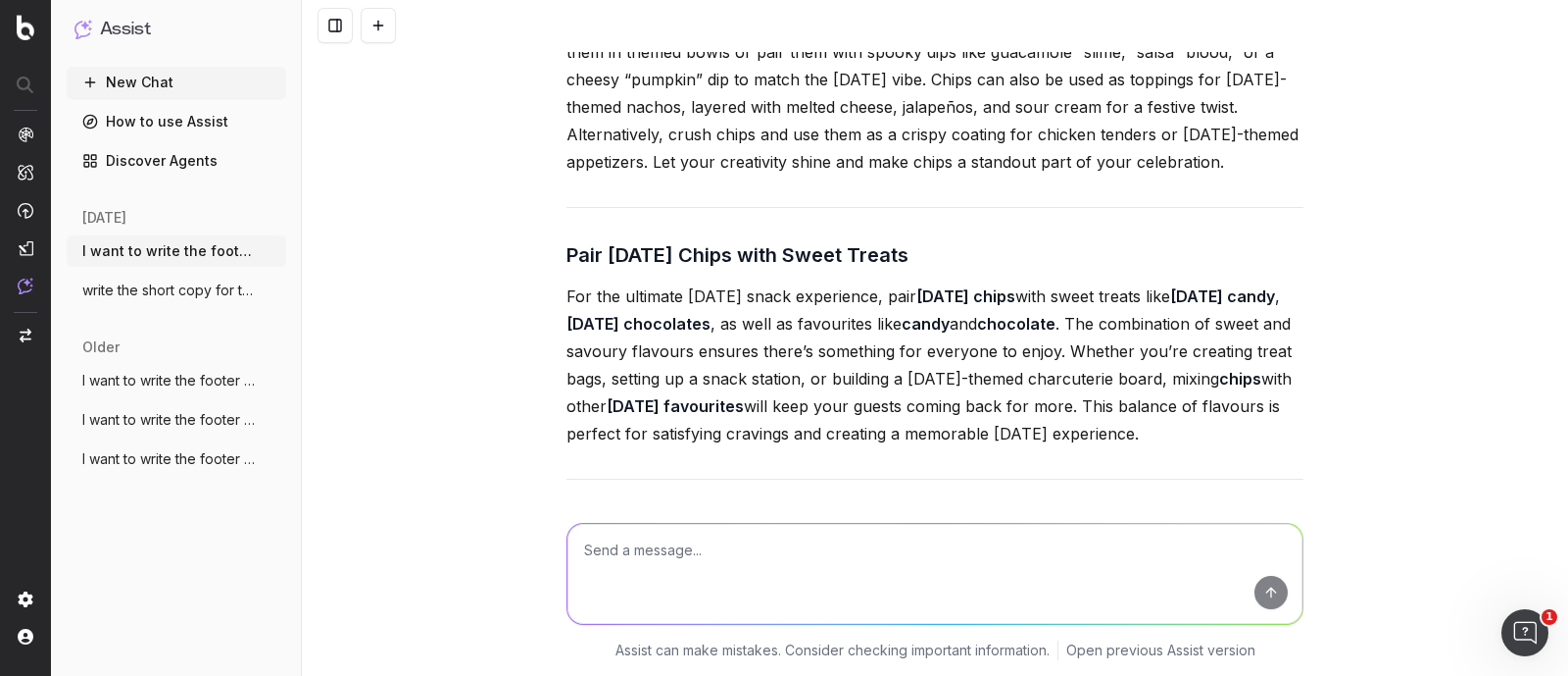
drag, startPoint x: 559, startPoint y: 150, endPoint x: 1283, endPoint y: 284, distance: 736.3
click at [1283, 176] on p "Halloween chips aren’t just for snacking—they can also be a fun addition to you…" at bounding box center [935, 93] width 737 height 165
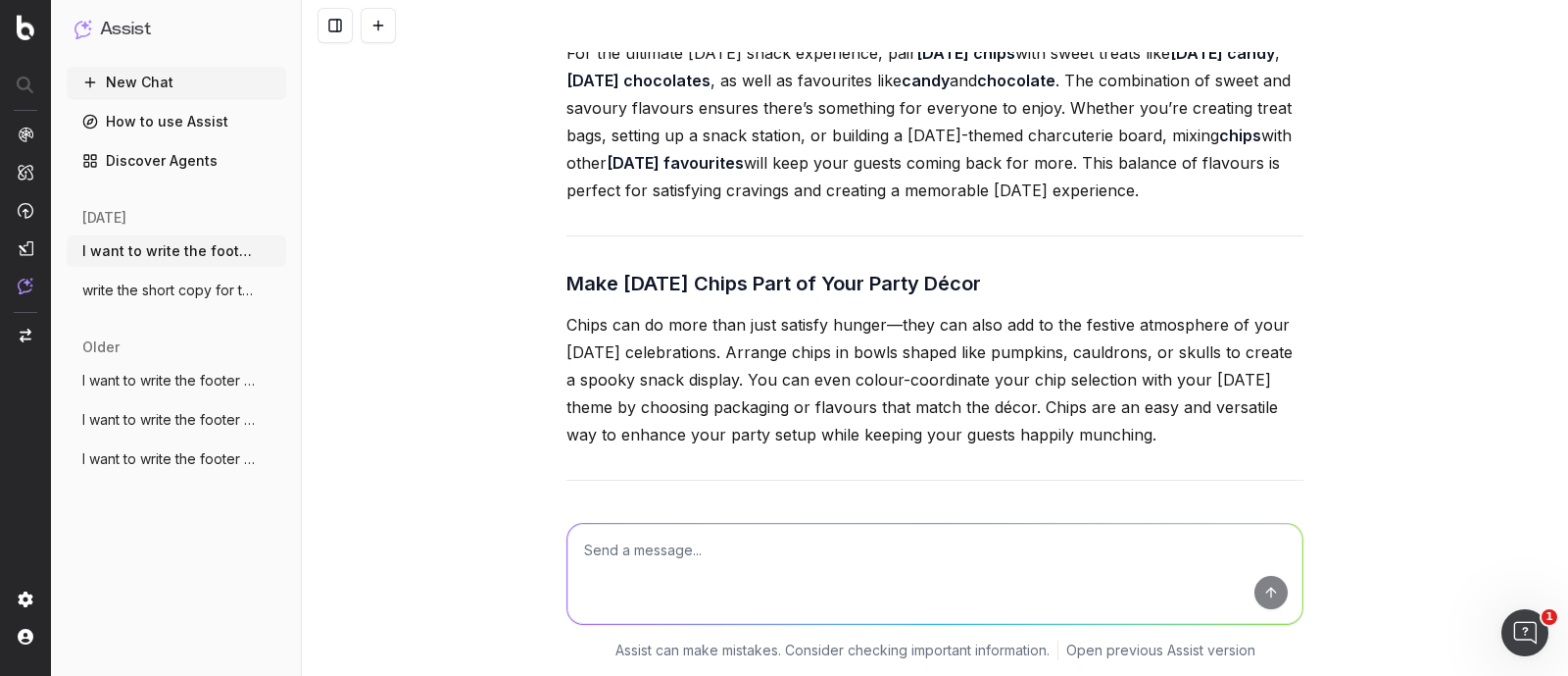
scroll to position [41369, 0]
drag, startPoint x: 558, startPoint y: 173, endPoint x: 753, endPoint y: 351, distance: 264.0
click at [753, 202] on p "For the ultimate Halloween snack experience, pair Halloween chips with sweet tr…" at bounding box center [935, 119] width 737 height 165
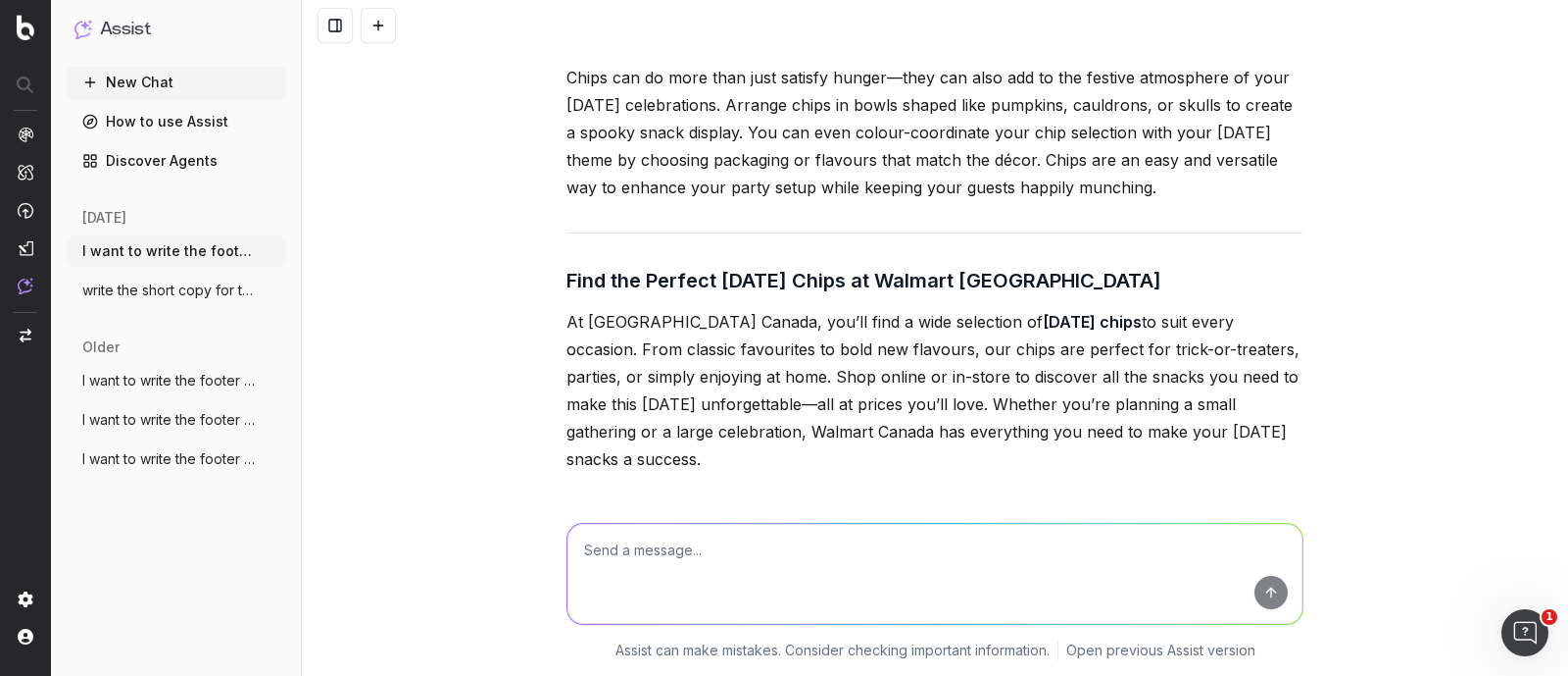
drag, startPoint x: 546, startPoint y: 223, endPoint x: 1220, endPoint y: 349, distance: 685.7
click at [1220, 349] on div "I want to write the footer text. The footer content should be approximately 650…" at bounding box center [934, 338] width 1267 height 676
click at [855, 201] on p "Chips can do more than just satisfy hunger—they can also add to the festive atm…" at bounding box center [935, 132] width 737 height 137
drag, startPoint x: 1219, startPoint y: 348, endPoint x: 553, endPoint y: 196, distance: 683.1
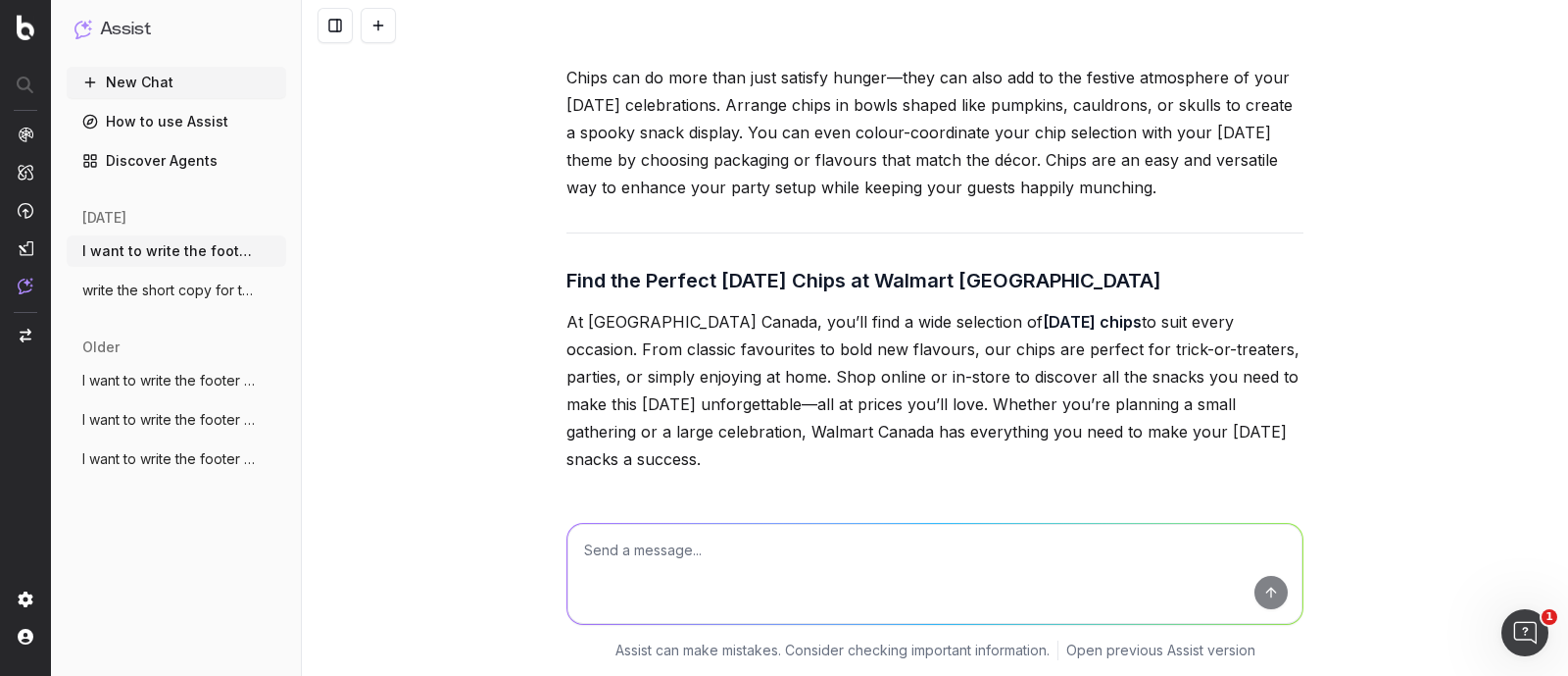
scroll to position [41859, 0]
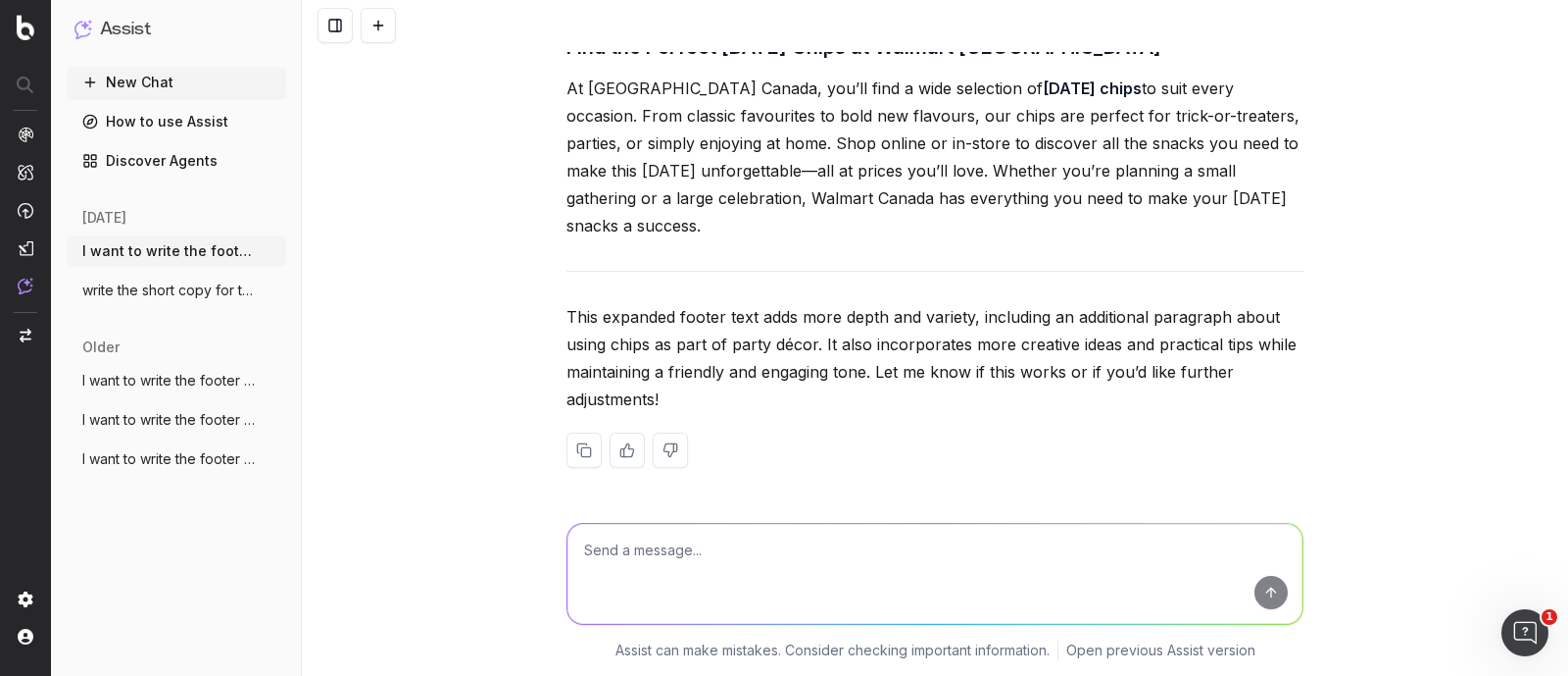
drag, startPoint x: 668, startPoint y: 371, endPoint x: 554, endPoint y: 233, distance: 179.0
click at [792, 240] on p "At Walmart Canada, you’ll find a wide selection of Halloween chips to suit ever…" at bounding box center [935, 157] width 737 height 165
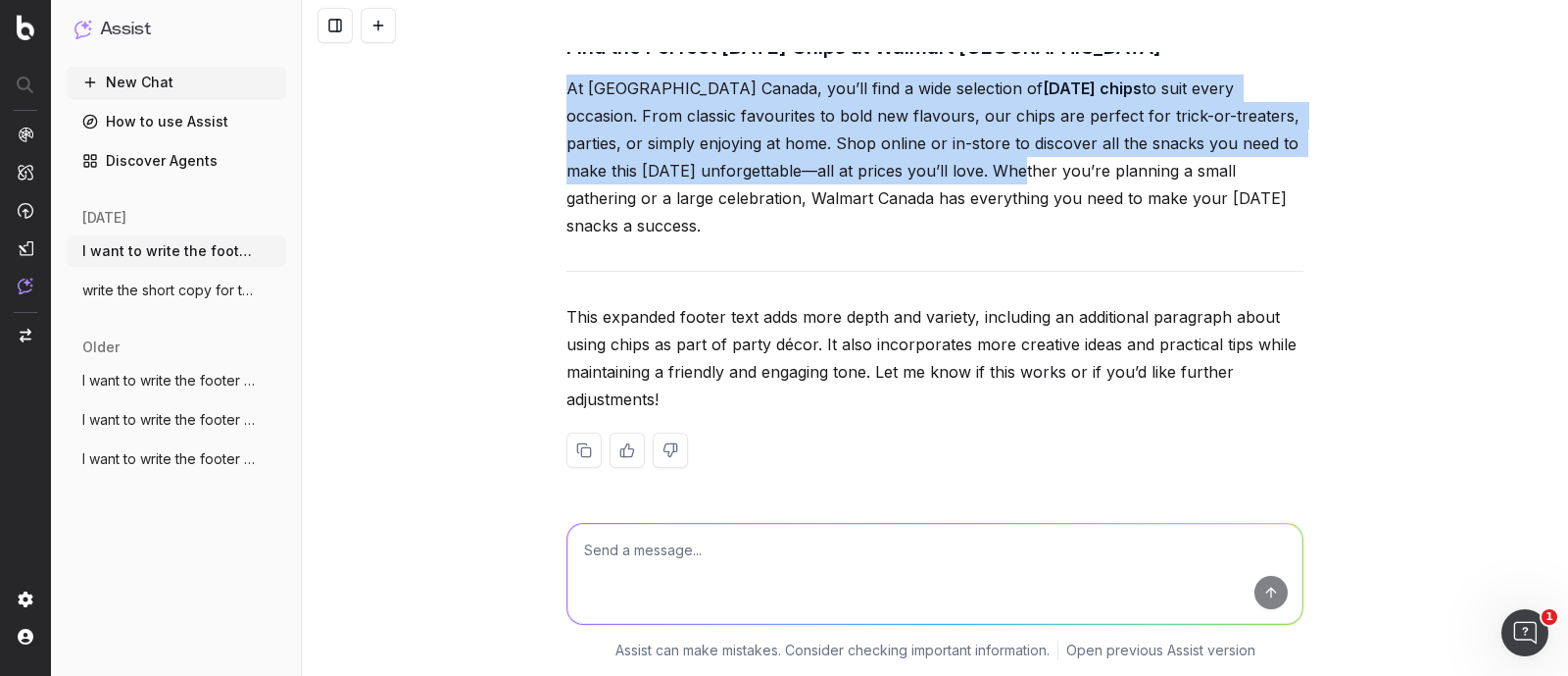
drag, startPoint x: 921, startPoint y: 313, endPoint x: 470, endPoint y: 211, distance: 462.4
click at [470, 211] on div "I want to write the footer text. The footer content should be approximately 650…" at bounding box center [934, 338] width 1267 height 676
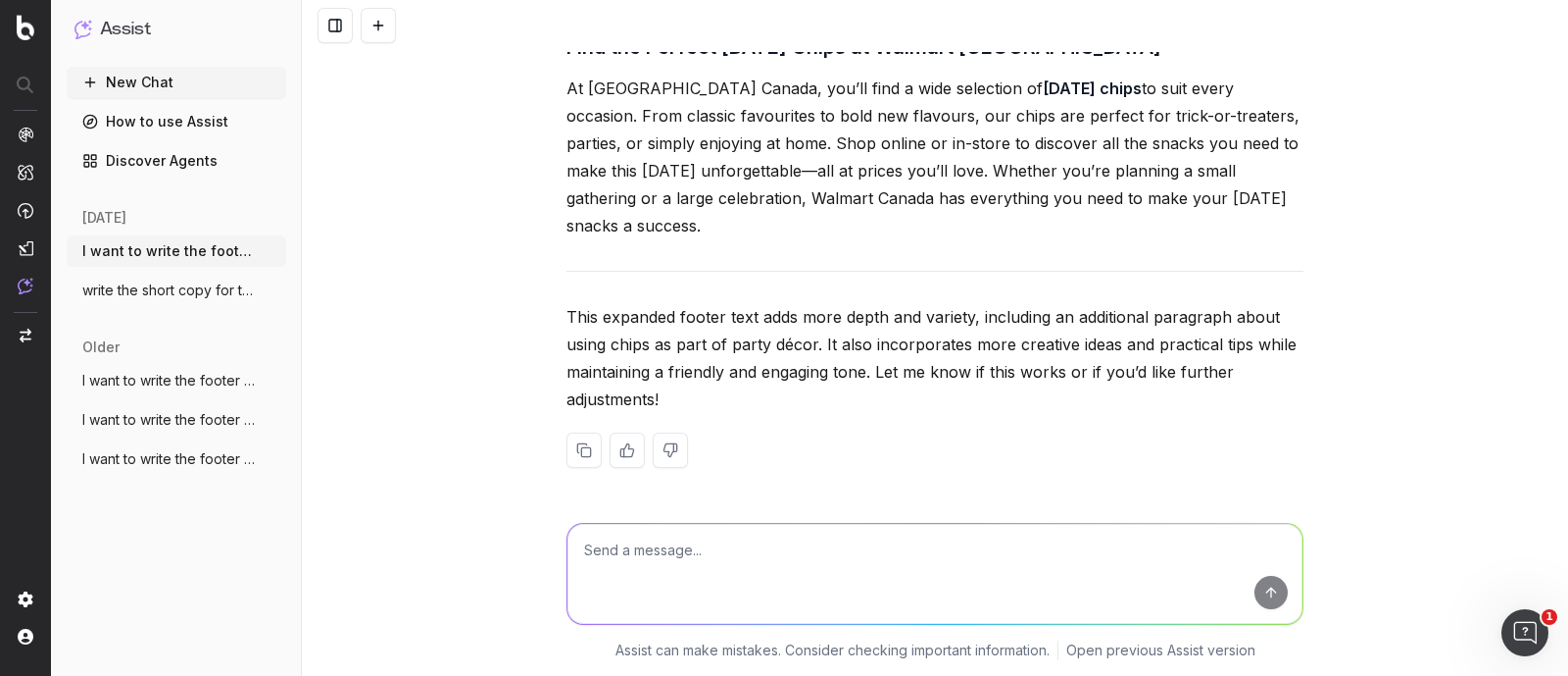
click at [679, 549] on textarea at bounding box center [935, 573] width 735 height 100
type textarea "W"
paste textarea "[URL][DOMAIN_NAME]"
type textarea "write the footer text for the url - https://www.walmart.ca/en/shop/grocery/hall…"
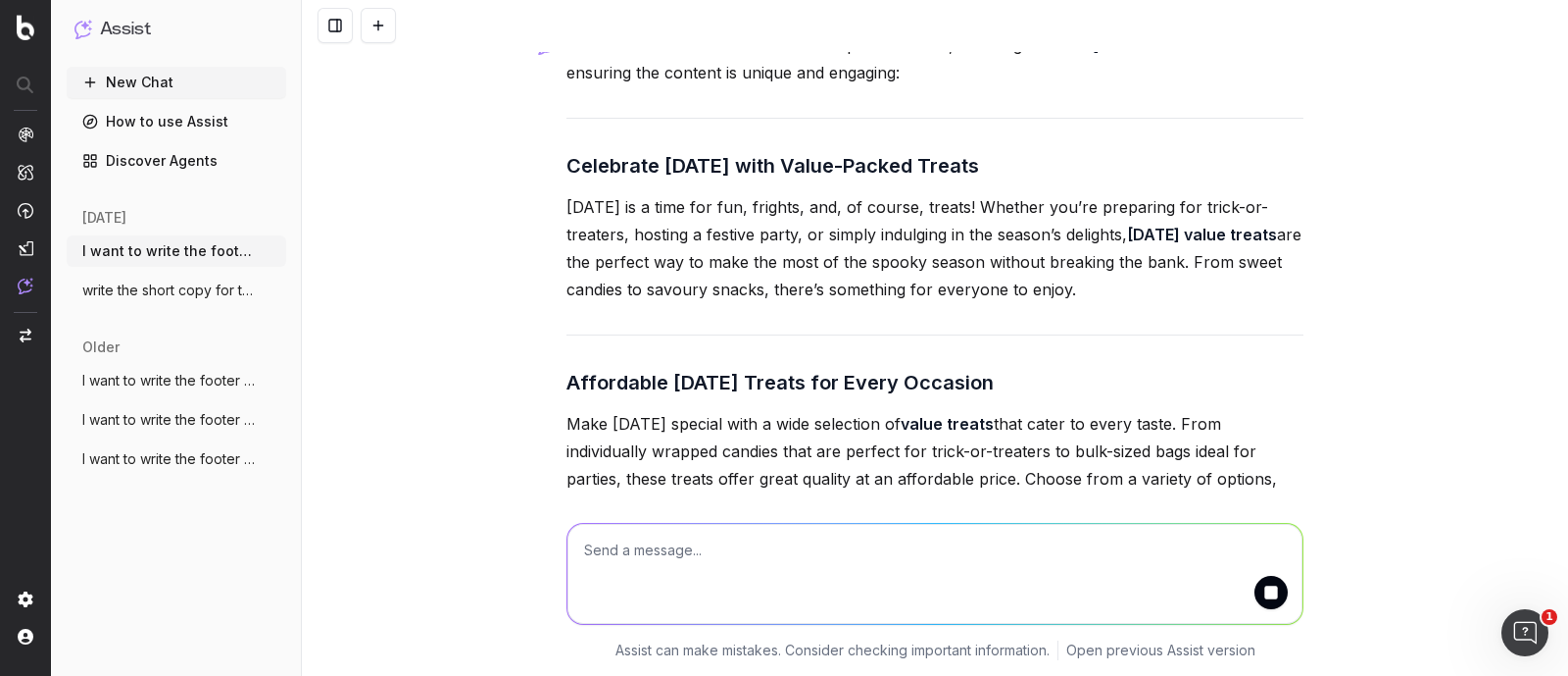
scroll to position [42585, 0]
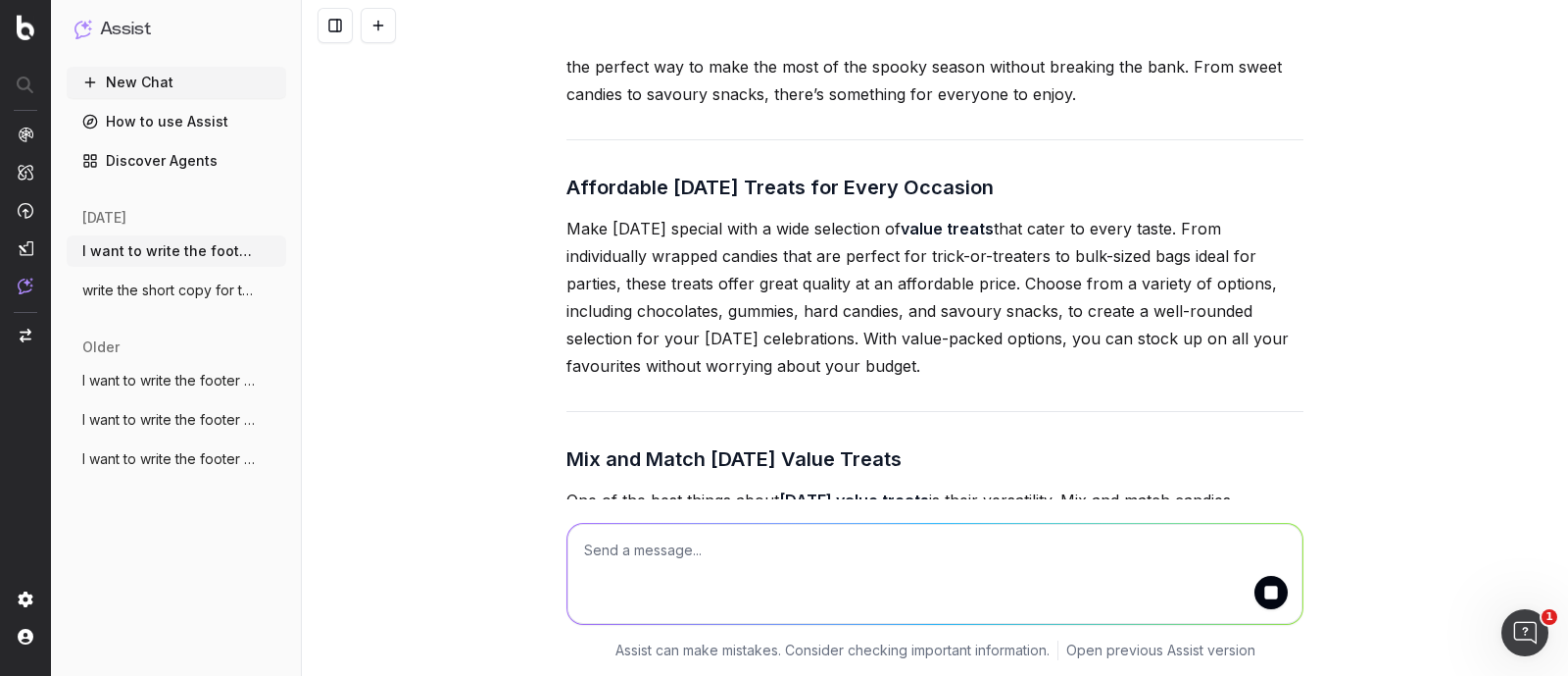
drag, startPoint x: 583, startPoint y: 160, endPoint x: 1133, endPoint y: 275, distance: 561.9
click at [1133, 275] on div "Here’s the footer text tailored for the provided URL, focusing on Halloween val…" at bounding box center [935, 651] width 737 height 1631
click at [626, 203] on h3 "Affordable Halloween Treats for Every Occasion" at bounding box center [935, 187] width 737 height 31
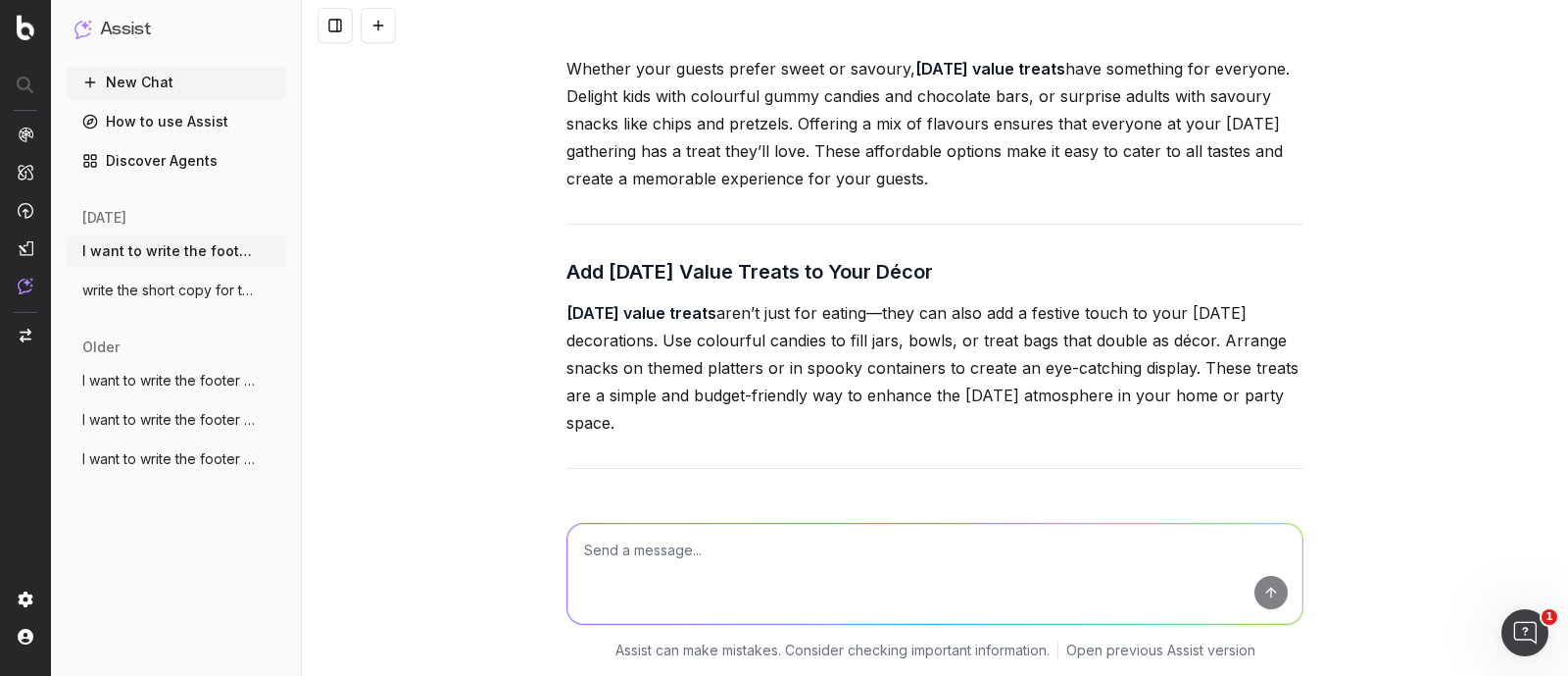
scroll to position [43320, 0]
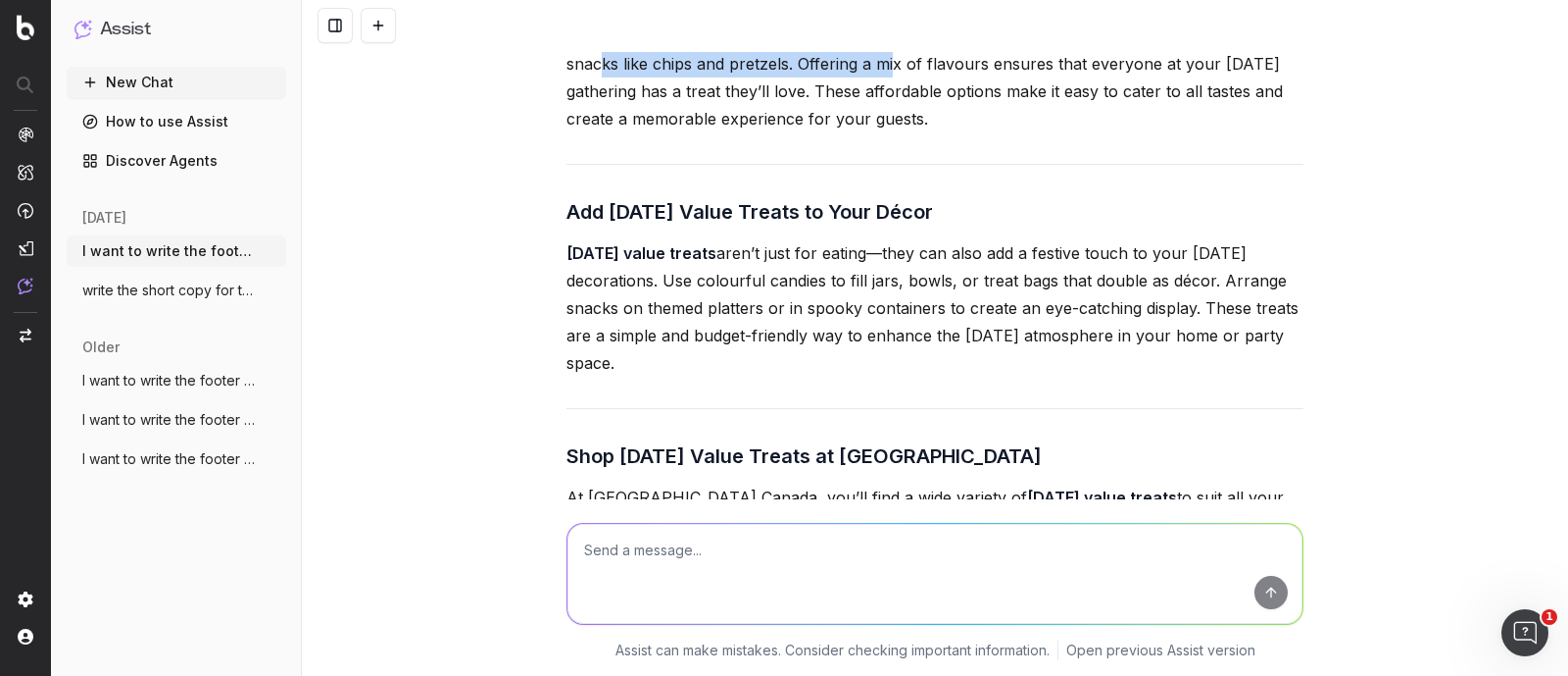
drag, startPoint x: 667, startPoint y: 246, endPoint x: 940, endPoint y: 254, distance: 273.1
click at [940, 133] on p "Whether your guests prefer sweet or savoury, Halloween value treats have someth…" at bounding box center [935, 63] width 737 height 137
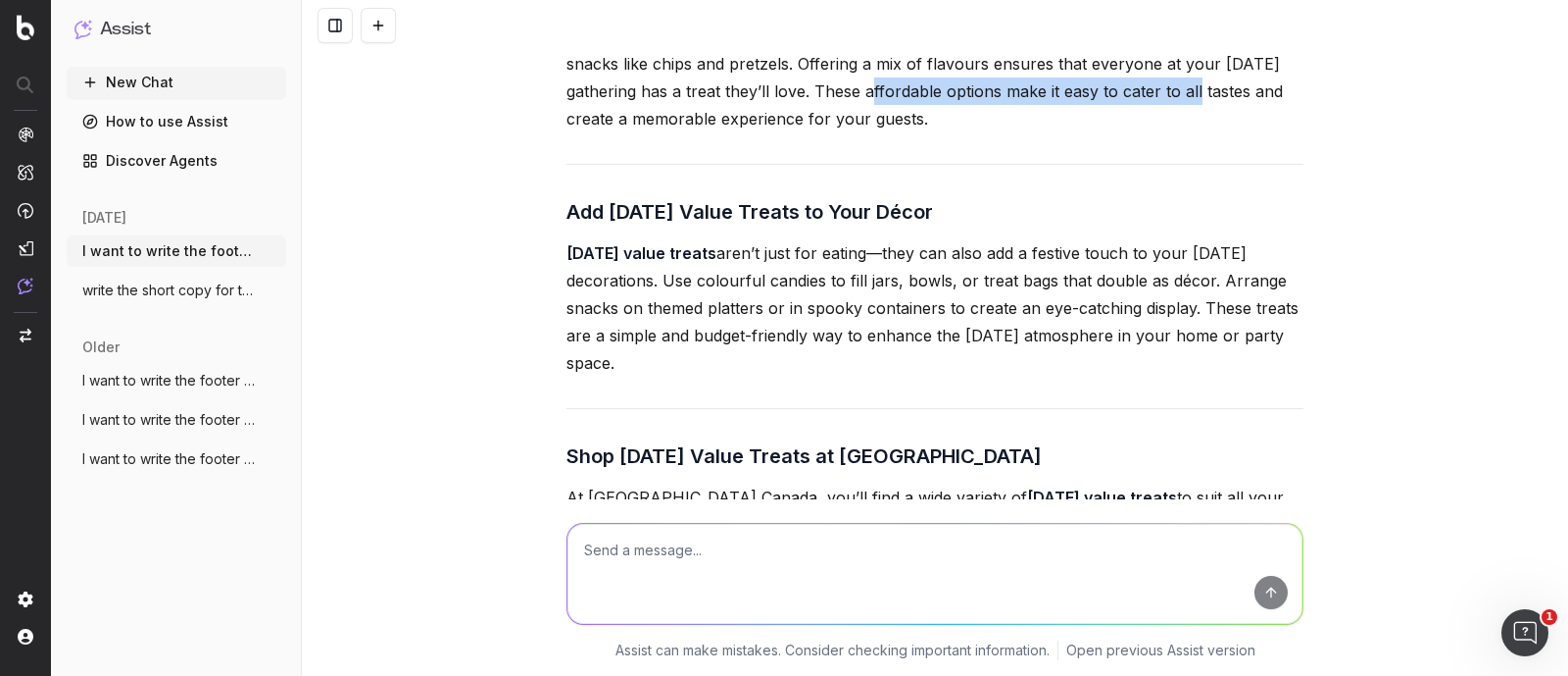
drag, startPoint x: 913, startPoint y: 275, endPoint x: 1243, endPoint y: 274, distance: 330.0
click at [1243, 133] on p "Whether your guests prefer sweet or savoury, Halloween value treats have someth…" at bounding box center [935, 63] width 737 height 137
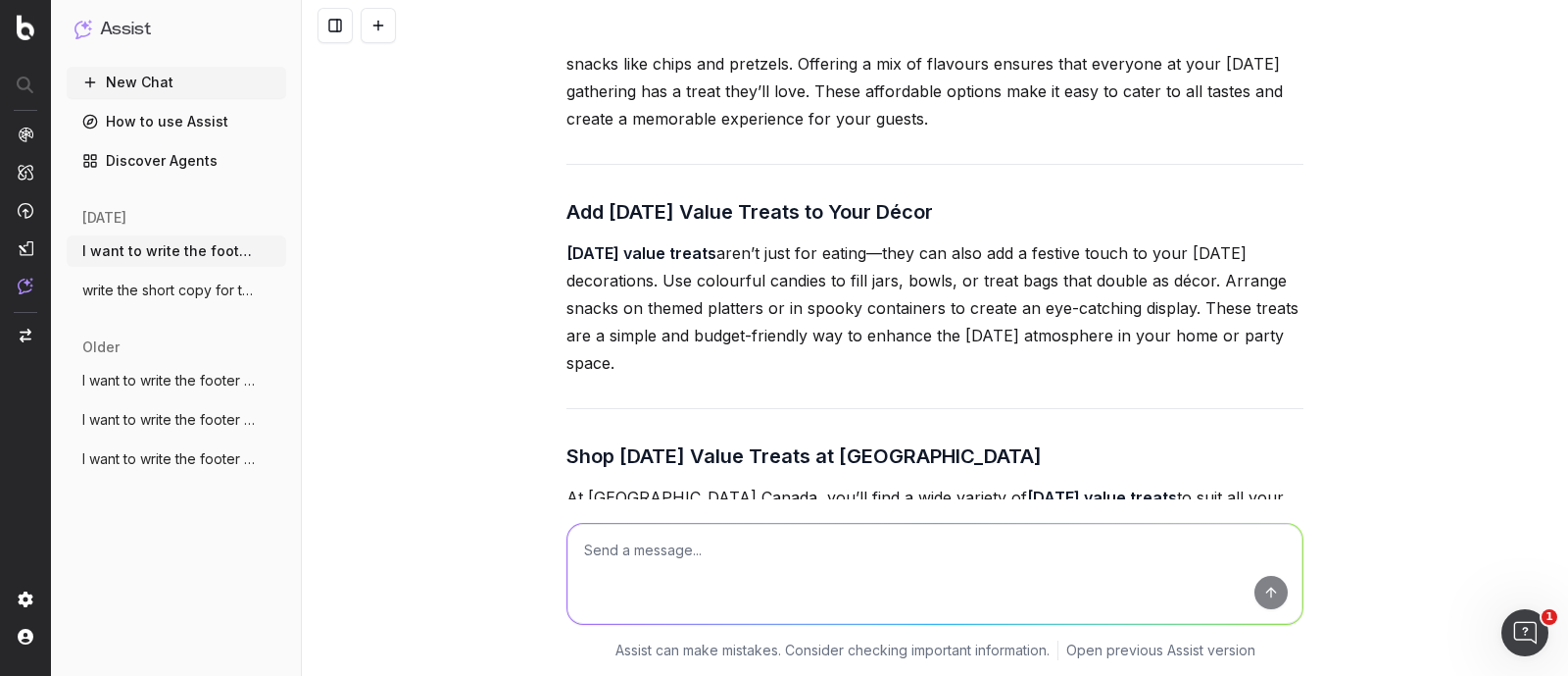
drag, startPoint x: 745, startPoint y: 304, endPoint x: 897, endPoint y: 305, distance: 152.0
click at [897, 133] on p "Whether your guests prefer sweet or savoury, Halloween value treats have someth…" at bounding box center [935, 63] width 737 height 137
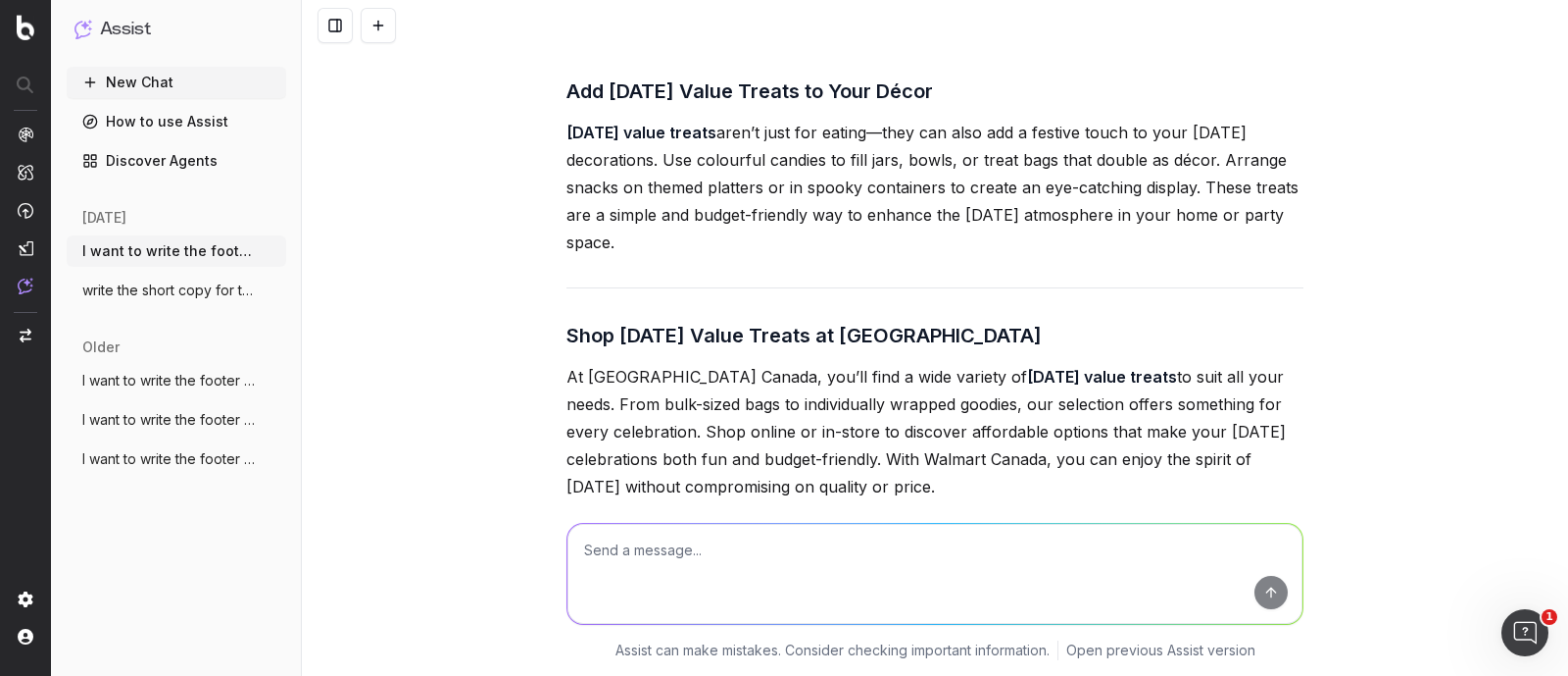
scroll to position [43566, 0]
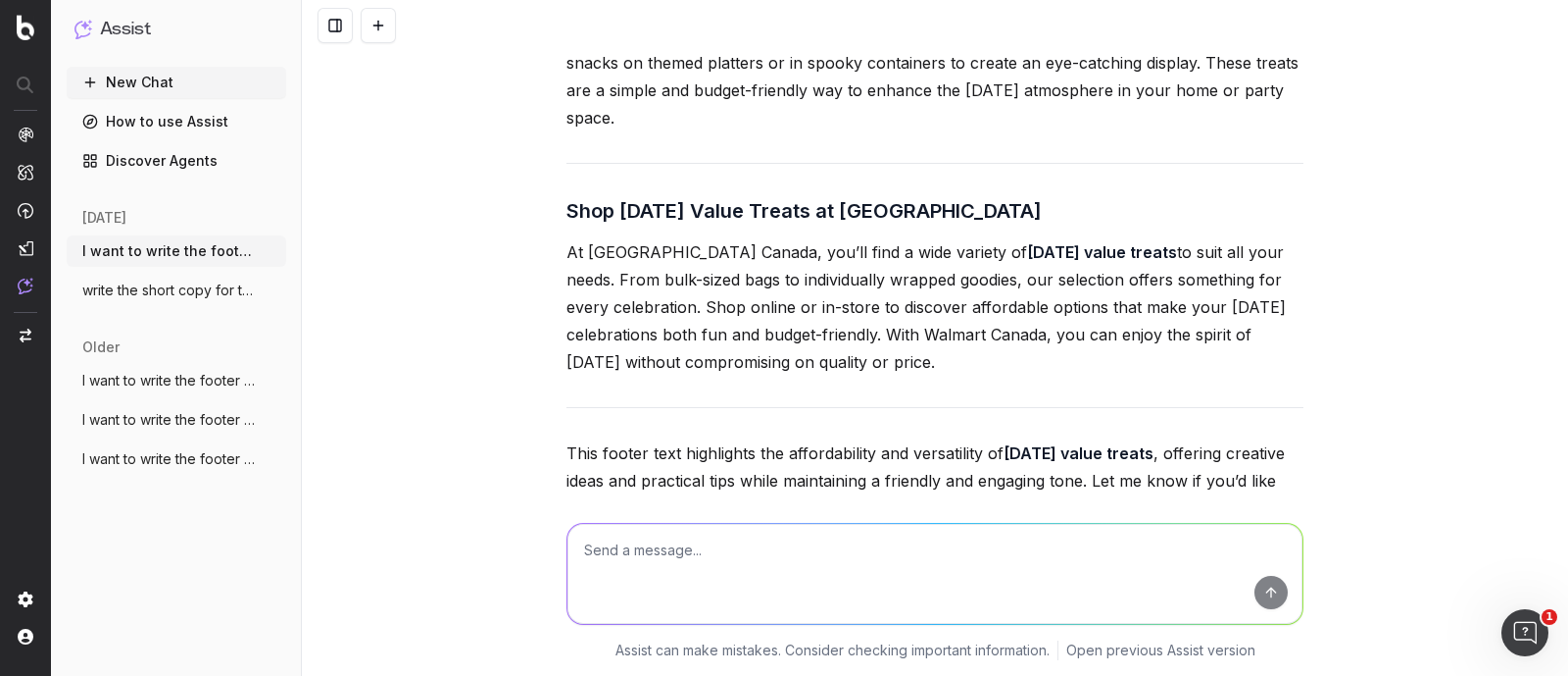
drag, startPoint x: 514, startPoint y: 186, endPoint x: 913, endPoint y: 194, distance: 399.1
click at [913, 194] on div "I want to write the footer text. The footer content should be approximately 650…" at bounding box center [934, 338] width 1267 height 676
click at [816, 132] on p "Halloween value treats aren’t just for eating—they can also add a festive touch…" at bounding box center [935, 62] width 737 height 137
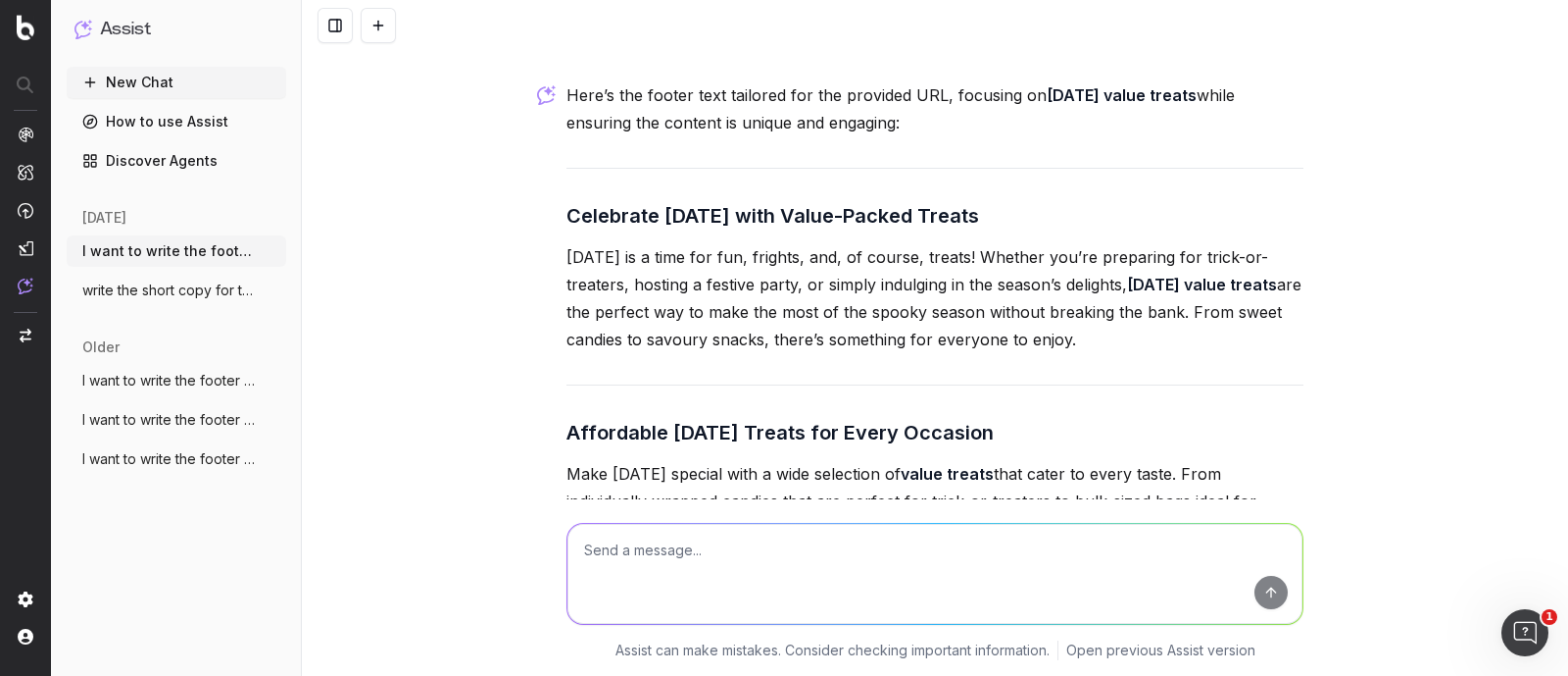
scroll to position [42585, 0]
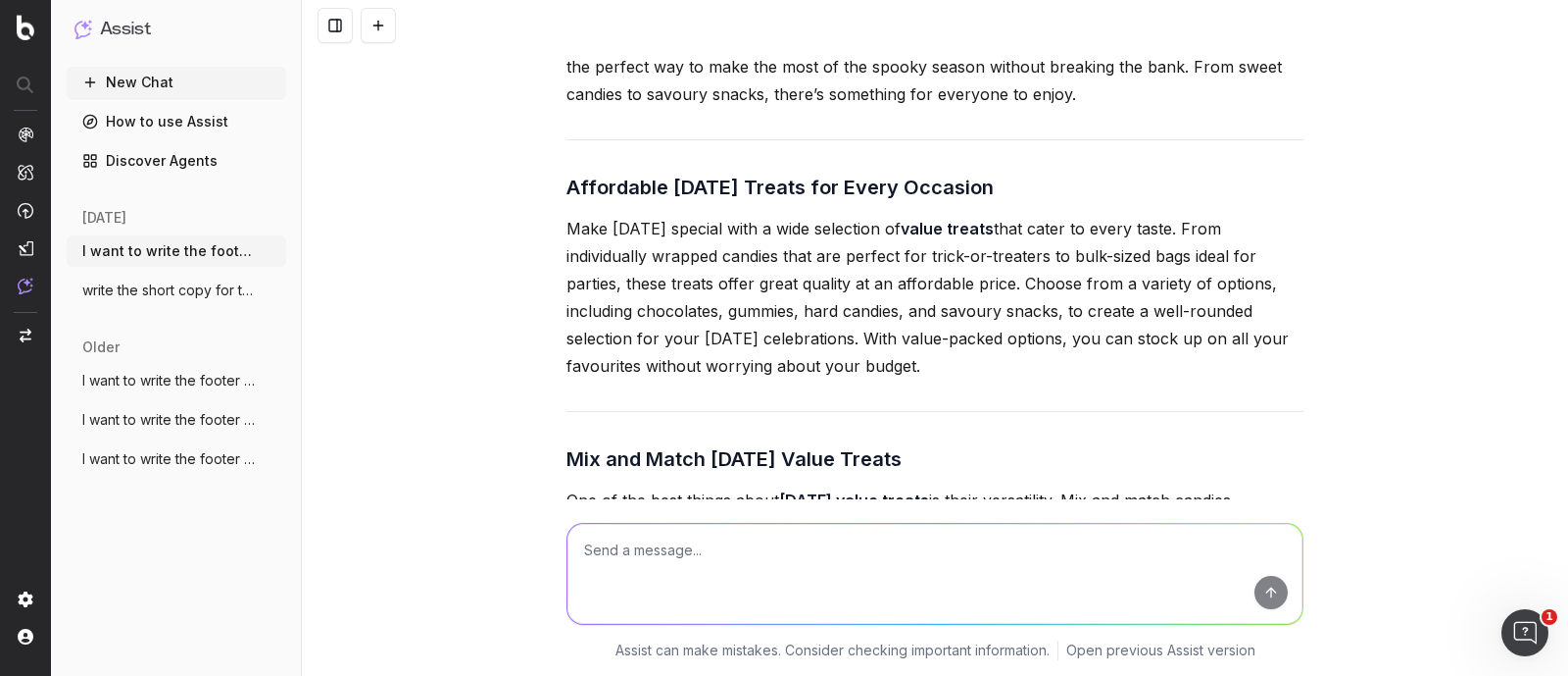
click at [788, 565] on textarea at bounding box center [935, 573] width 735 height 100
click at [794, 551] on textarea "in the footer text add the keywords like halloween chips, halloween chocolate, …" at bounding box center [935, 573] width 735 height 100
type textarea "in the footer text add the keywords only one time - halloween chips, halloween …"
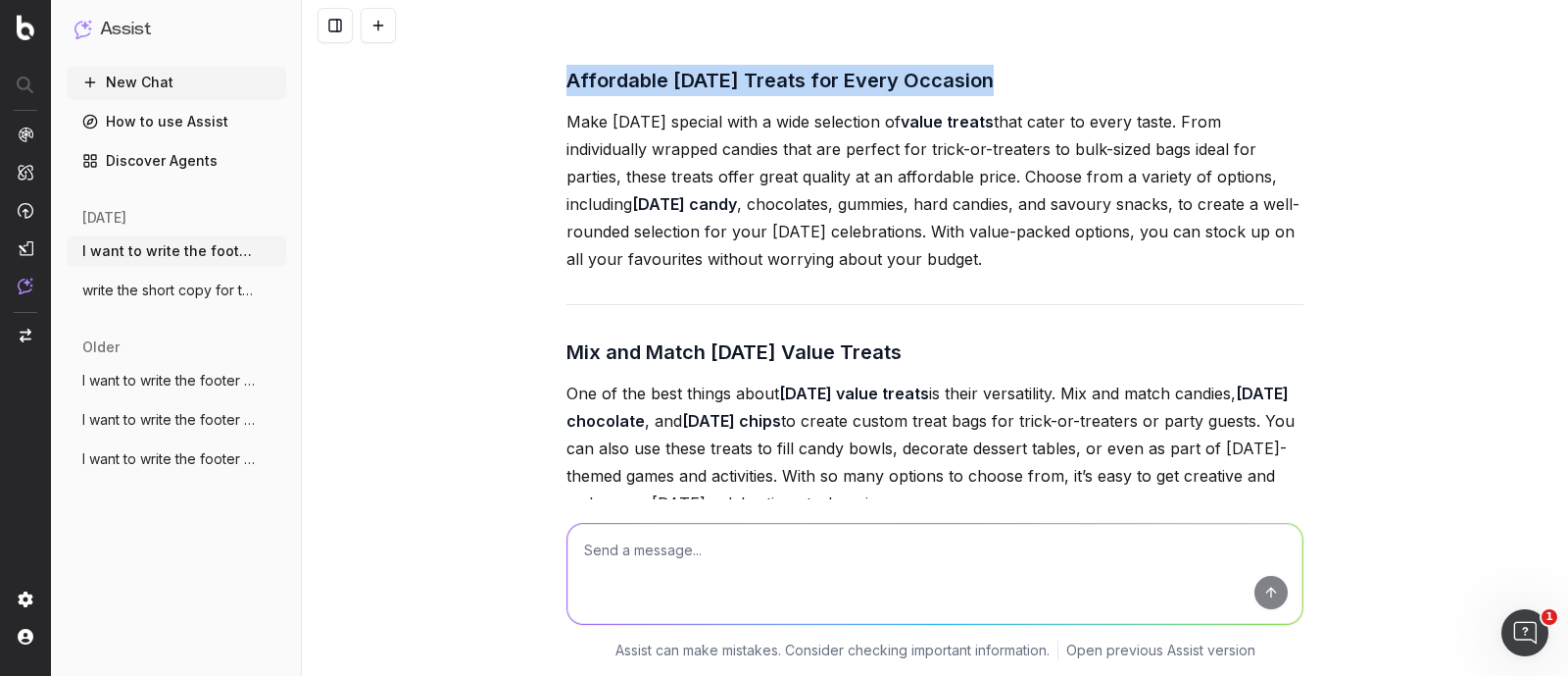
drag, startPoint x: 571, startPoint y: 258, endPoint x: 1034, endPoint y: 453, distance: 502.4
click at [827, 273] on p "Make Halloween special with a wide selection of value treats that cater to ever…" at bounding box center [935, 190] width 737 height 165
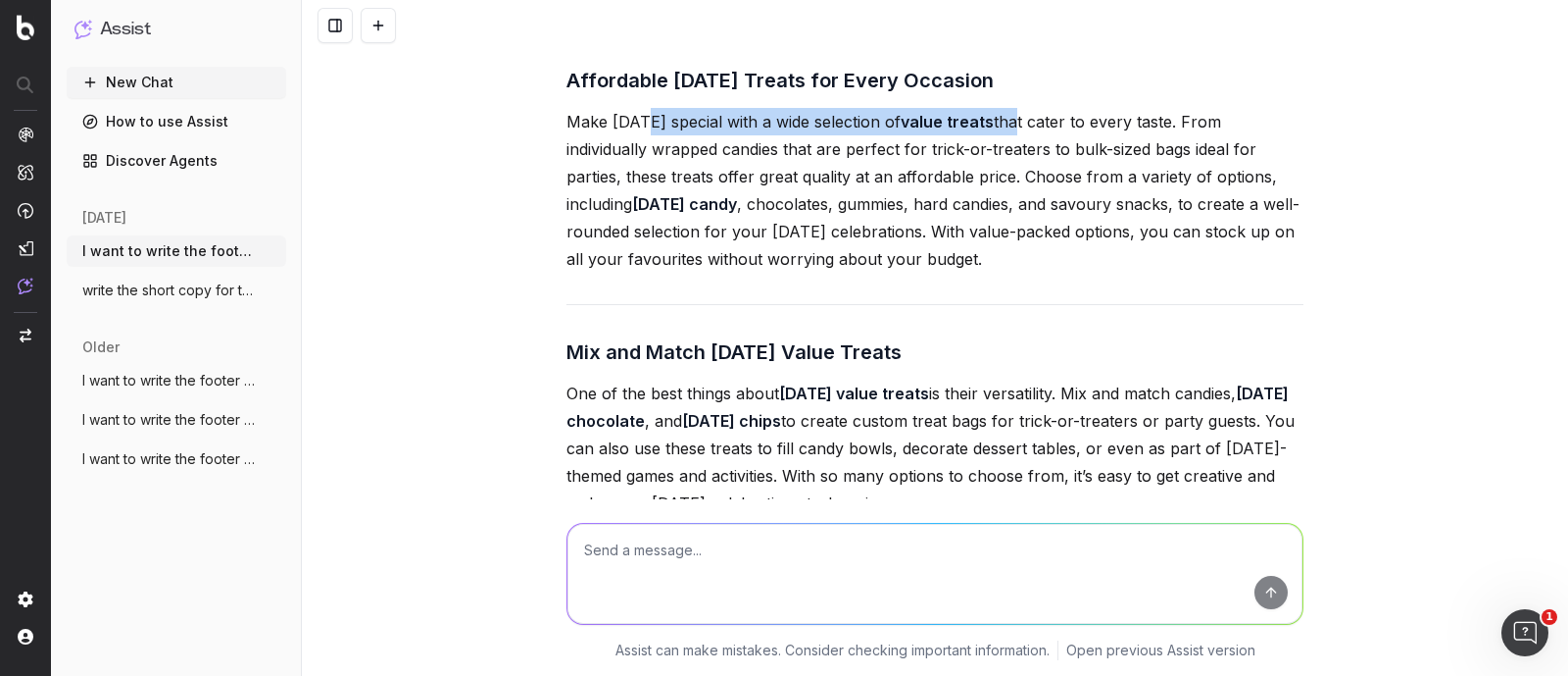
drag, startPoint x: 631, startPoint y: 304, endPoint x: 1030, endPoint y: 304, distance: 399.0
click at [1030, 273] on p "Make Halloween special with a wide selection of value treats that cater to ever…" at bounding box center [935, 190] width 737 height 165
click at [1013, 273] on p "Make Halloween special with a wide selection of value treats that cater to ever…" at bounding box center [935, 190] width 737 height 165
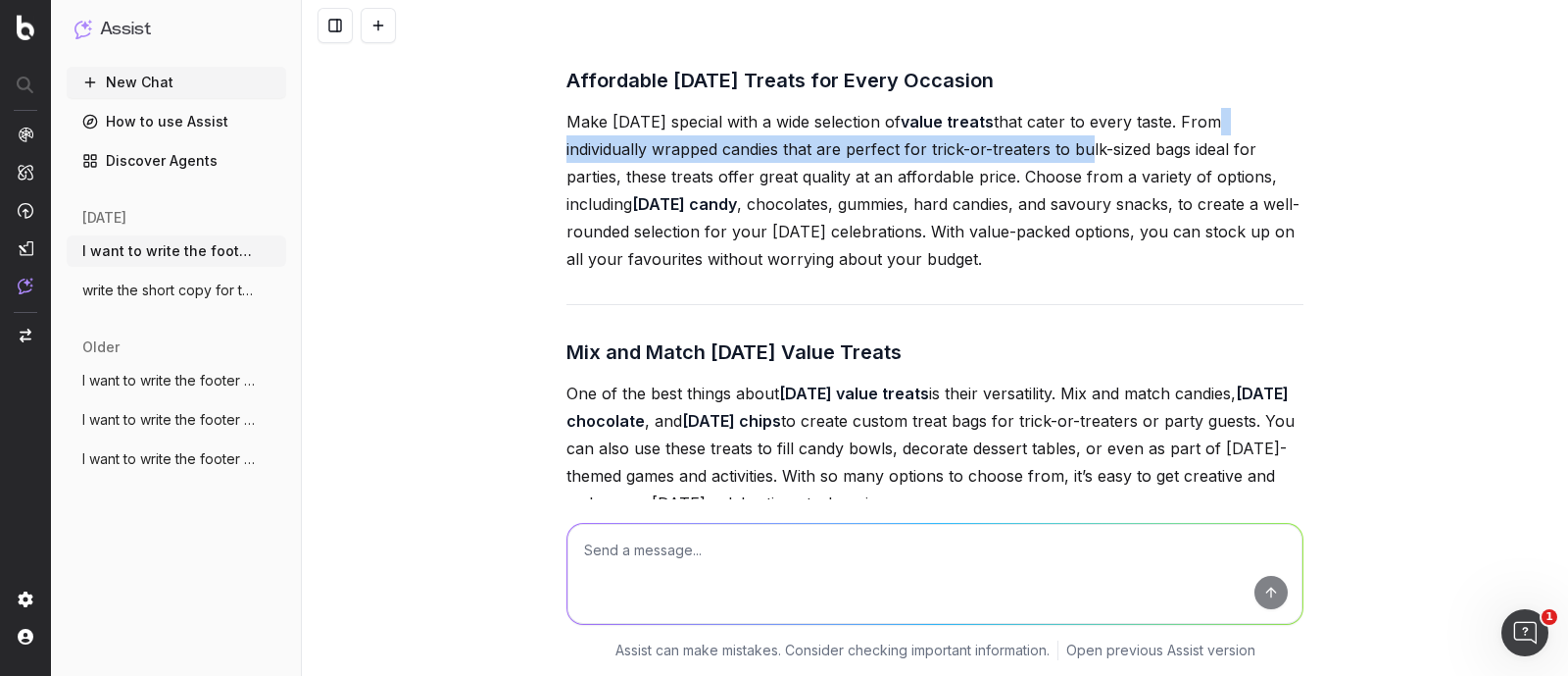
drag, startPoint x: 1073, startPoint y: 316, endPoint x: 1227, endPoint y: 313, distance: 154.0
click at [1227, 273] on p "Make Halloween special with a wide selection of value treats that cater to ever…" at bounding box center [935, 190] width 737 height 165
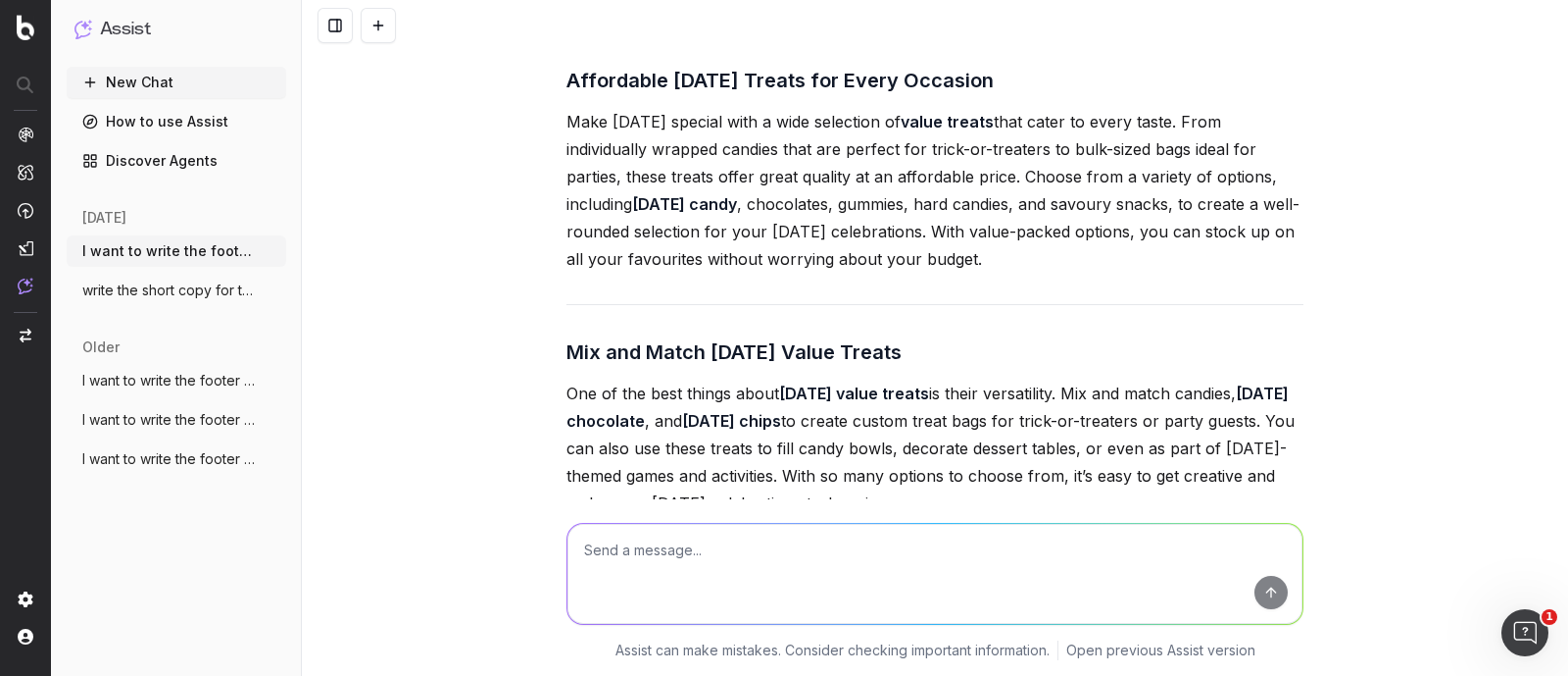
click at [830, 273] on p "Make Halloween special with a wide selection of value treats that cater to ever…" at bounding box center [935, 190] width 737 height 165
click at [716, 273] on p "Make Halloween special with a wide selection of value treats that cater to ever…" at bounding box center [935, 190] width 737 height 165
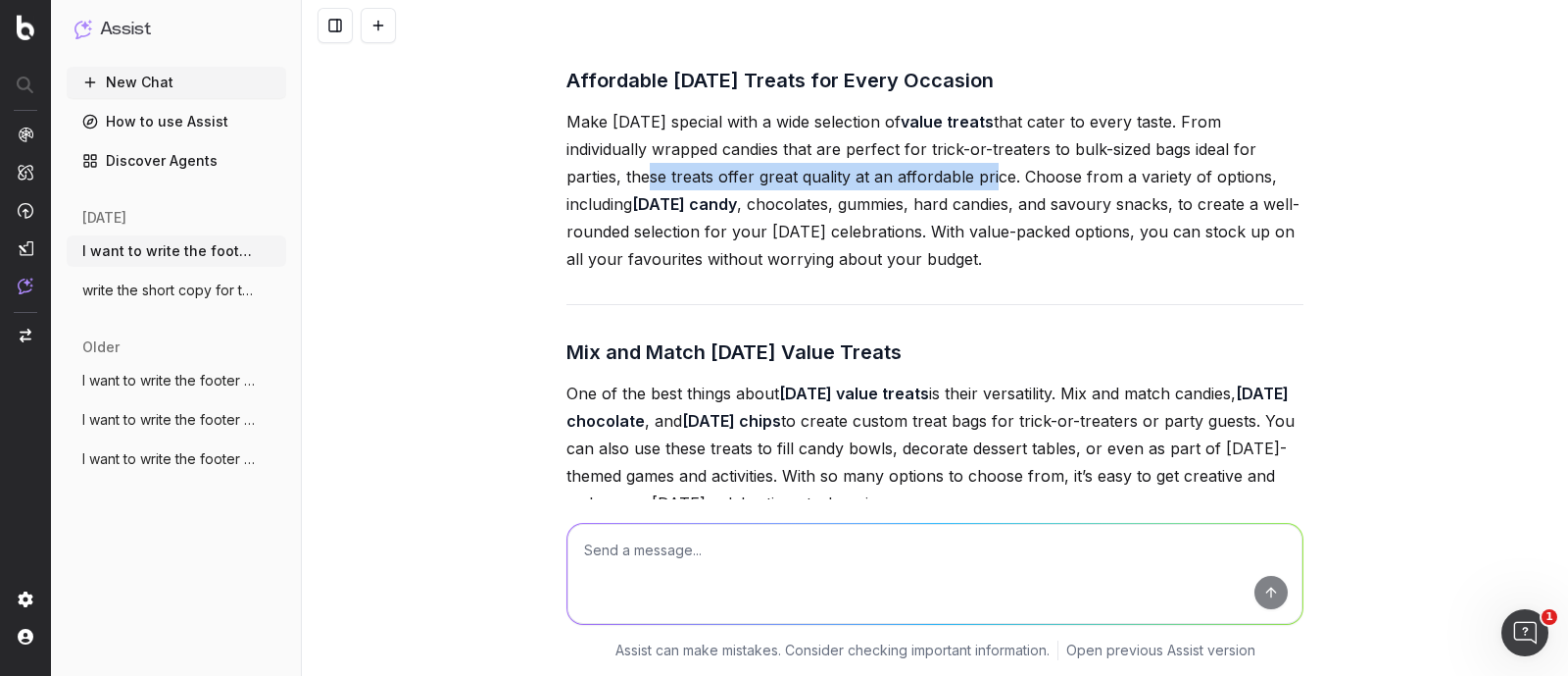
drag, startPoint x: 631, startPoint y: 356, endPoint x: 982, endPoint y: 357, distance: 351.0
click at [982, 273] on p "Make Halloween special with a wide selection of value treats that cater to ever…" at bounding box center [935, 190] width 737 height 165
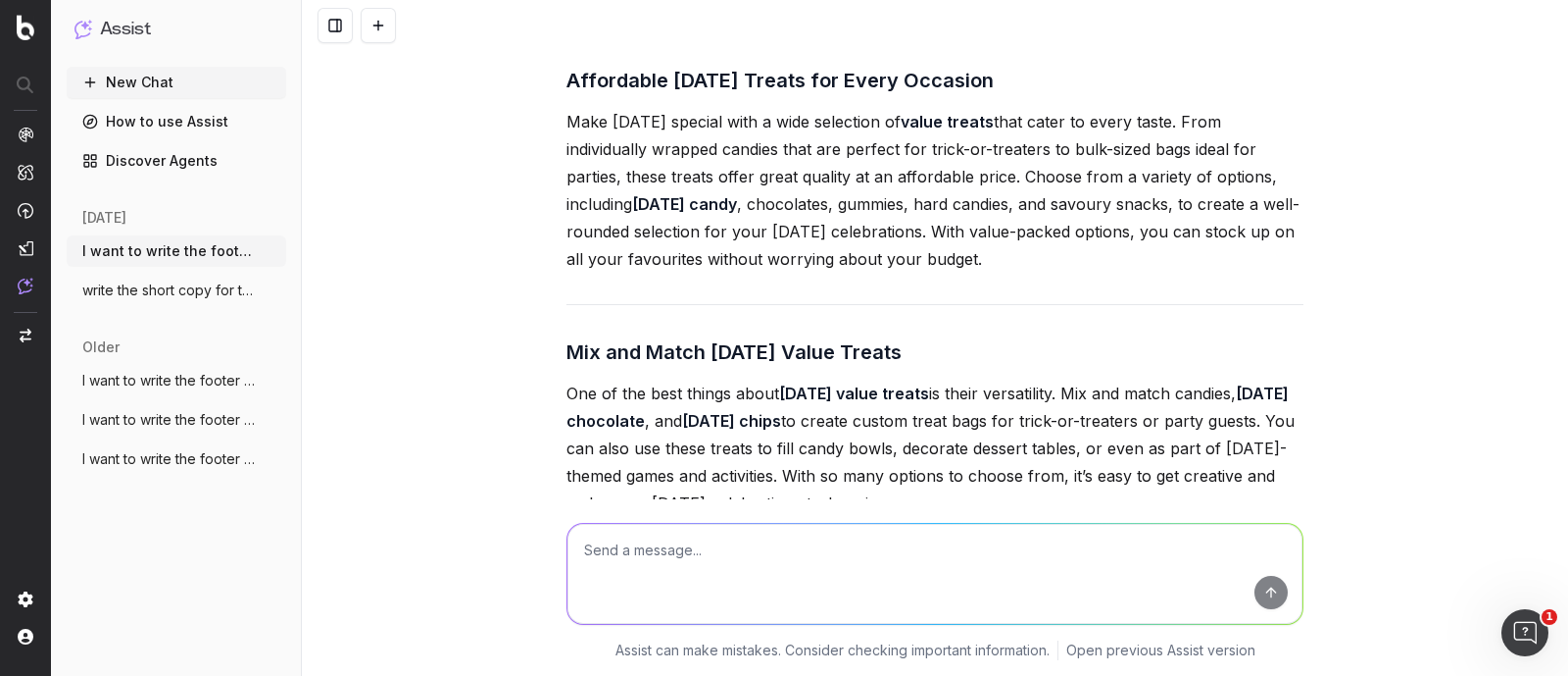
click at [1093, 273] on p "Make Halloween special with a wide selection of value treats that cater to ever…" at bounding box center [935, 190] width 737 height 165
drag, startPoint x: 1030, startPoint y: 359, endPoint x: 1246, endPoint y: 361, distance: 216.0
click at [1246, 273] on p "Make Halloween special with a wide selection of value treats that cater to ever…" at bounding box center [935, 190] width 737 height 165
drag, startPoint x: 592, startPoint y: 385, endPoint x: 792, endPoint y: 390, distance: 200.1
click at [792, 273] on p "Make Halloween special with a wide selection of value treats that cater to ever…" at bounding box center [935, 190] width 737 height 165
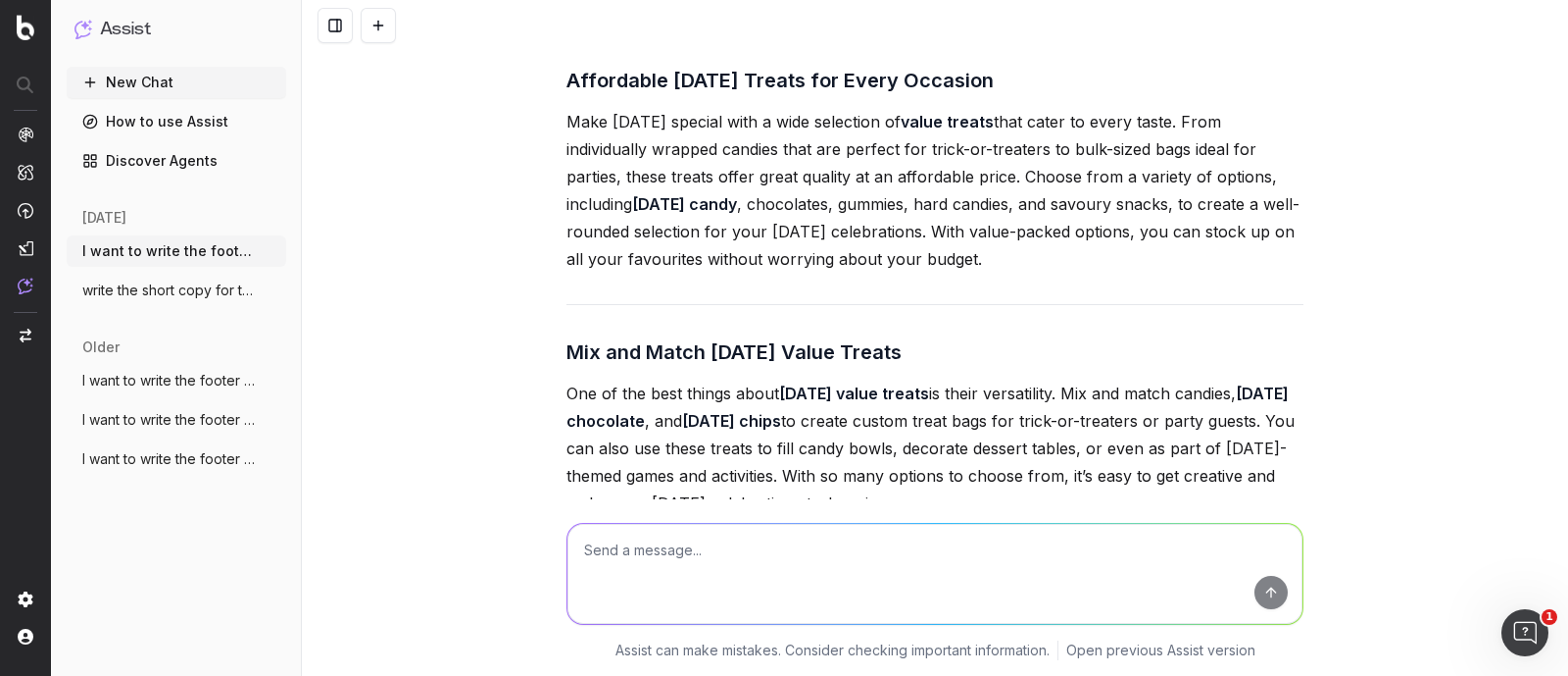
click at [912, 273] on p "Make Halloween special with a wide selection of value treats that cater to ever…" at bounding box center [935, 190] width 737 height 165
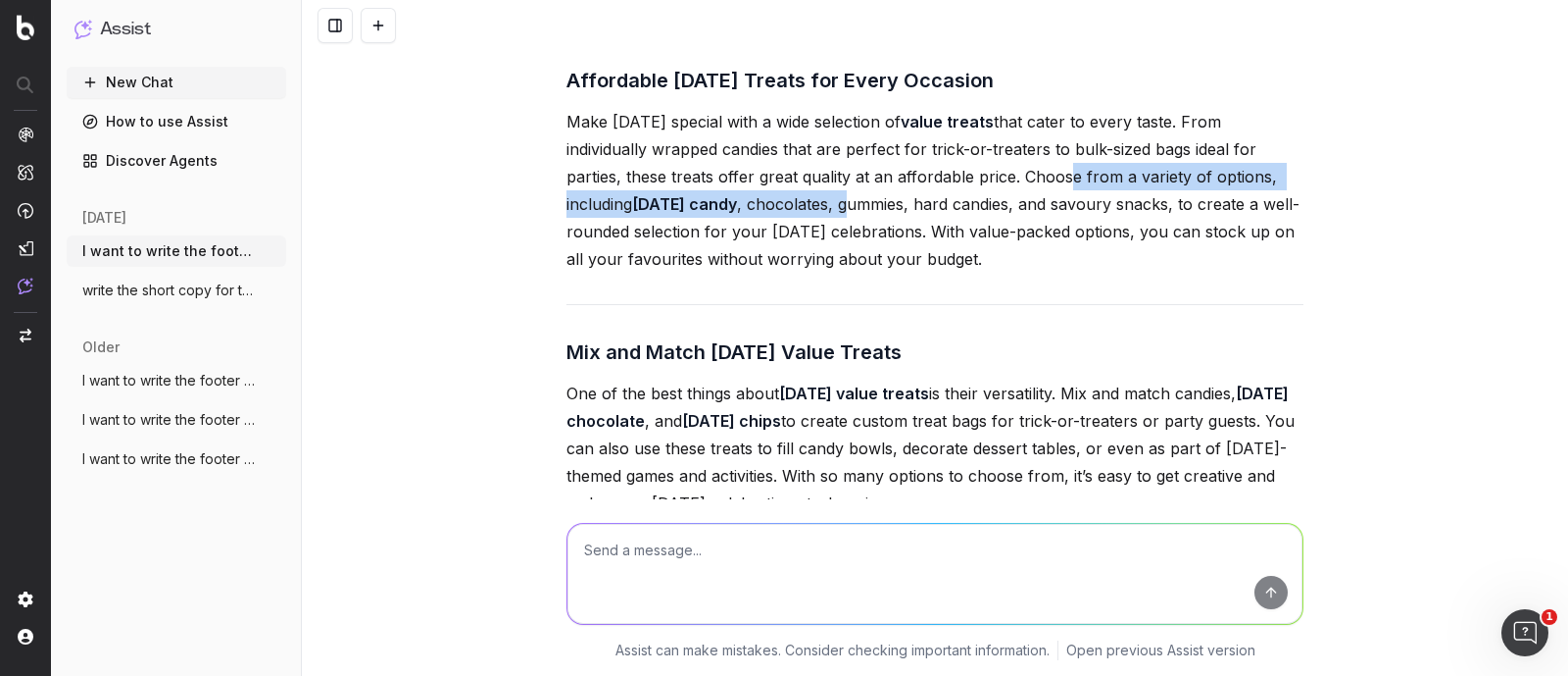
drag, startPoint x: 870, startPoint y: 381, endPoint x: 1051, endPoint y: 368, distance: 181.5
click at [1051, 273] on p "Make Halloween special with a wide selection of value treats that cater to ever…" at bounding box center [935, 190] width 737 height 165
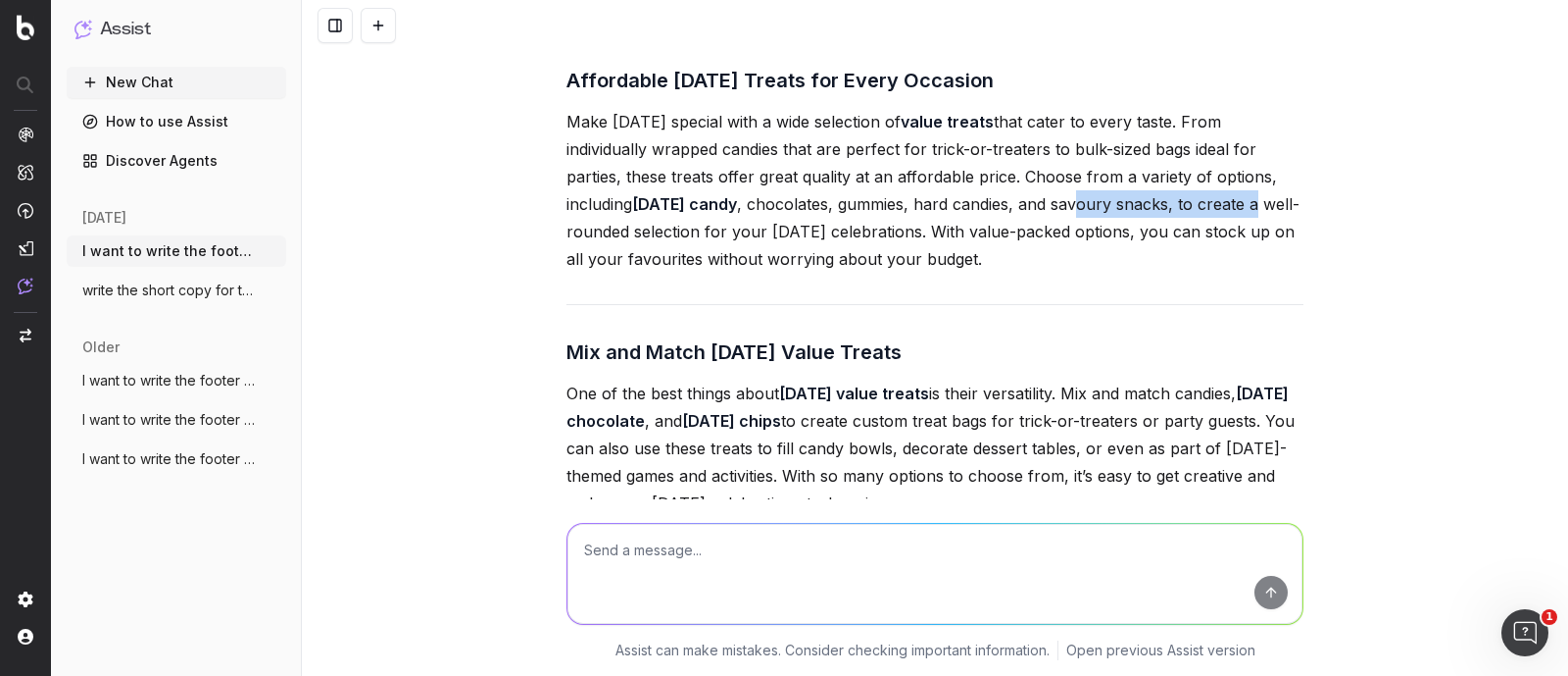
drag, startPoint x: 1098, startPoint y: 380, endPoint x: 1276, endPoint y: 380, distance: 178.0
click at [1276, 273] on p "Make Halloween special with a wide selection of value treats that cater to ever…" at bounding box center [935, 190] width 737 height 165
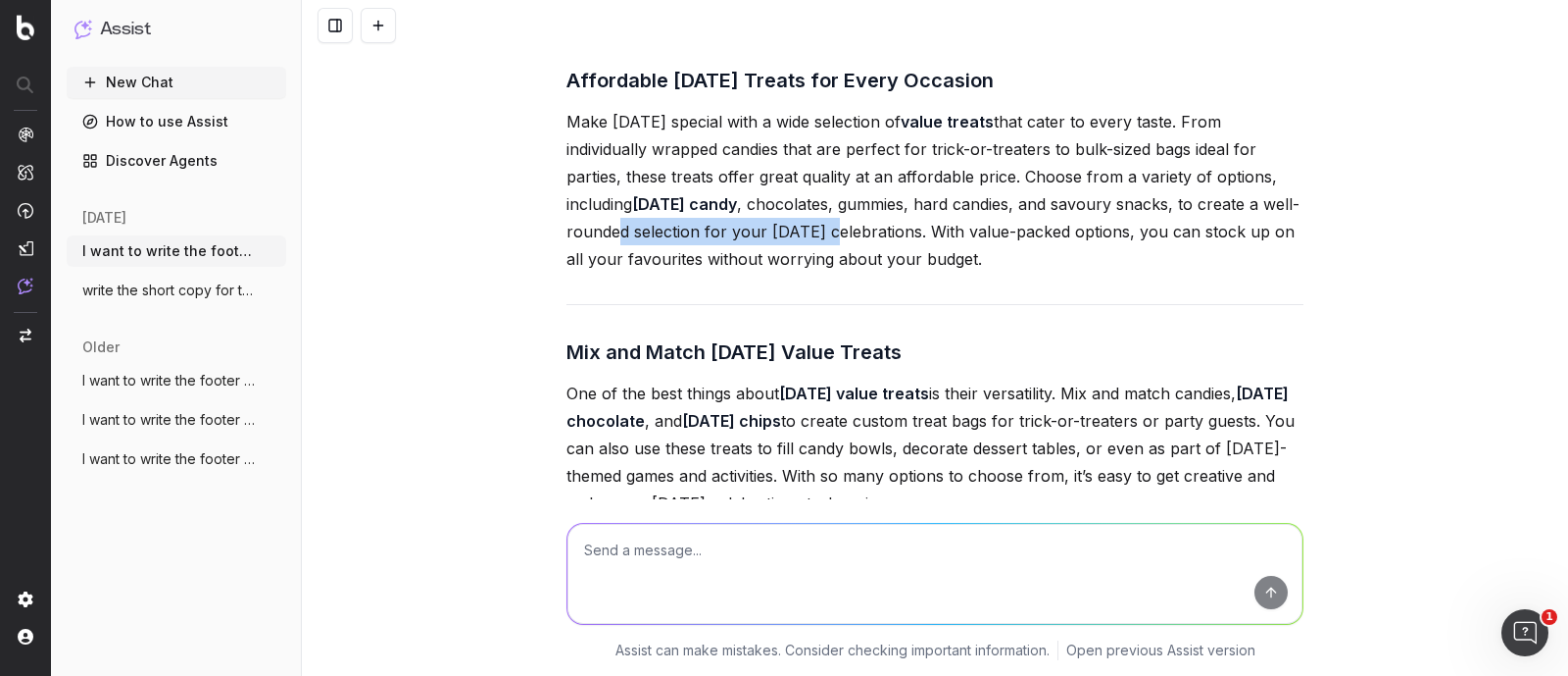
drag, startPoint x: 642, startPoint y: 416, endPoint x: 858, endPoint y: 408, distance: 216.1
click at [858, 273] on p "Make Halloween special with a wide selection of value treats that cater to ever…" at bounding box center [935, 190] width 737 height 165
drag, startPoint x: 1010, startPoint y: 413, endPoint x: 1122, endPoint y: 415, distance: 112.0
click at [1122, 273] on p "Make Halloween special with a wide selection of value treats that cater to ever…" at bounding box center [935, 190] width 737 height 165
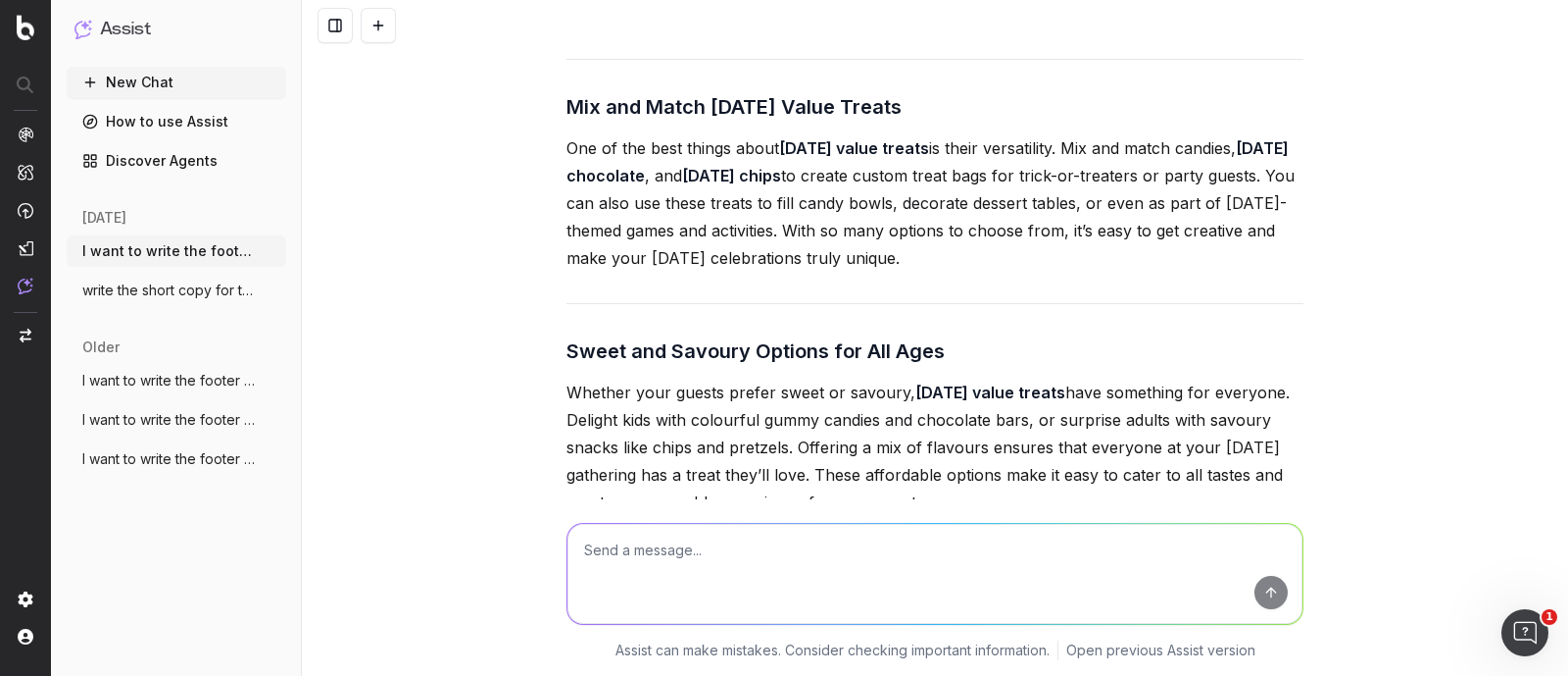
scroll to position [44914, 0]
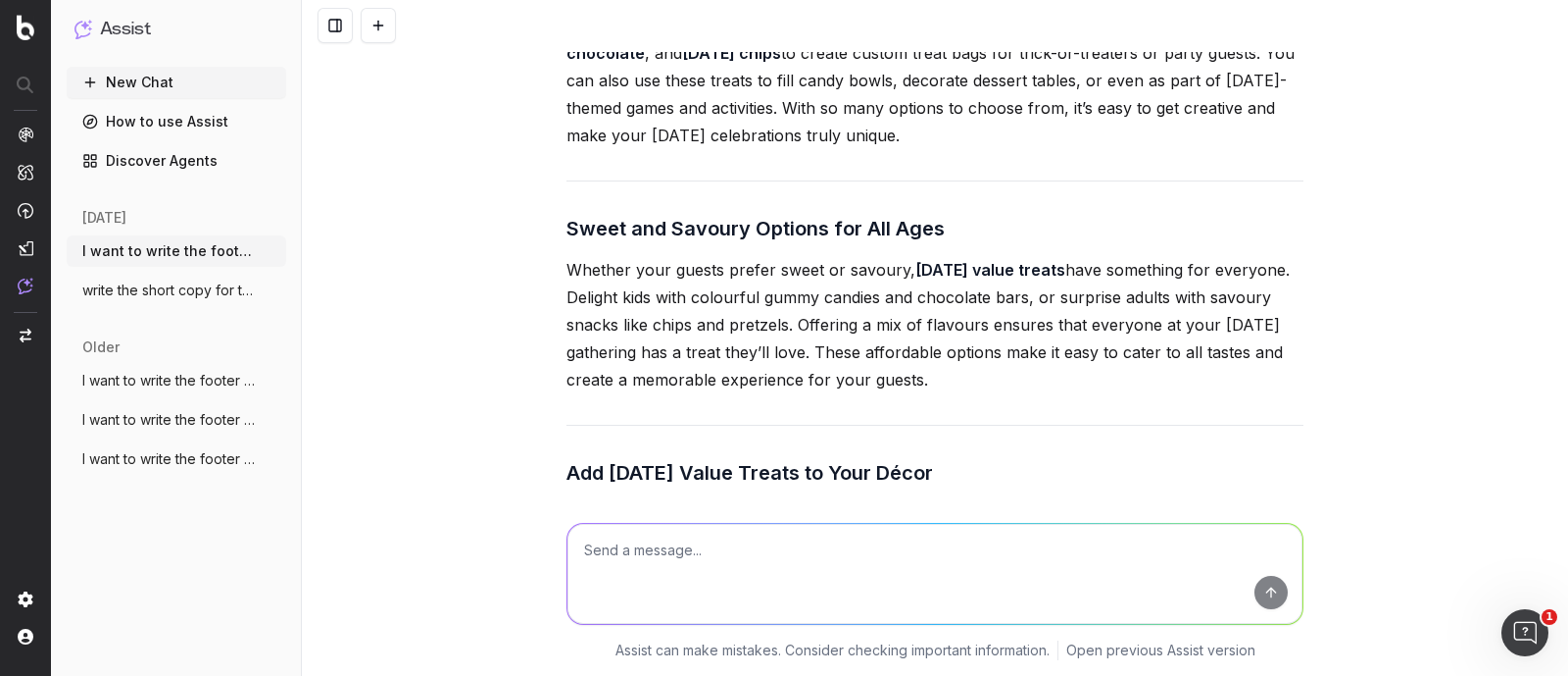
drag, startPoint x: 559, startPoint y: 156, endPoint x: 1074, endPoint y: 310, distance: 537.5
click at [1074, 310] on div "Here’s the updated footer text with the keywords Halloween chips , Halloween ch…" at bounding box center [935, 224] width 737 height 1724
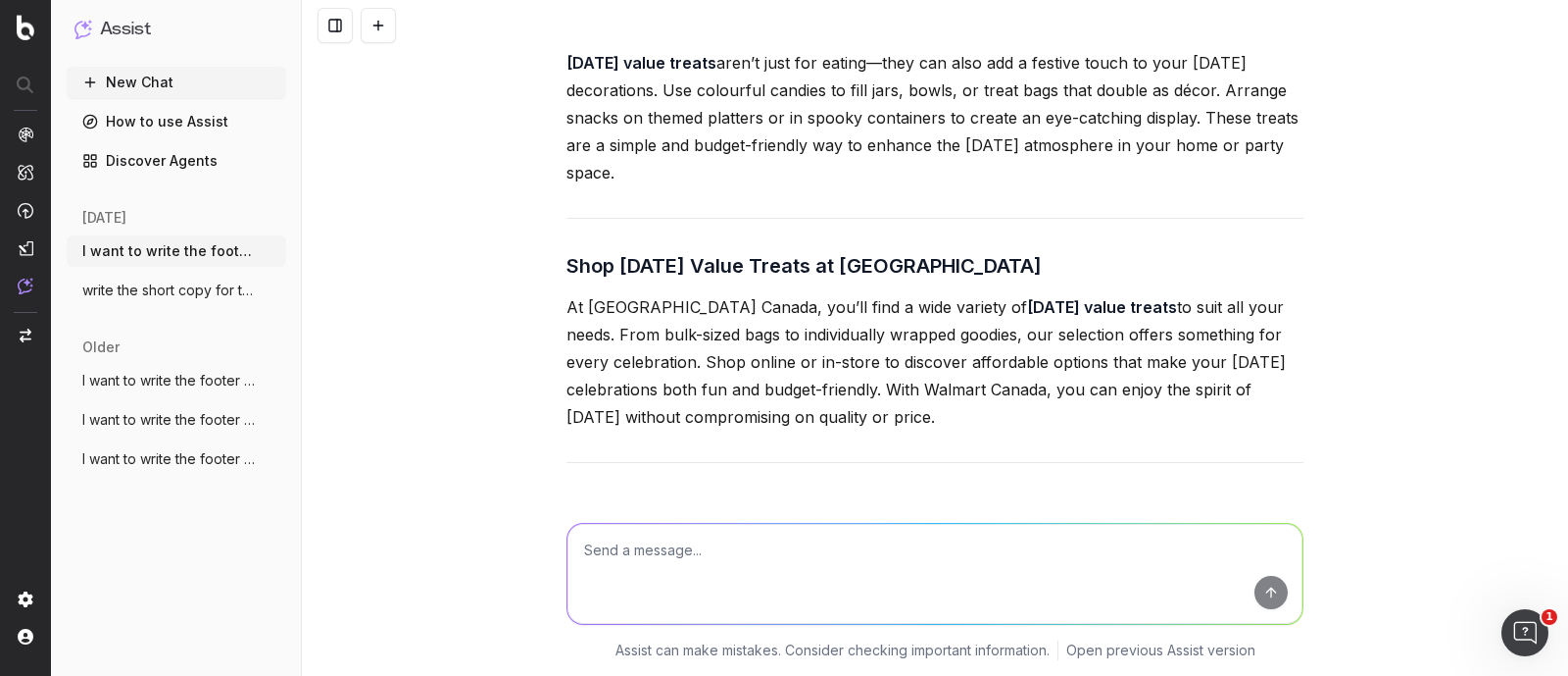
scroll to position [45404, 0]
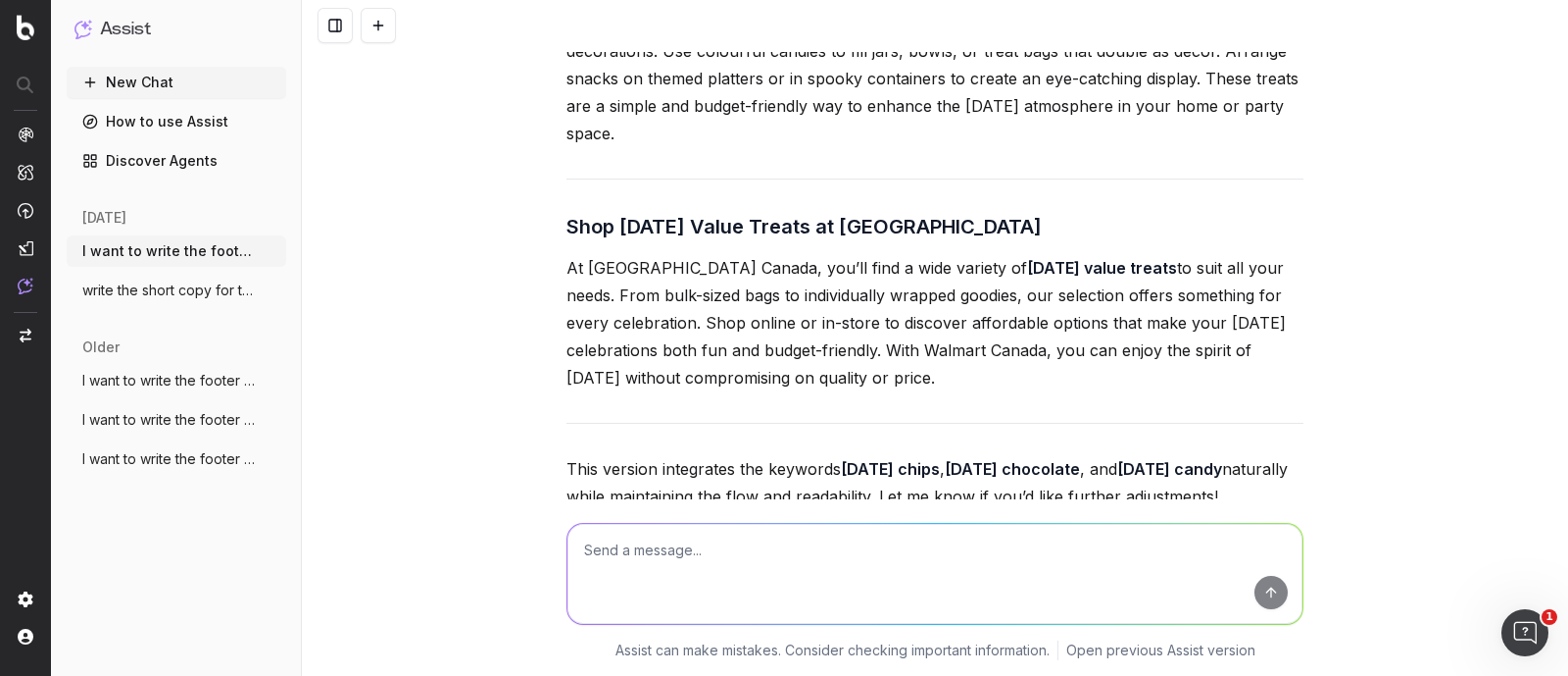
drag, startPoint x: 560, startPoint y: 164, endPoint x: 834, endPoint y: 175, distance: 274.2
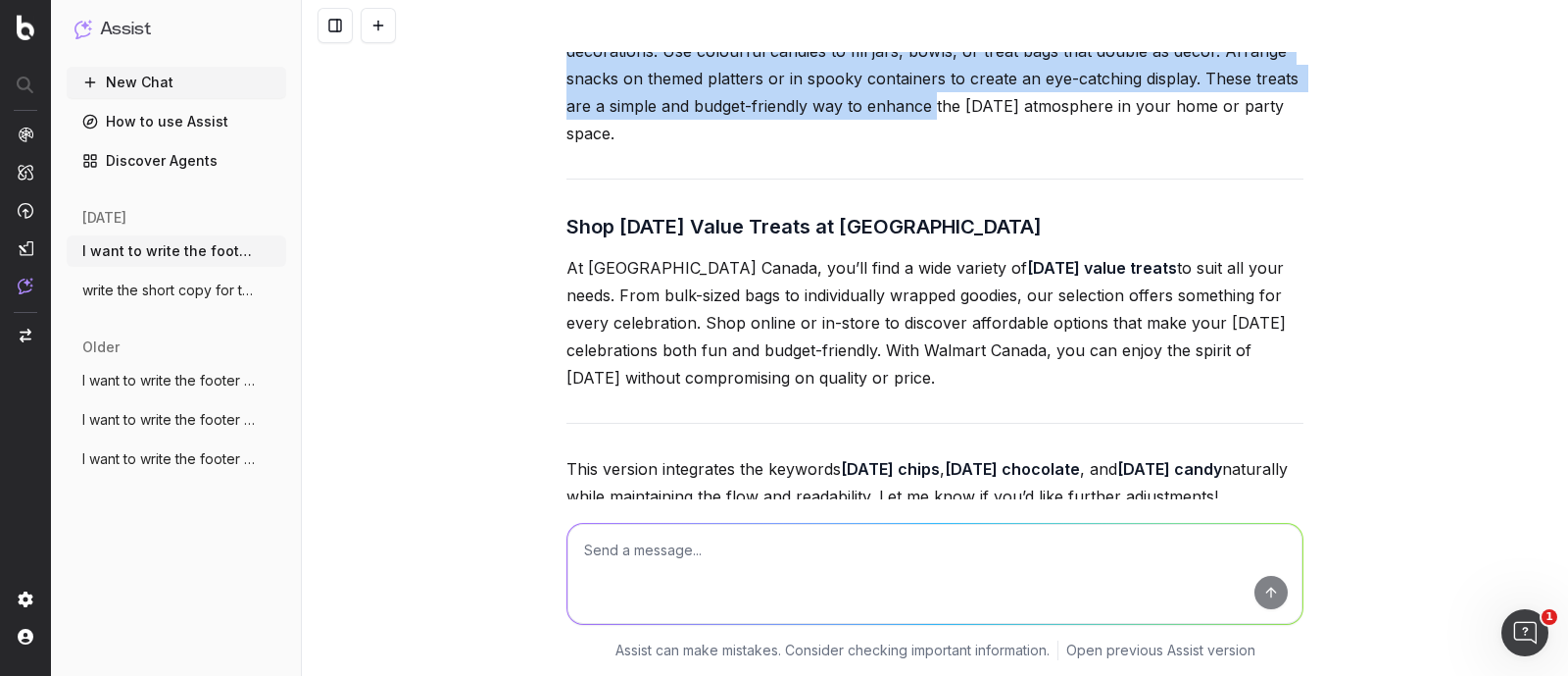
scroll to position [45527, 0]
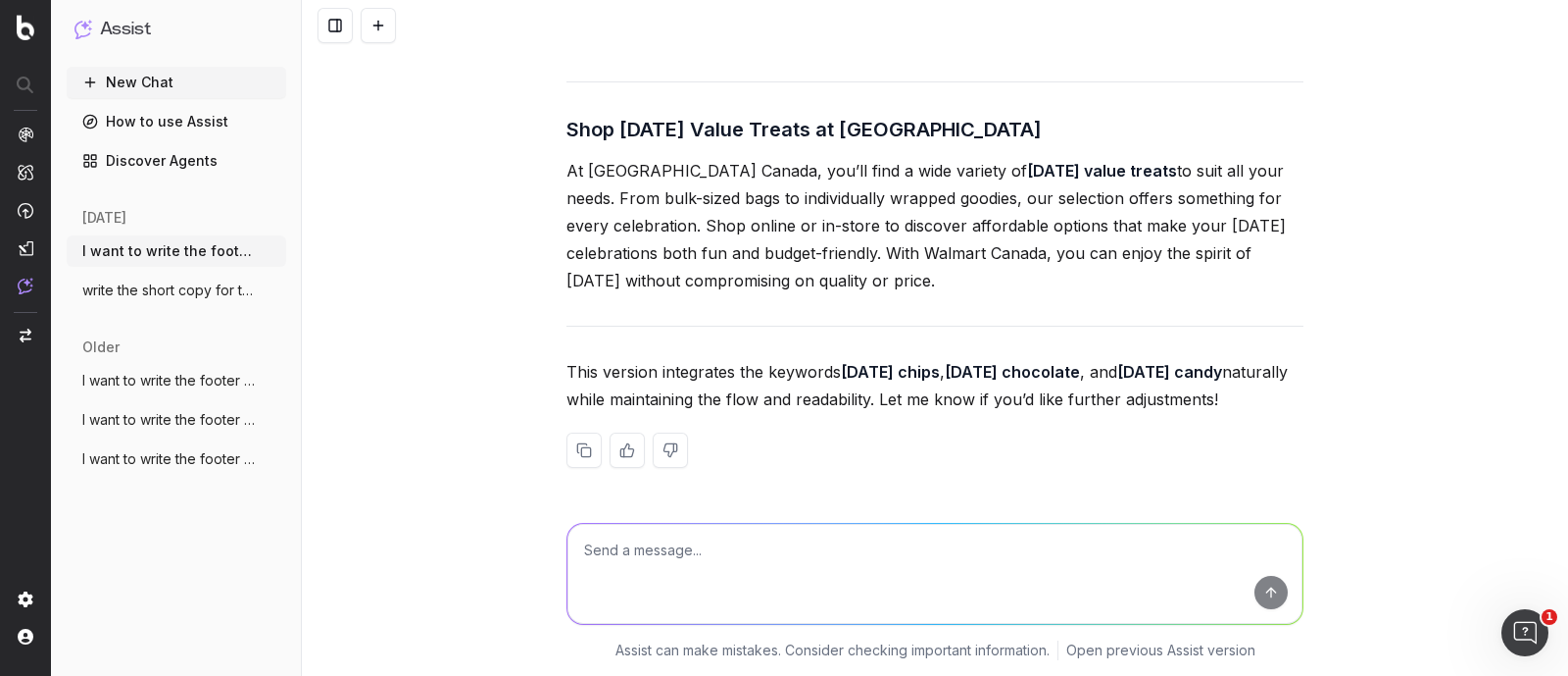
drag, startPoint x: 562, startPoint y: 158, endPoint x: 952, endPoint y: 442, distance: 482.4
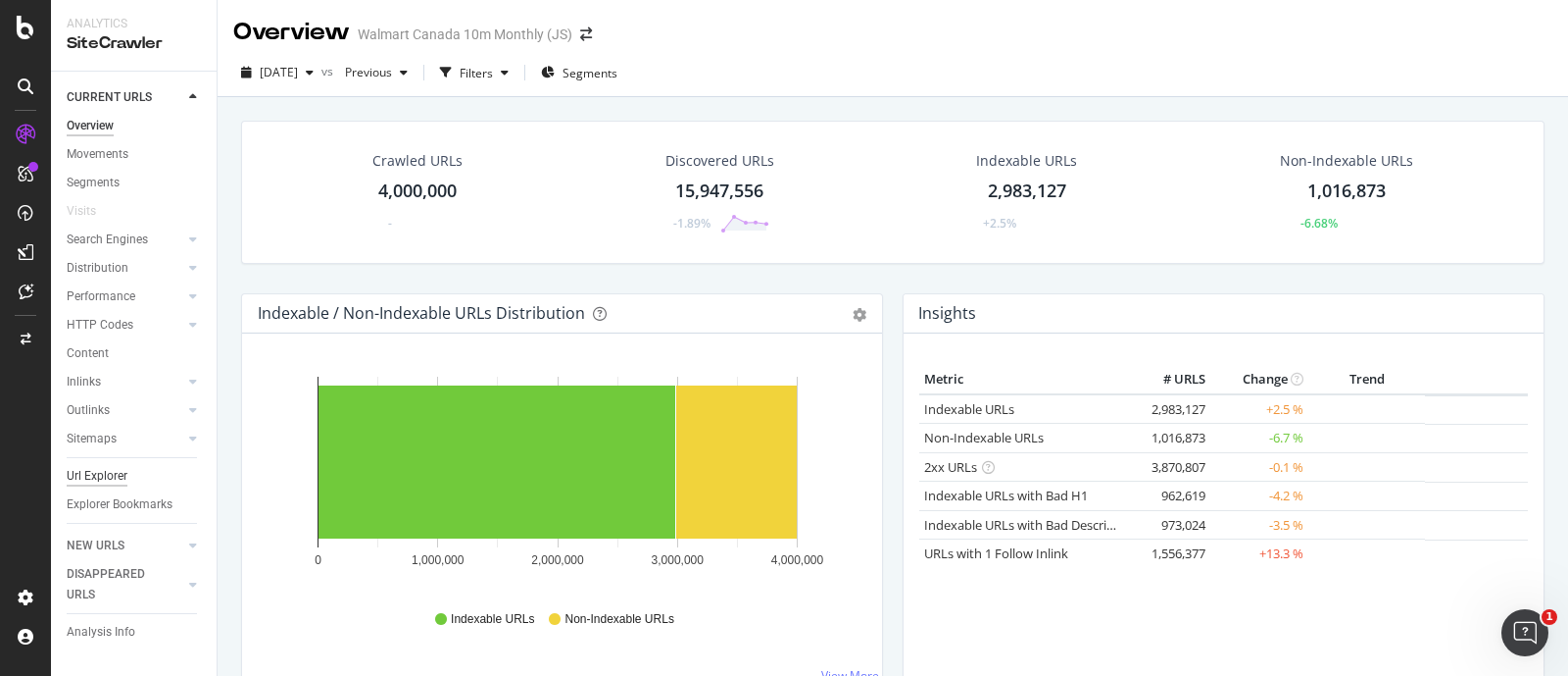
drag, startPoint x: 88, startPoint y: 482, endPoint x: 713, endPoint y: 11, distance: 782.6
click at [88, 482] on div "Url Explorer" at bounding box center [97, 475] width 61 height 21
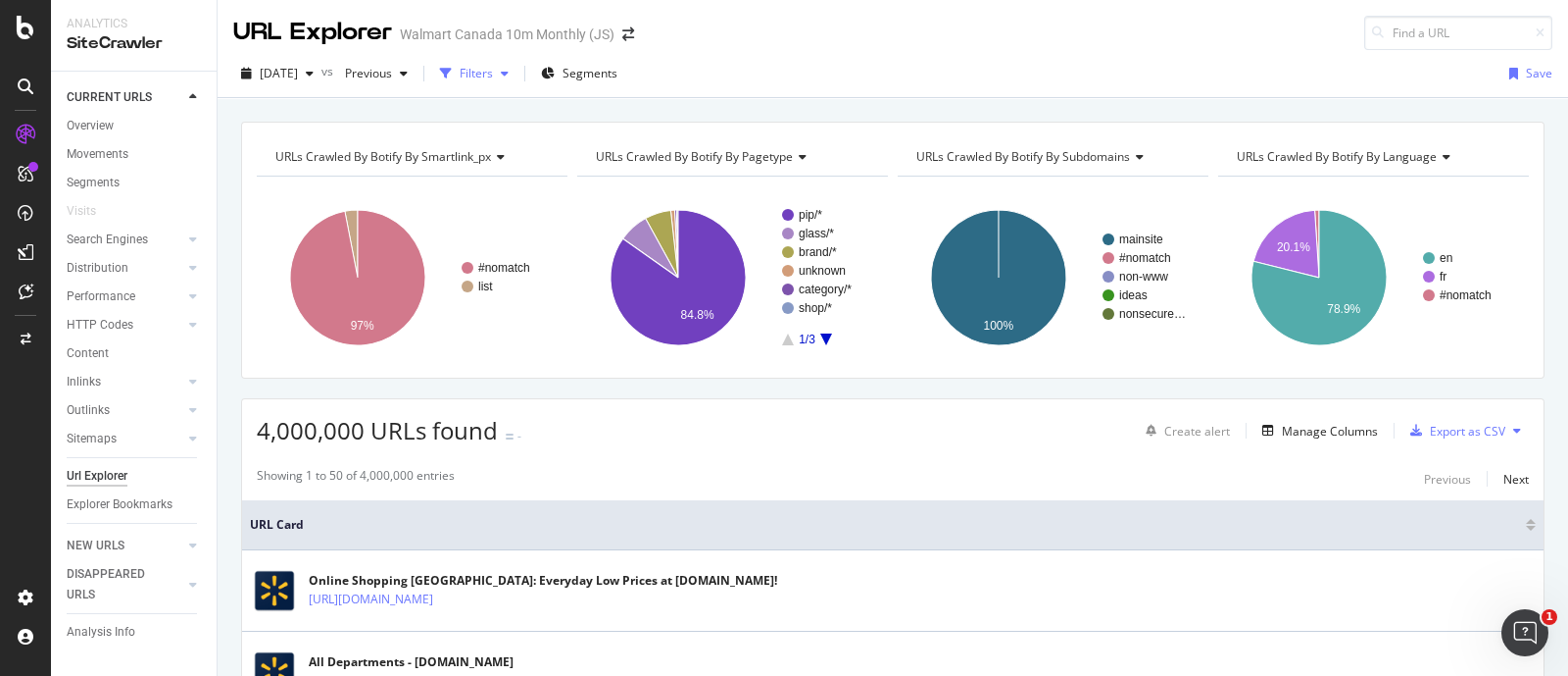
click at [493, 71] on div "Filters" at bounding box center [476, 73] width 33 height 17
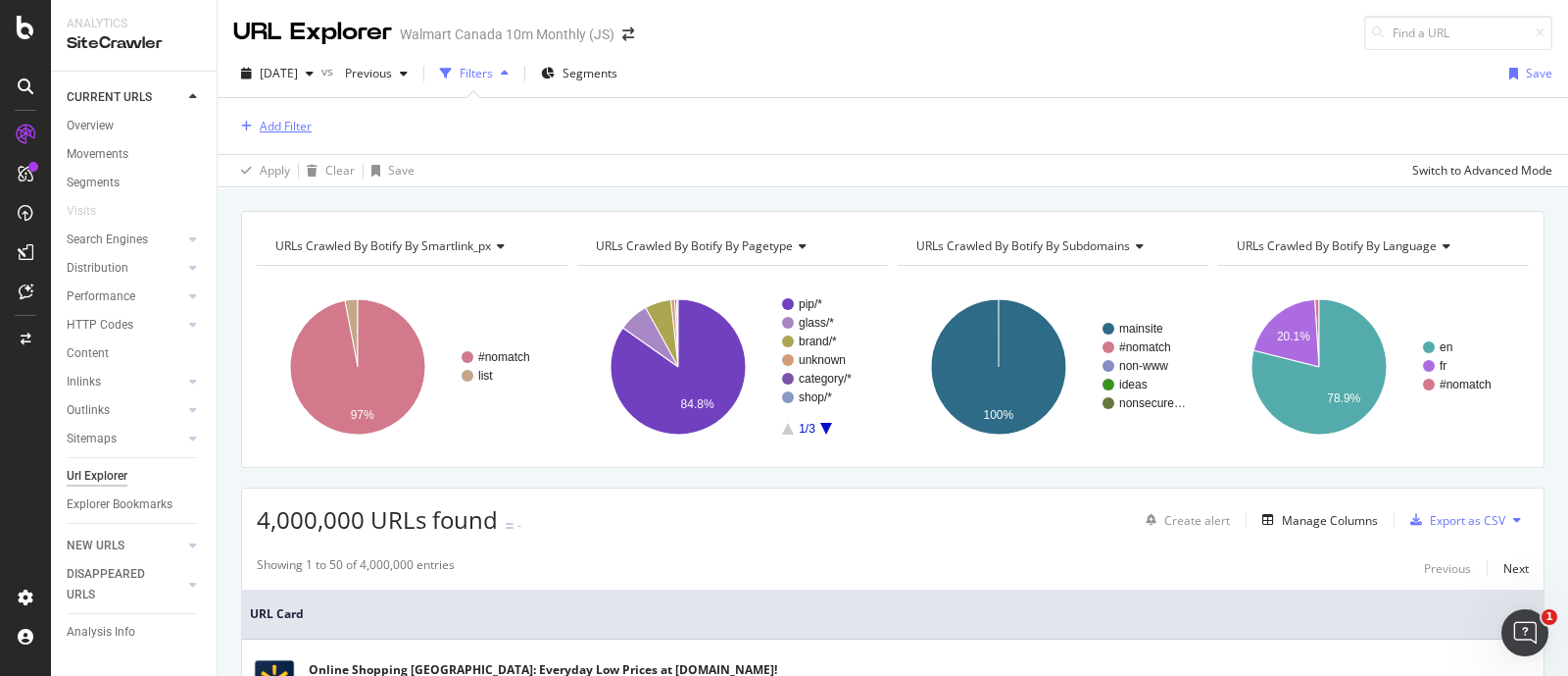
click at [284, 125] on div "Add Filter" at bounding box center [285, 126] width 52 height 17
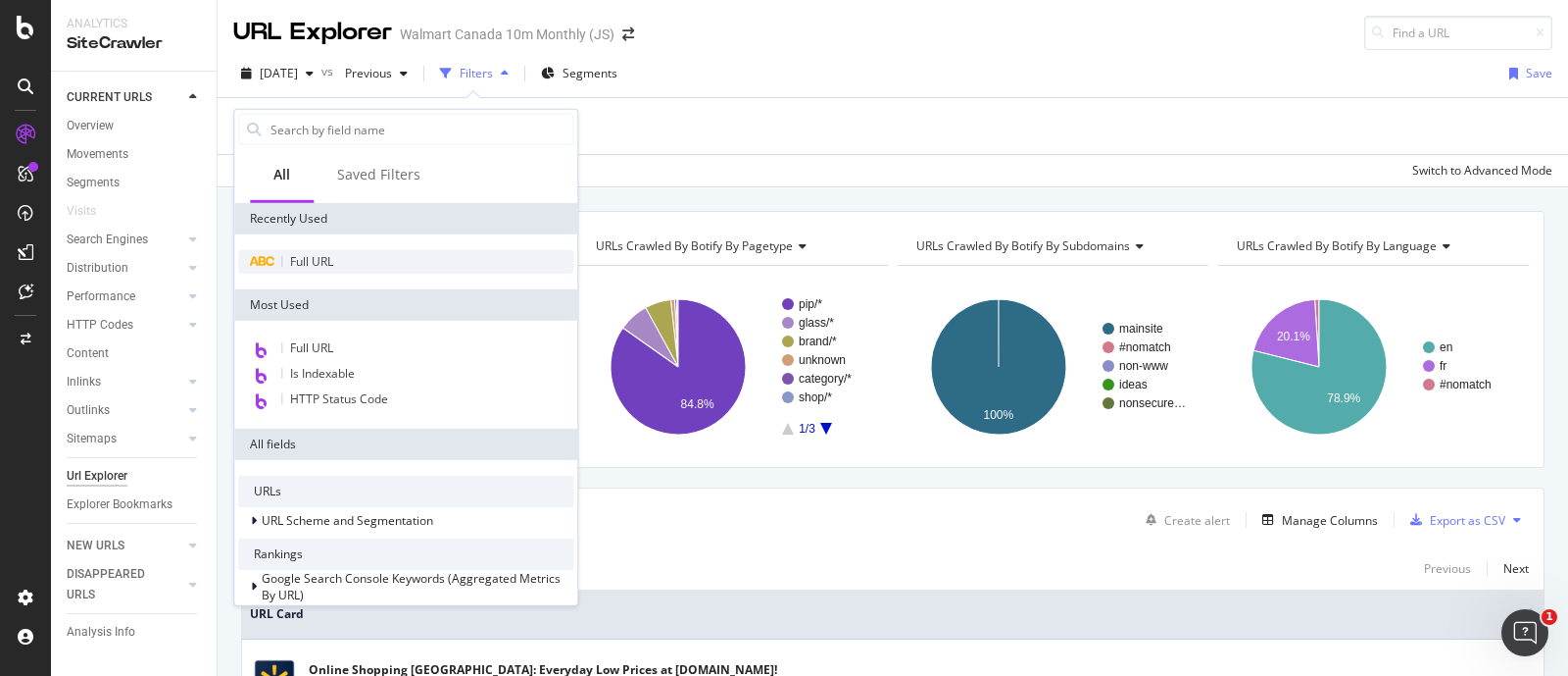
click at [299, 266] on span "Full URL" at bounding box center [311, 261] width 43 height 17
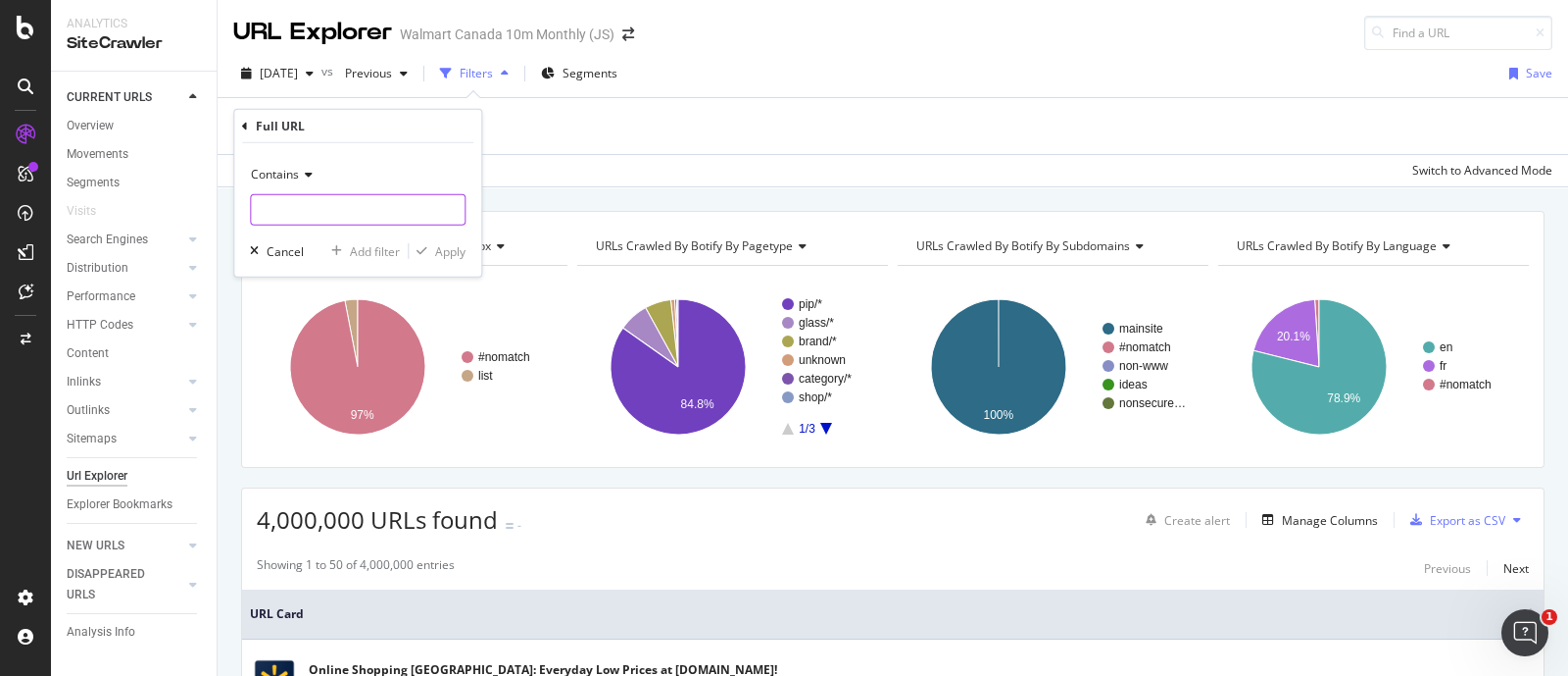
click at [299, 208] on input "text" at bounding box center [357, 209] width 214 height 31
paste input "3947142765925"
type input "3947142765925"
click at [438, 250] on div "Apply" at bounding box center [450, 251] width 30 height 17
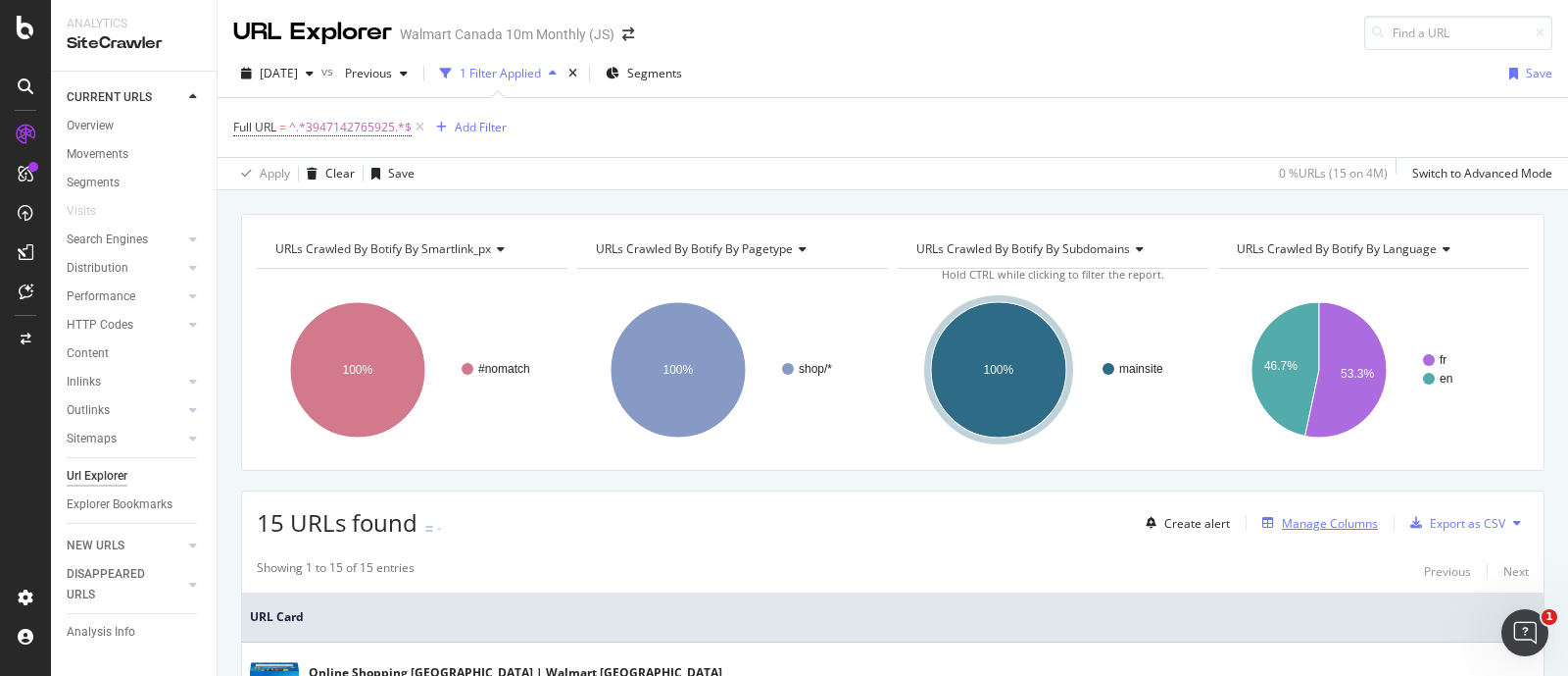
click at [1301, 516] on div "Manage Columns" at bounding box center [1329, 523] width 96 height 17
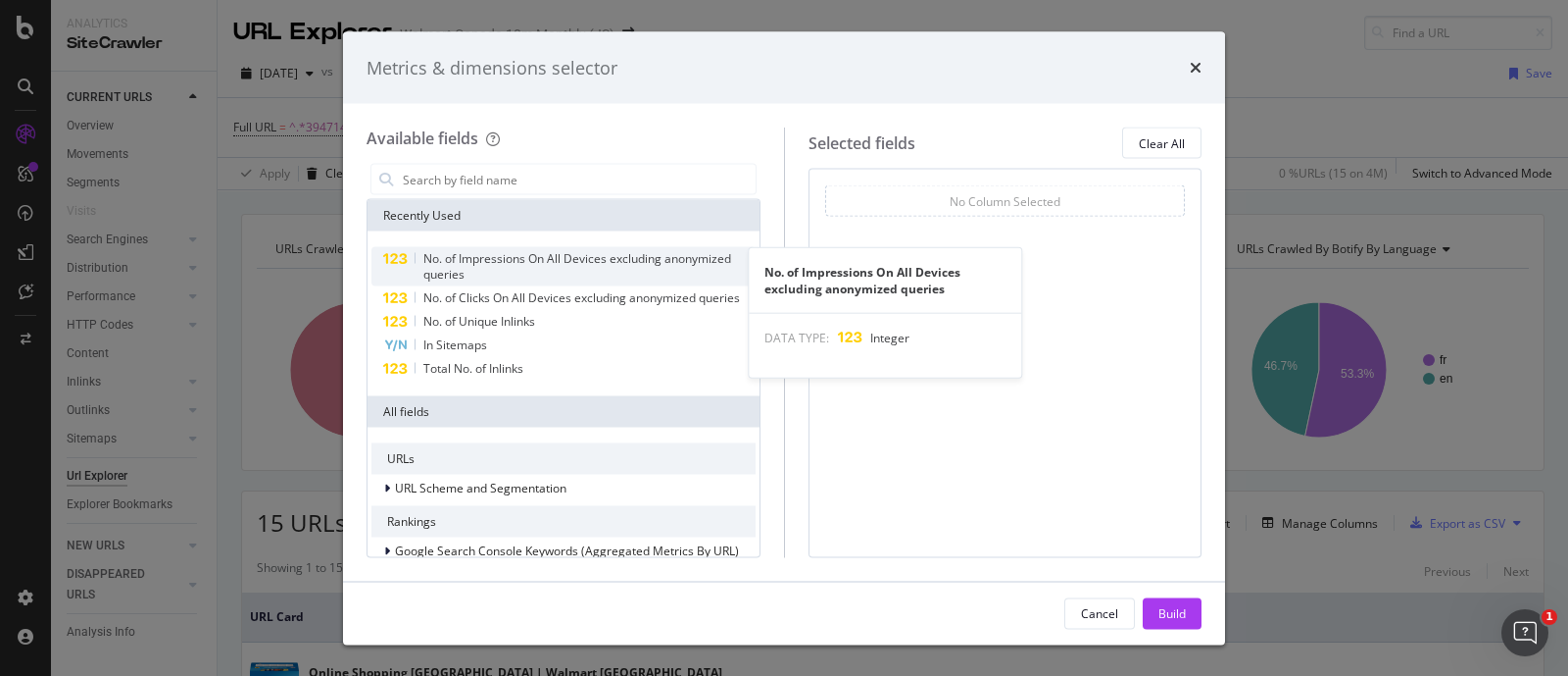
click at [512, 248] on div "No. of Impressions On All Devices excluding anonymized queries" at bounding box center [563, 266] width 384 height 39
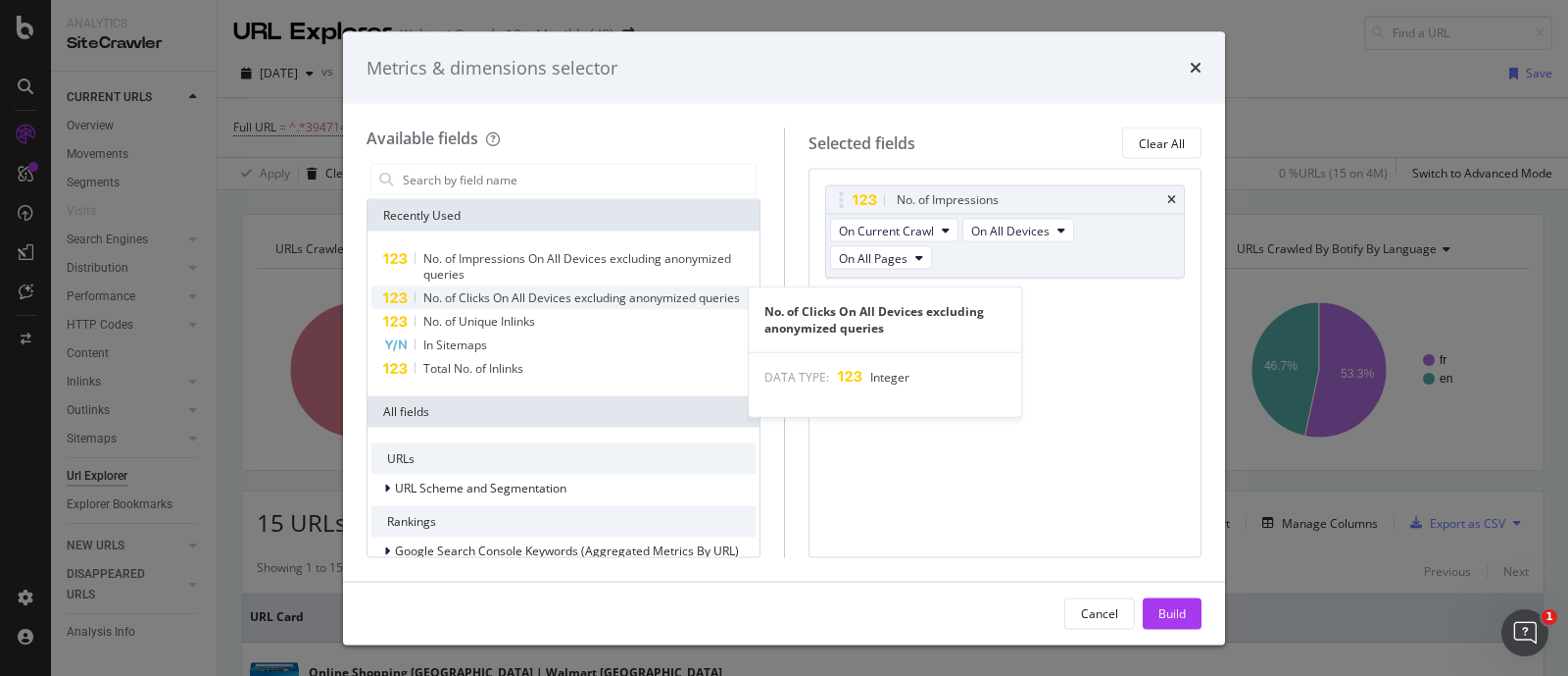
click at [497, 306] on div "No. of Clicks On All Devices excluding anonymized queries" at bounding box center [581, 299] width 316 height 16
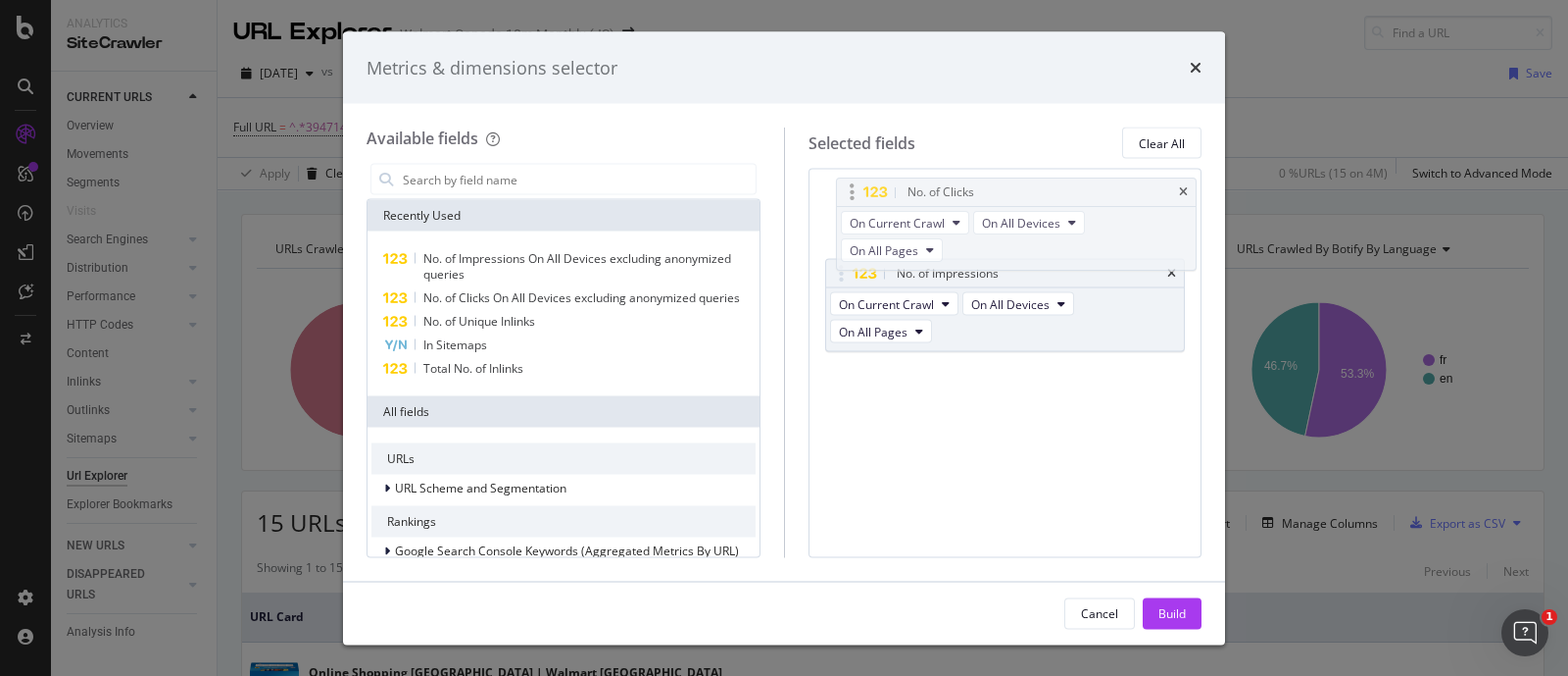
drag, startPoint x: 926, startPoint y: 267, endPoint x: 938, endPoint y: 187, distance: 80.9
click at [938, 187] on body "Analytics SiteCrawler CURRENT URLS Overview Movements Segments Visits Search En…" at bounding box center [784, 338] width 1568 height 676
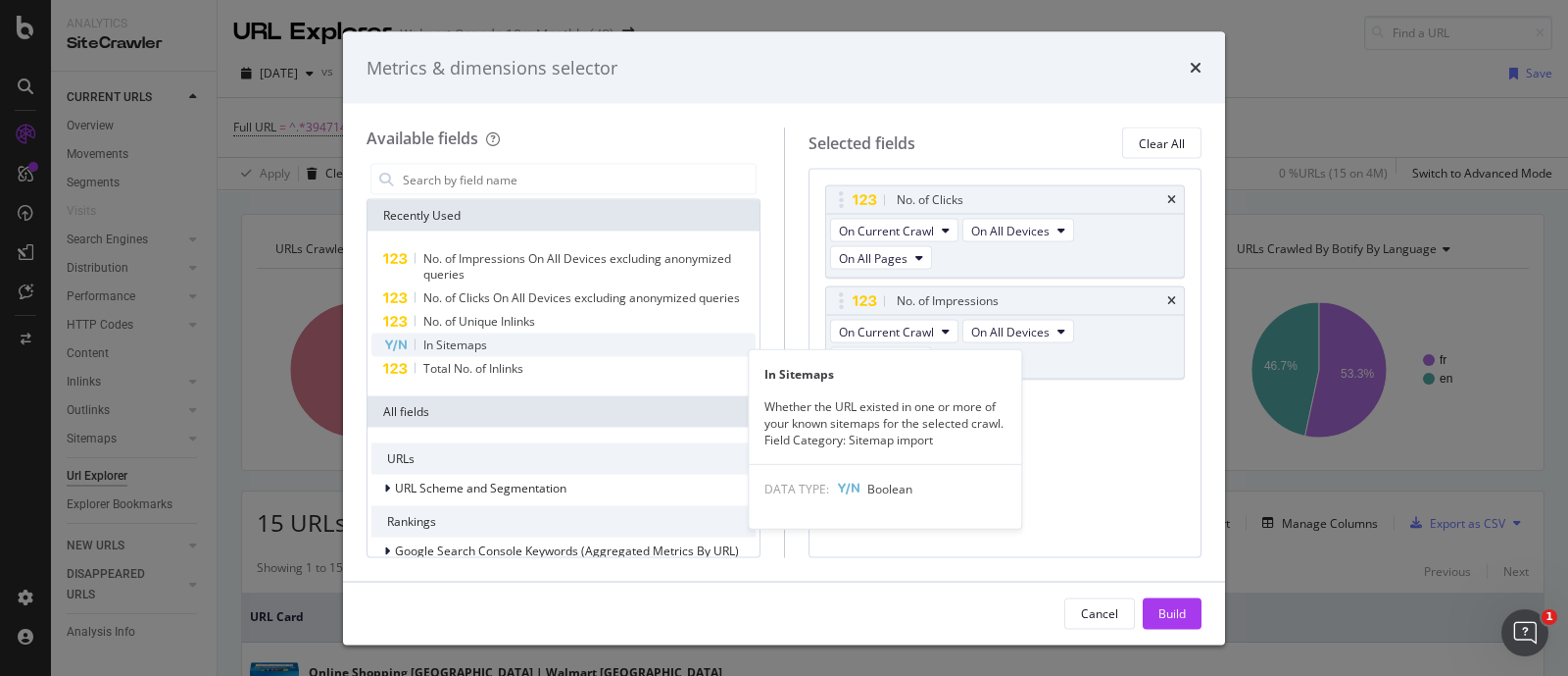
click at [521, 334] on div "No. of Unique Inlinks" at bounding box center [563, 322] width 384 height 24
click at [485, 353] on span "In Sitemaps" at bounding box center [455, 344] width 64 height 17
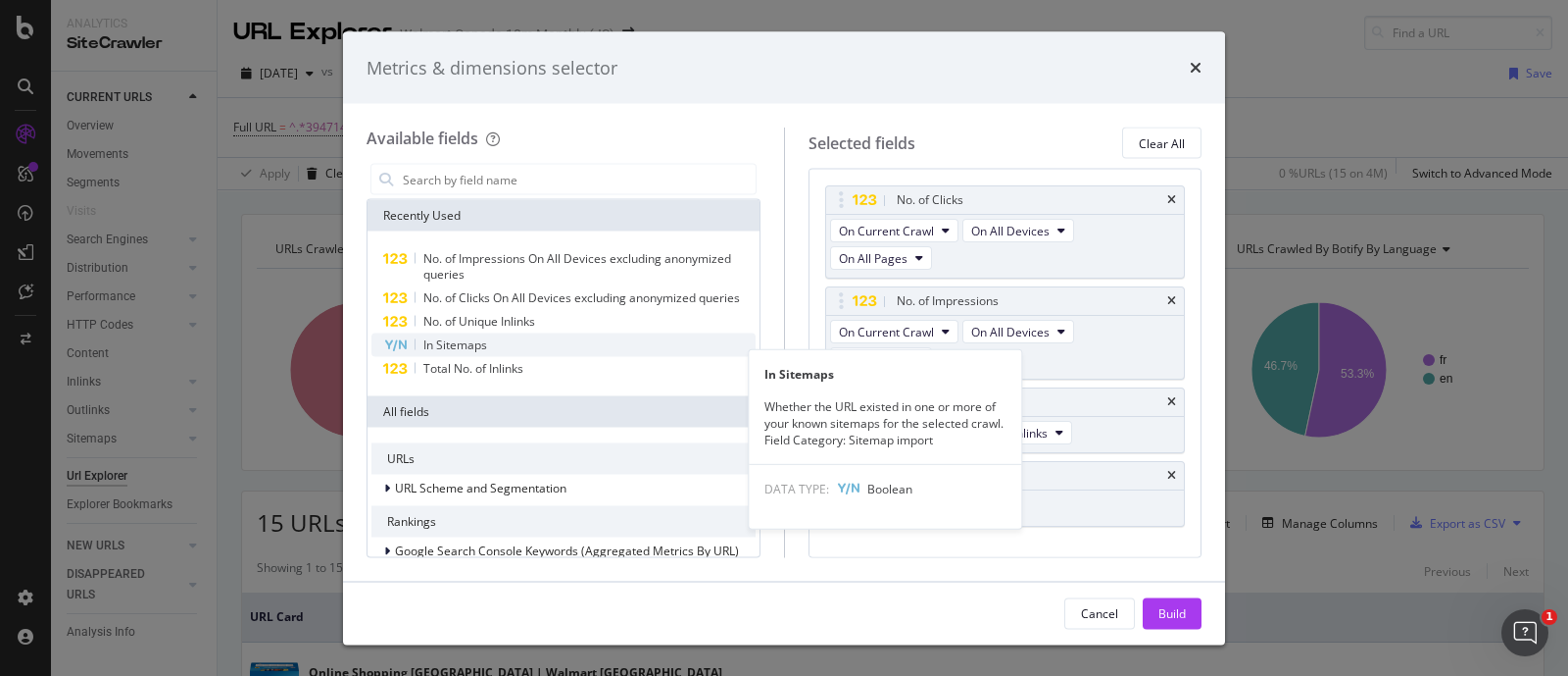
click at [485, 353] on span "In Sitemaps" at bounding box center [455, 344] width 64 height 17
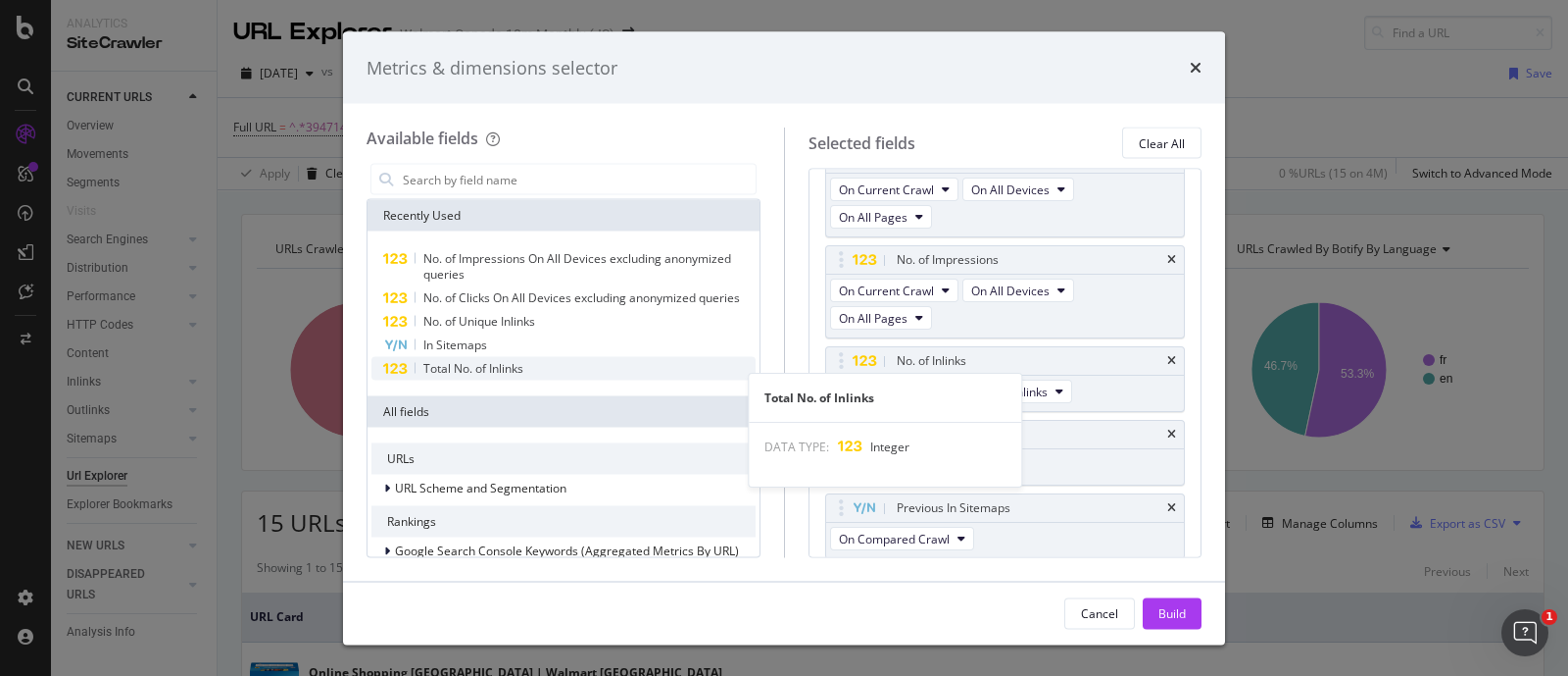
click at [490, 376] on span "Total No. of Inlinks" at bounding box center [473, 367] width 100 height 17
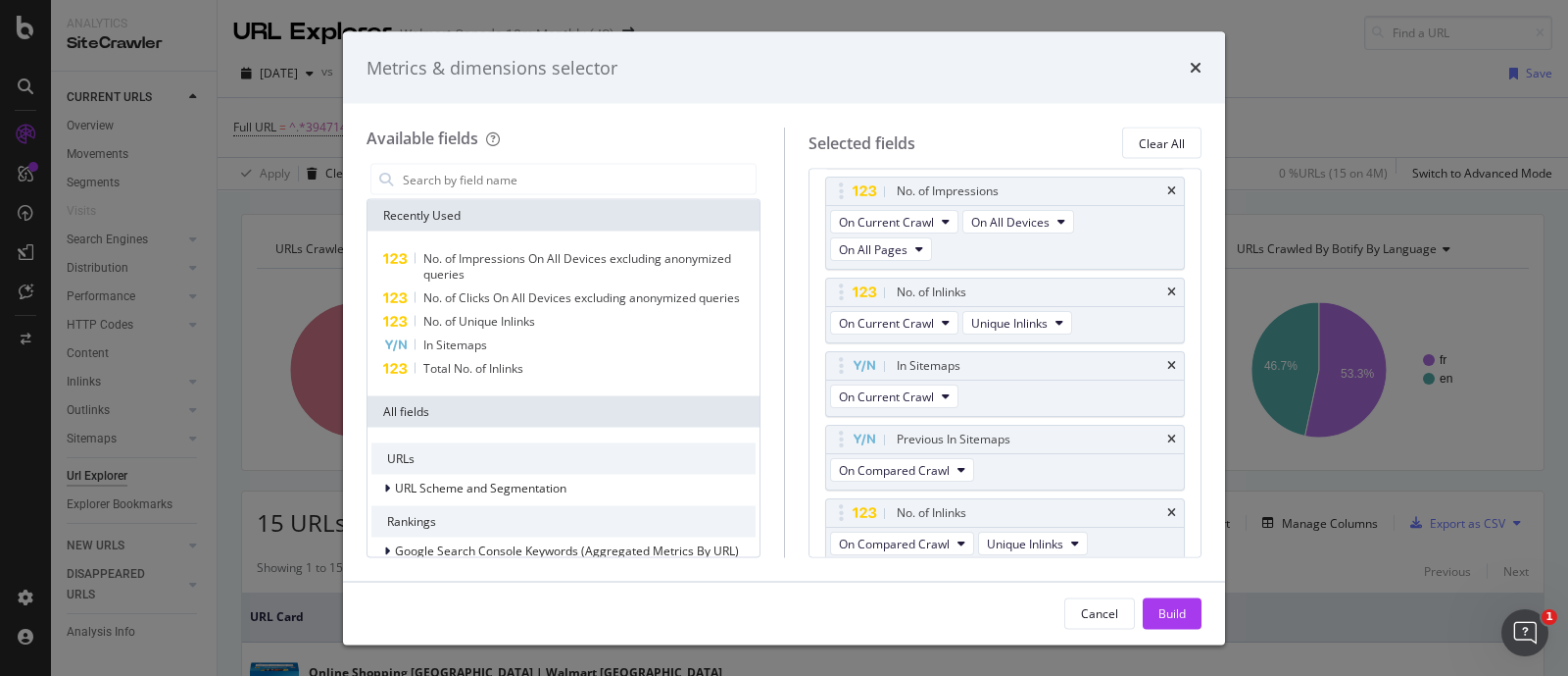
scroll to position [114, 0]
click at [1146, 357] on div "In Sitemaps" at bounding box center [1005, 361] width 358 height 27
click at [1168, 357] on icon "times" at bounding box center [1172, 361] width 9 height 12
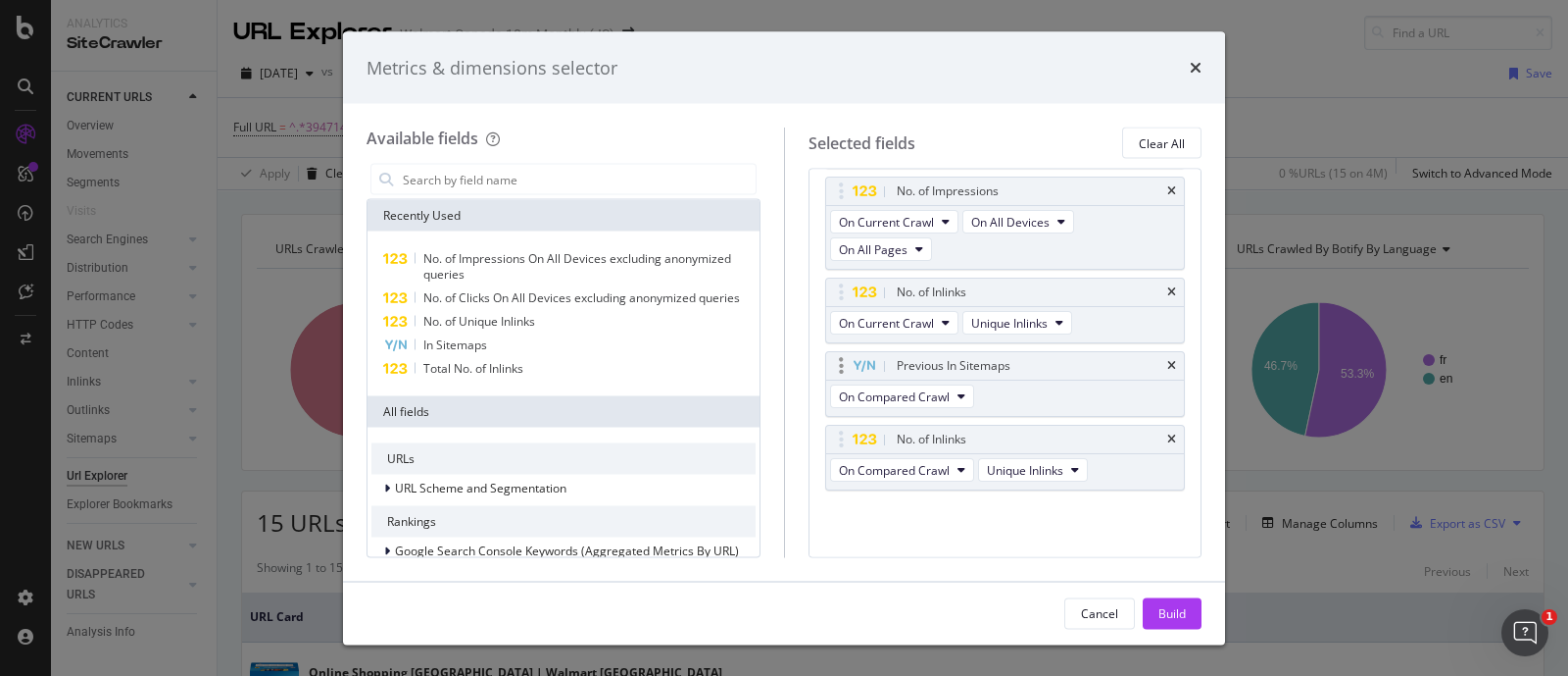
scroll to position [107, 0]
click at [1168, 365] on icon "times" at bounding box center [1172, 368] width 9 height 12
click at [1168, 438] on icon "times" at bounding box center [1172, 442] width 9 height 12
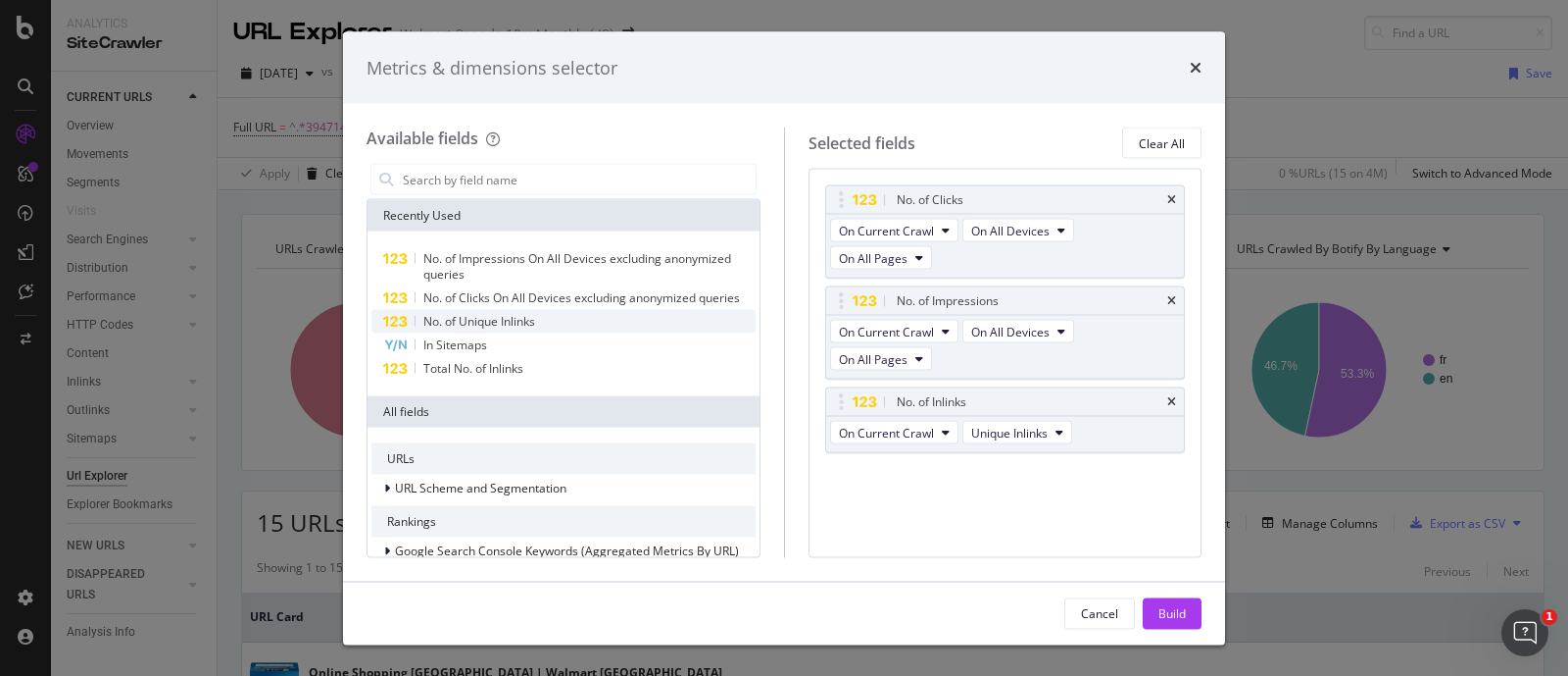
click at [522, 330] on span "No. of Unique Inlinks" at bounding box center [479, 321] width 112 height 17
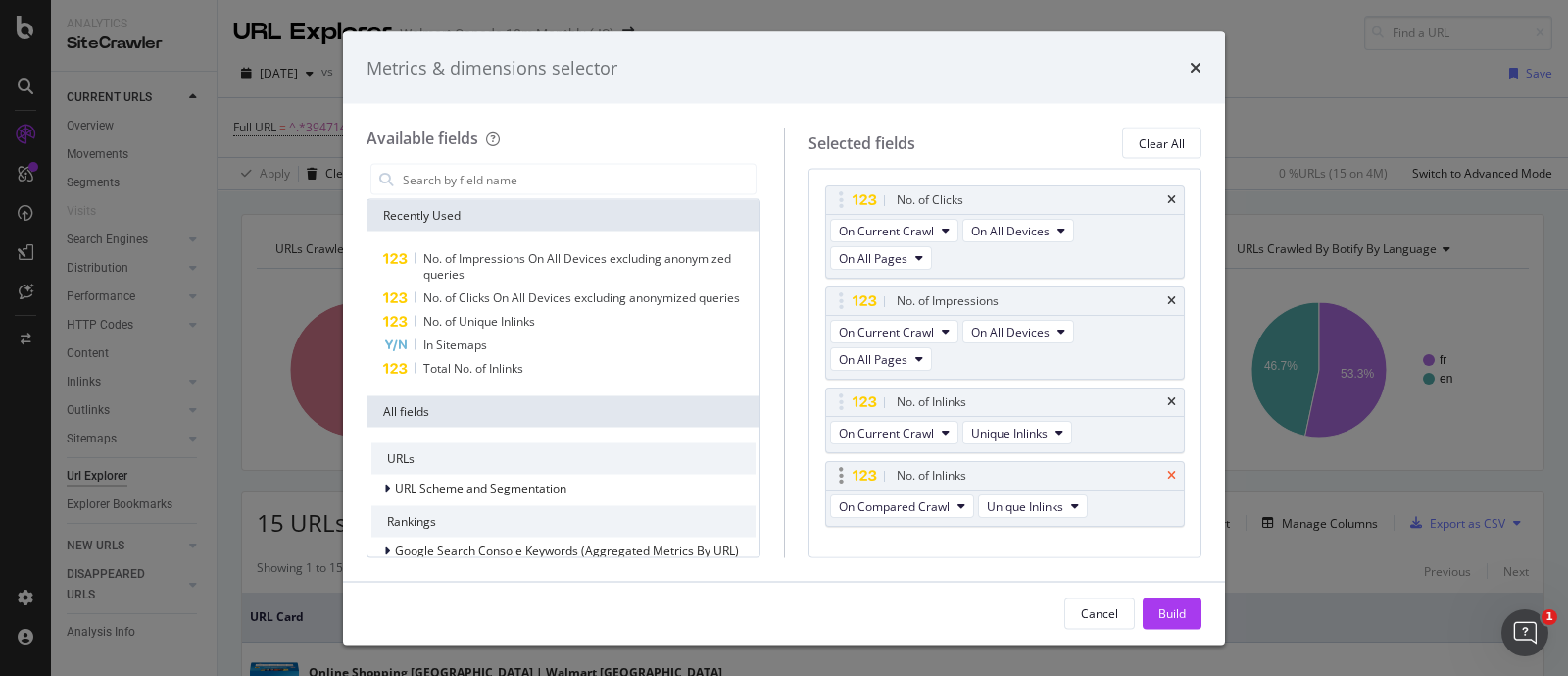
click at [1172, 469] on icon "times" at bounding box center [1172, 475] width 9 height 12
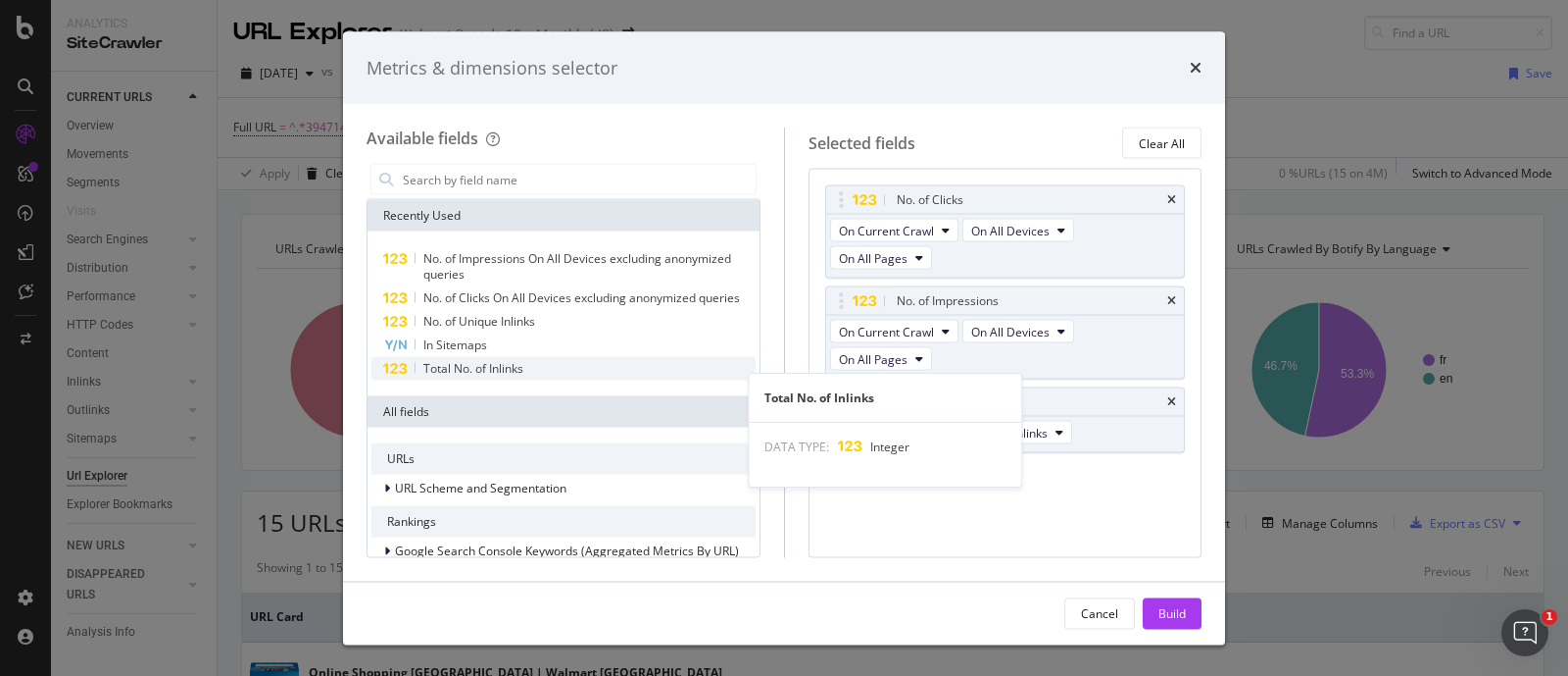
click at [523, 376] on span "Total No. of Inlinks" at bounding box center [473, 367] width 100 height 17
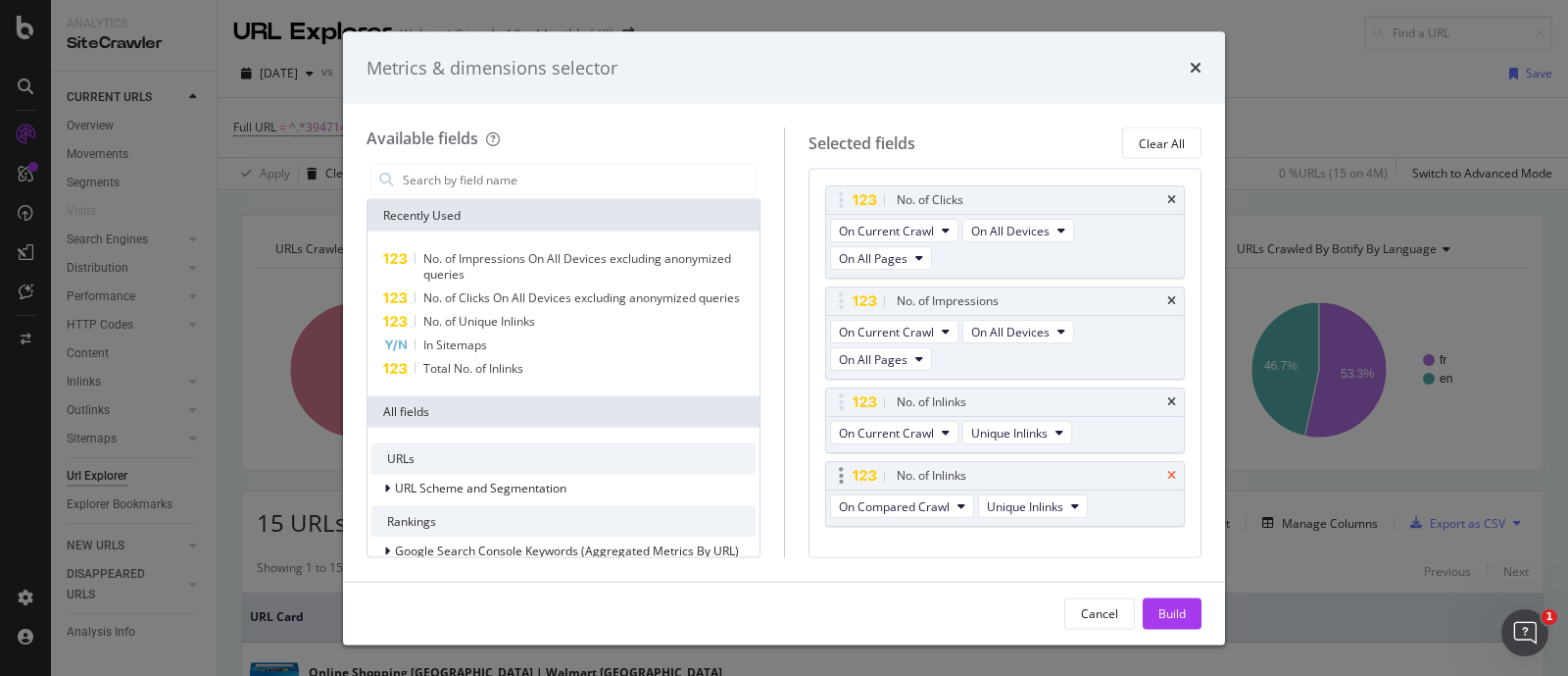
click at [1173, 469] on icon "times" at bounding box center [1172, 475] width 9 height 12
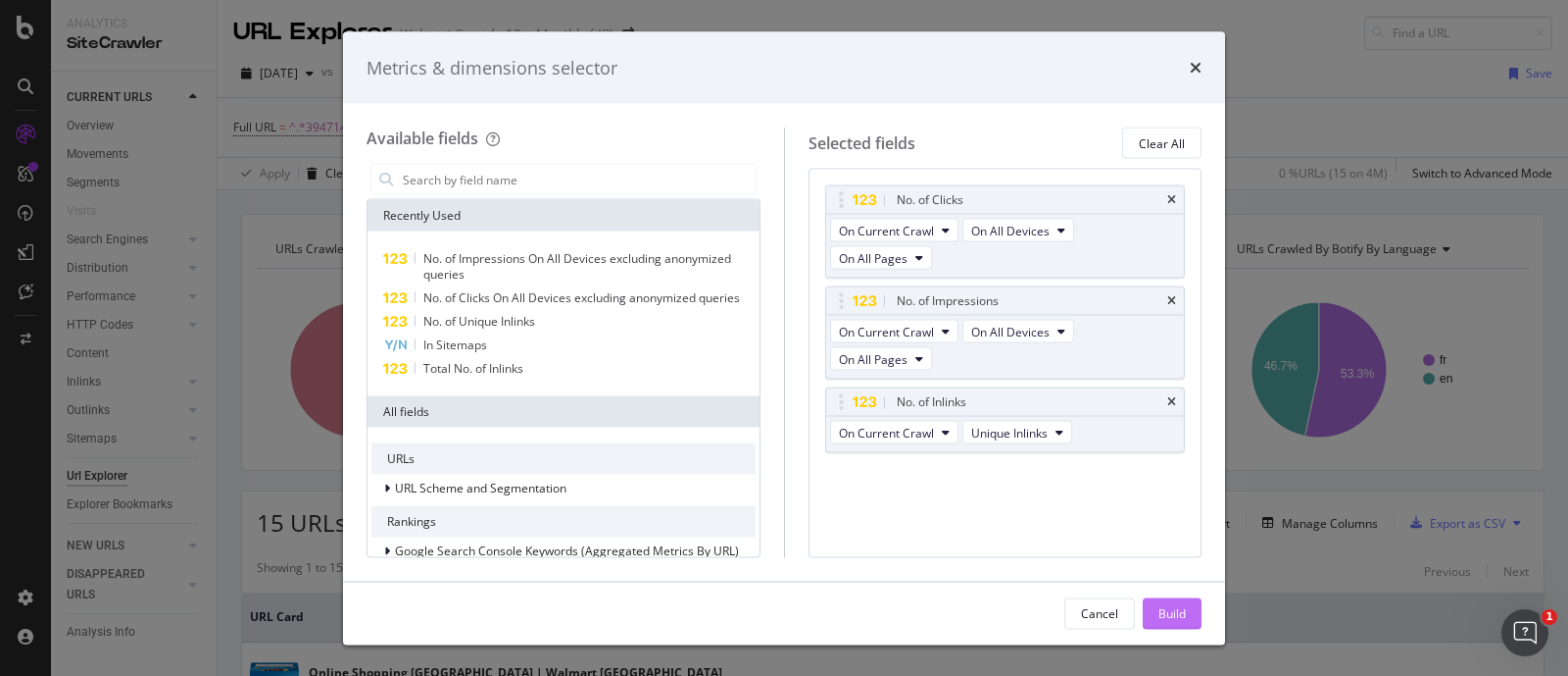
click at [1173, 607] on div "Build" at bounding box center [1172, 612] width 27 height 17
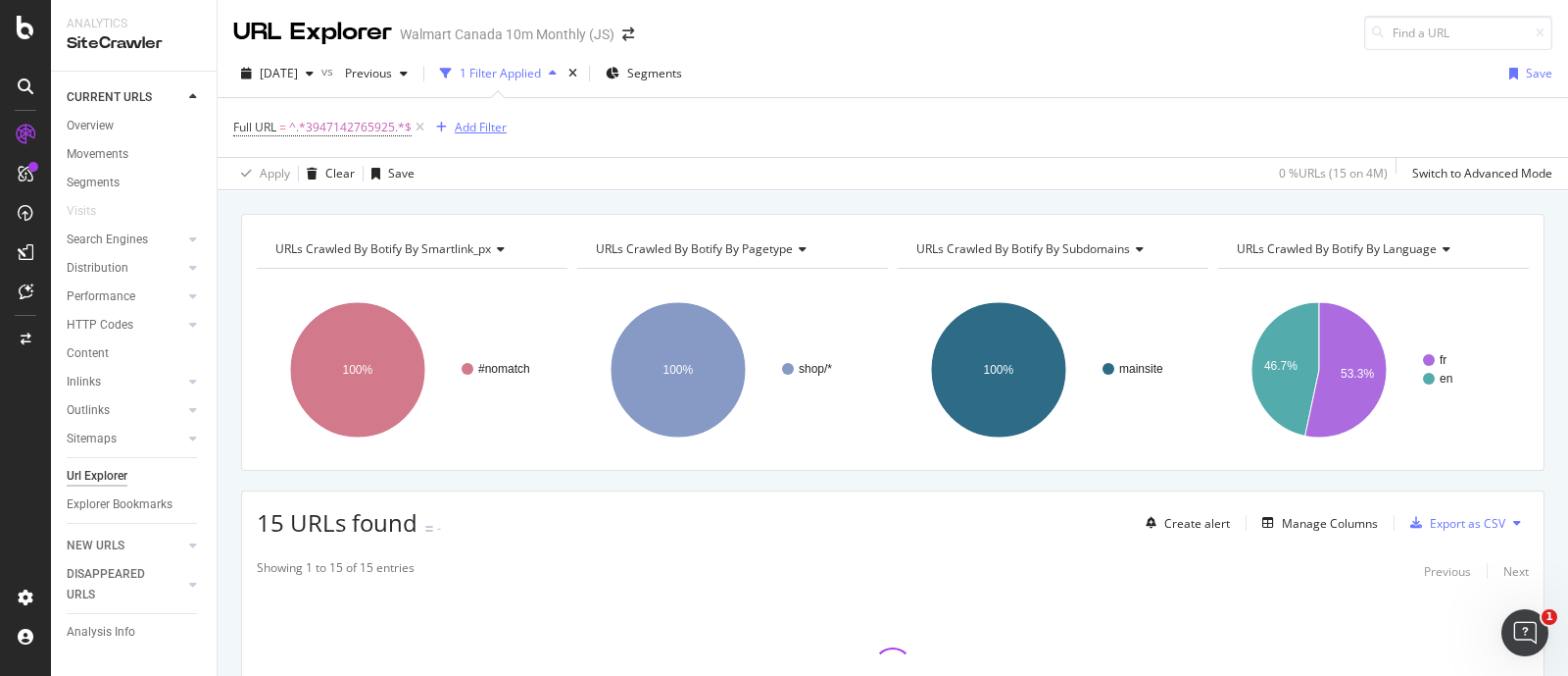
click at [493, 125] on div "Add Filter" at bounding box center [481, 127] width 52 height 17
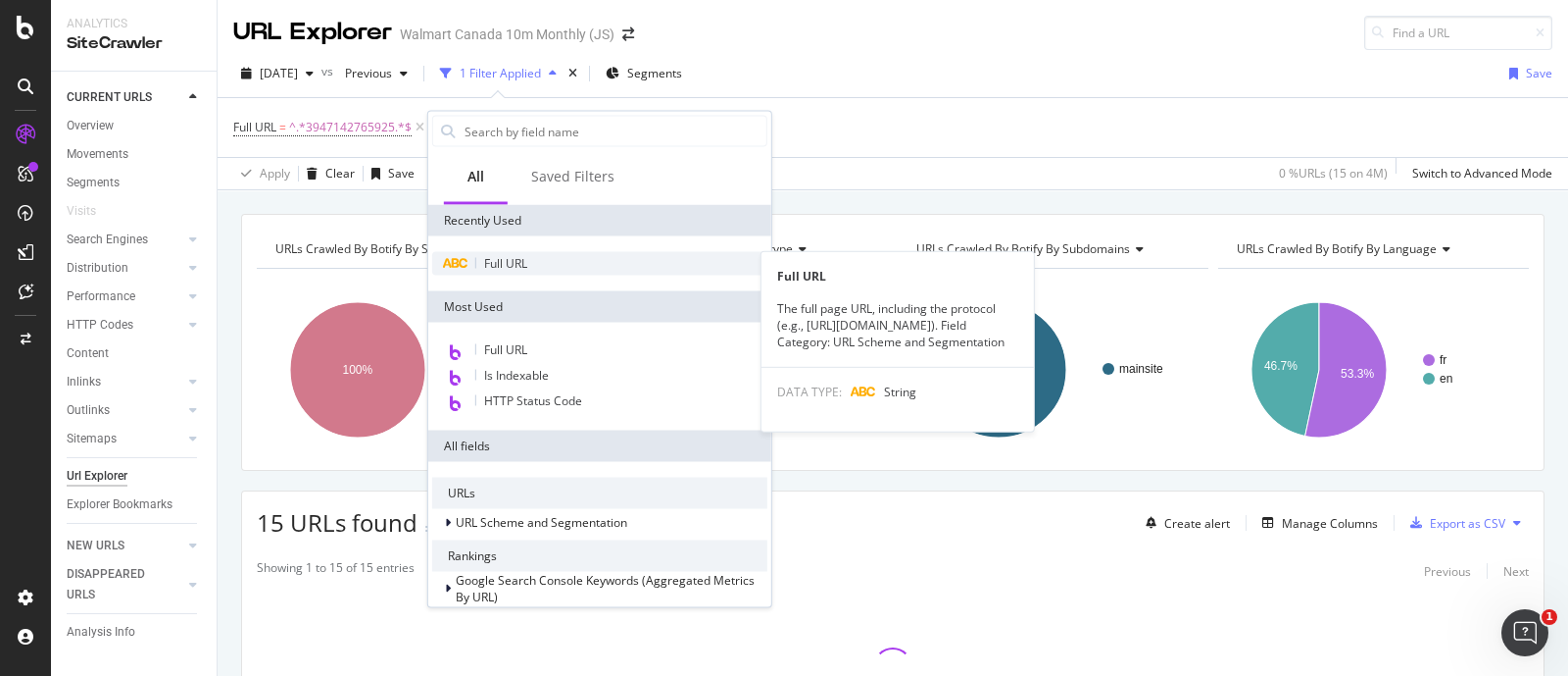
click at [513, 259] on span "Full URL" at bounding box center [505, 263] width 43 height 17
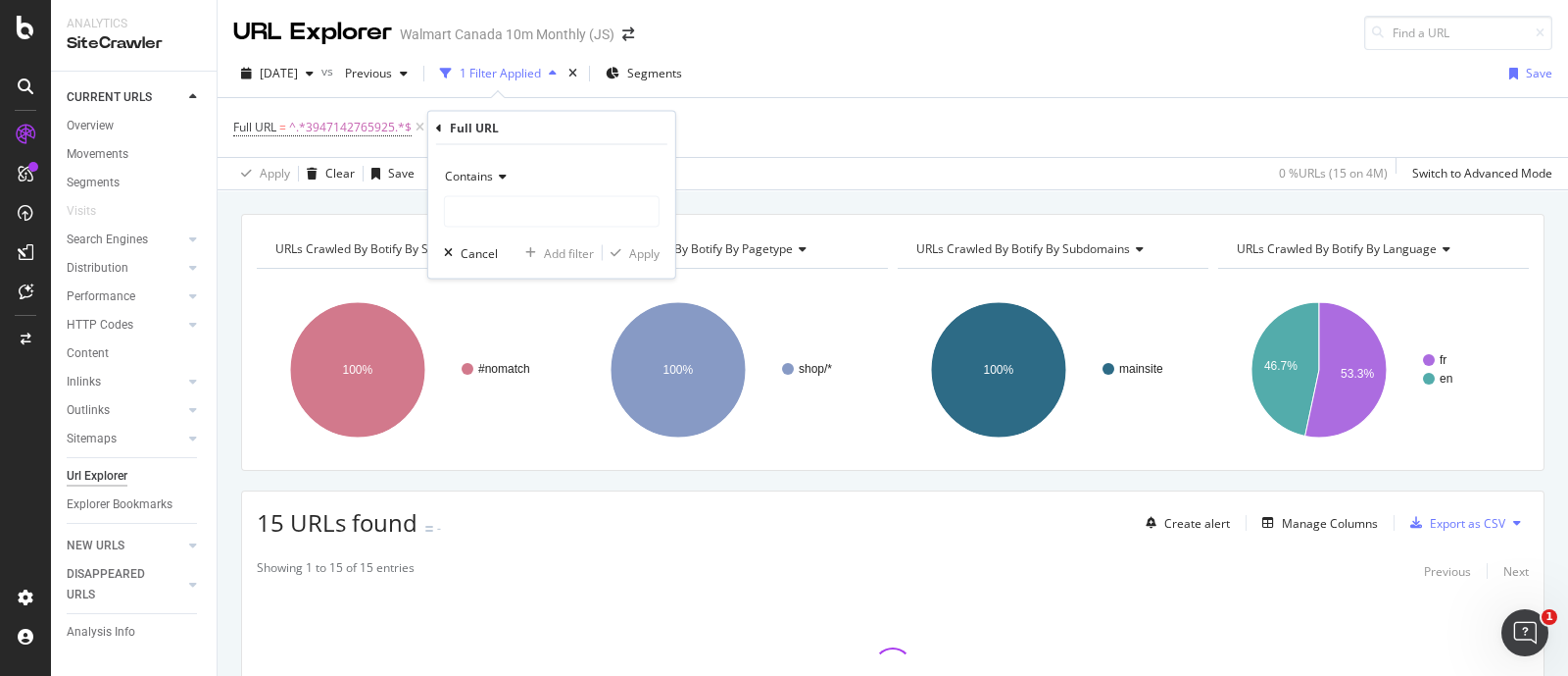
click at [500, 191] on div "Contains" at bounding box center [552, 194] width 216 height 67
click at [498, 173] on icon at bounding box center [500, 177] width 14 height 12
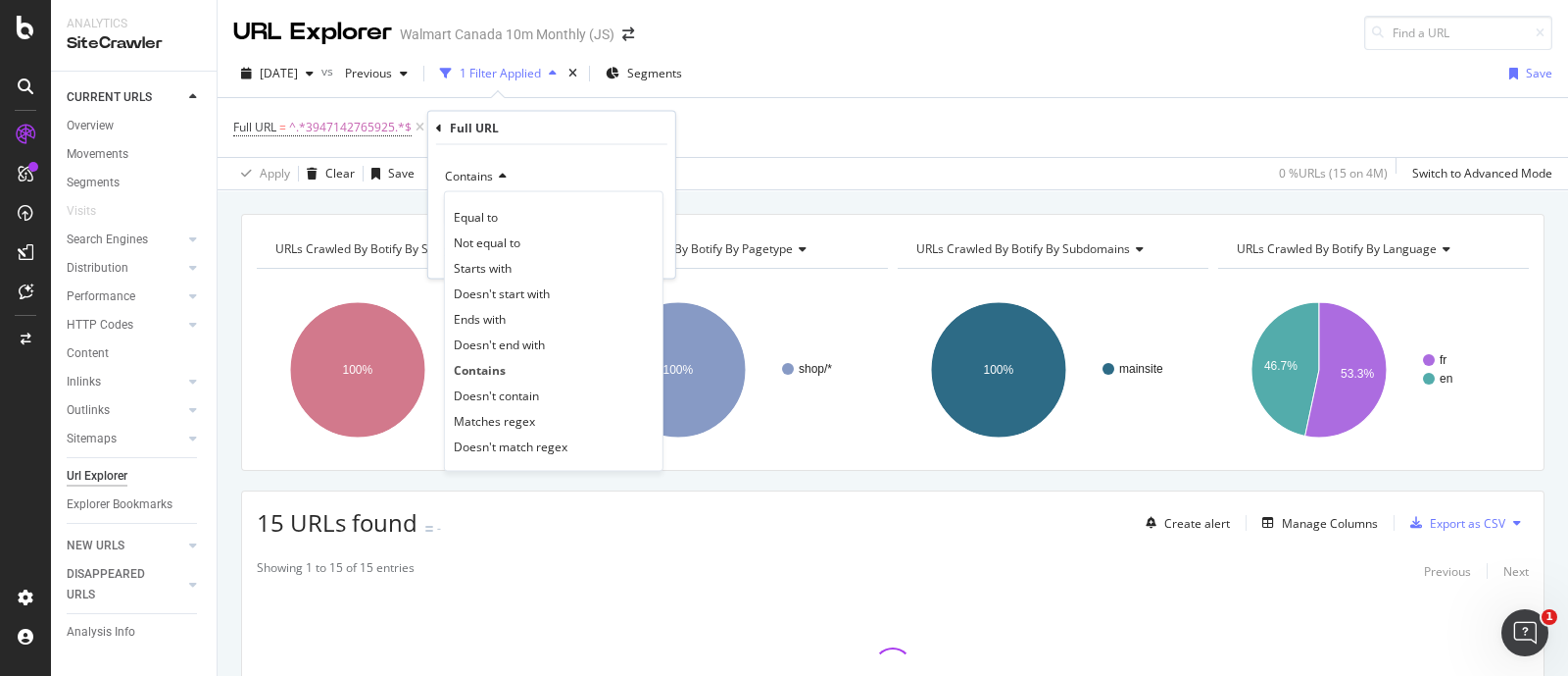
click at [502, 397] on span "Doesn't contain" at bounding box center [496, 394] width 85 height 17
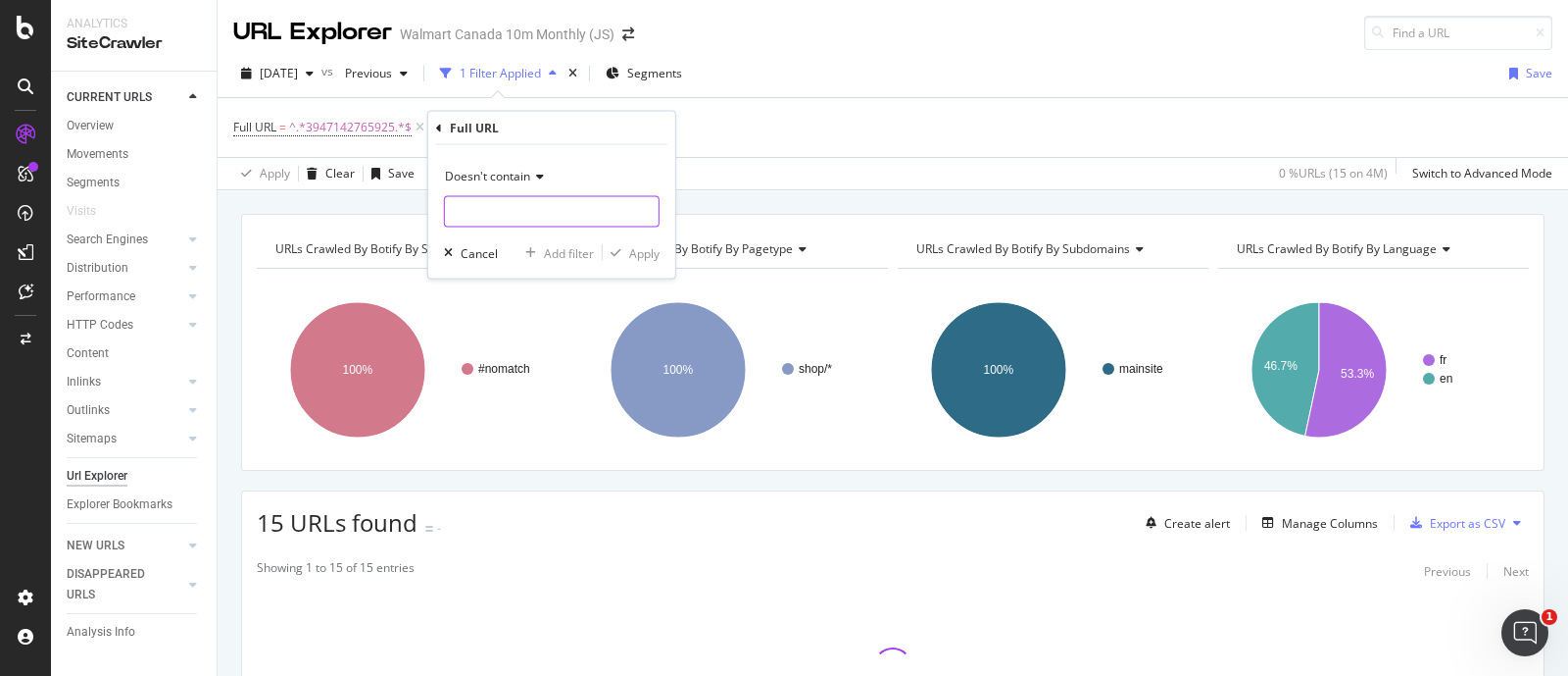
click at [497, 215] on input "text" at bounding box center [552, 211] width 214 height 31
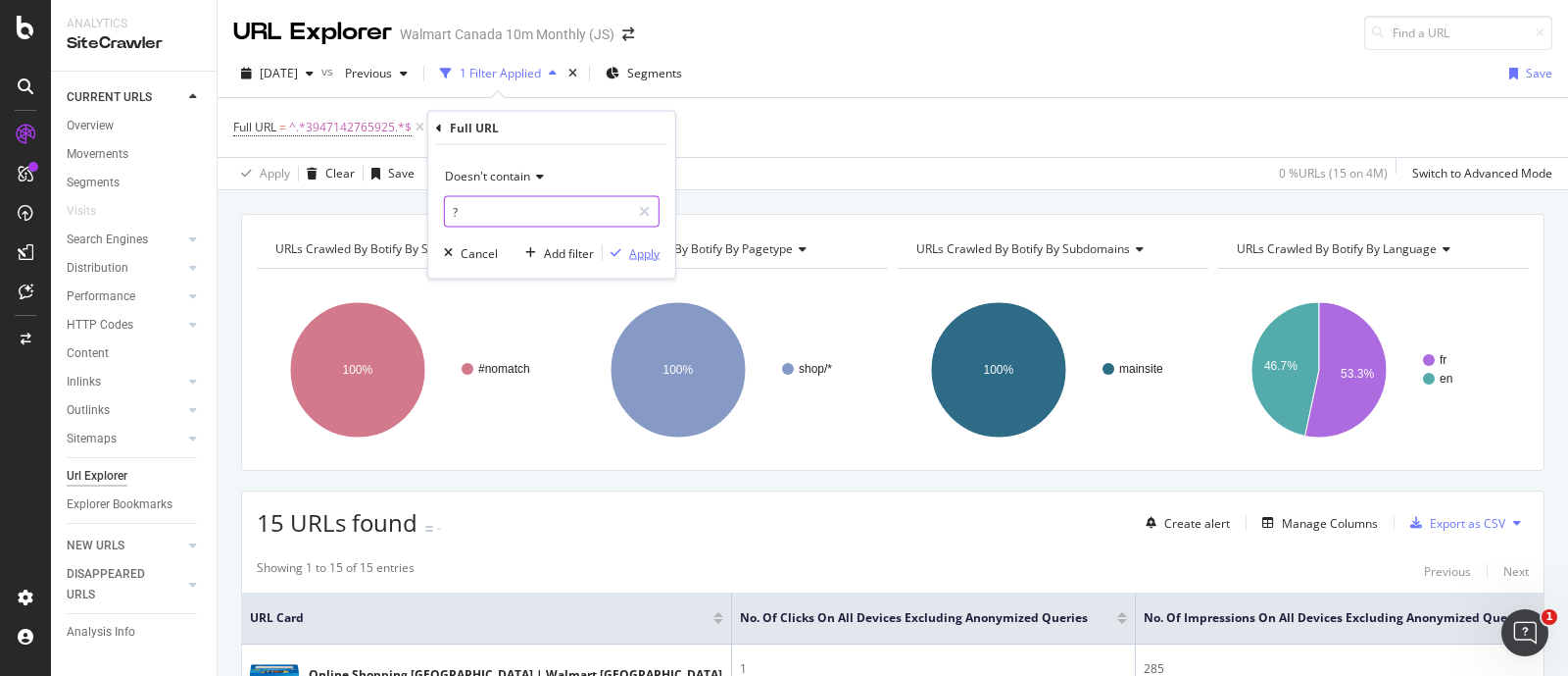
type input "?"
click at [623, 252] on div "button" at bounding box center [616, 253] width 27 height 12
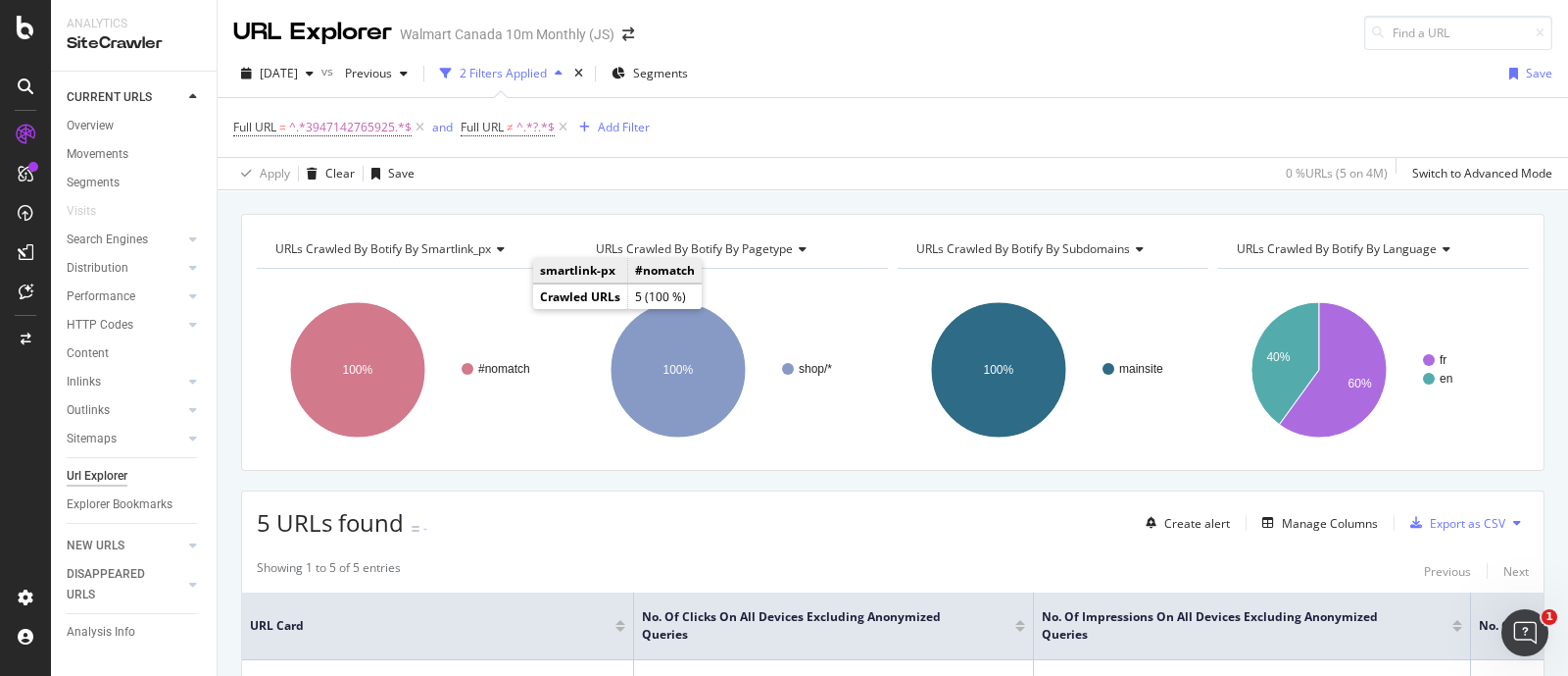
click at [216, 472] on div "Url Explorer" at bounding box center [142, 476] width 150 height 28
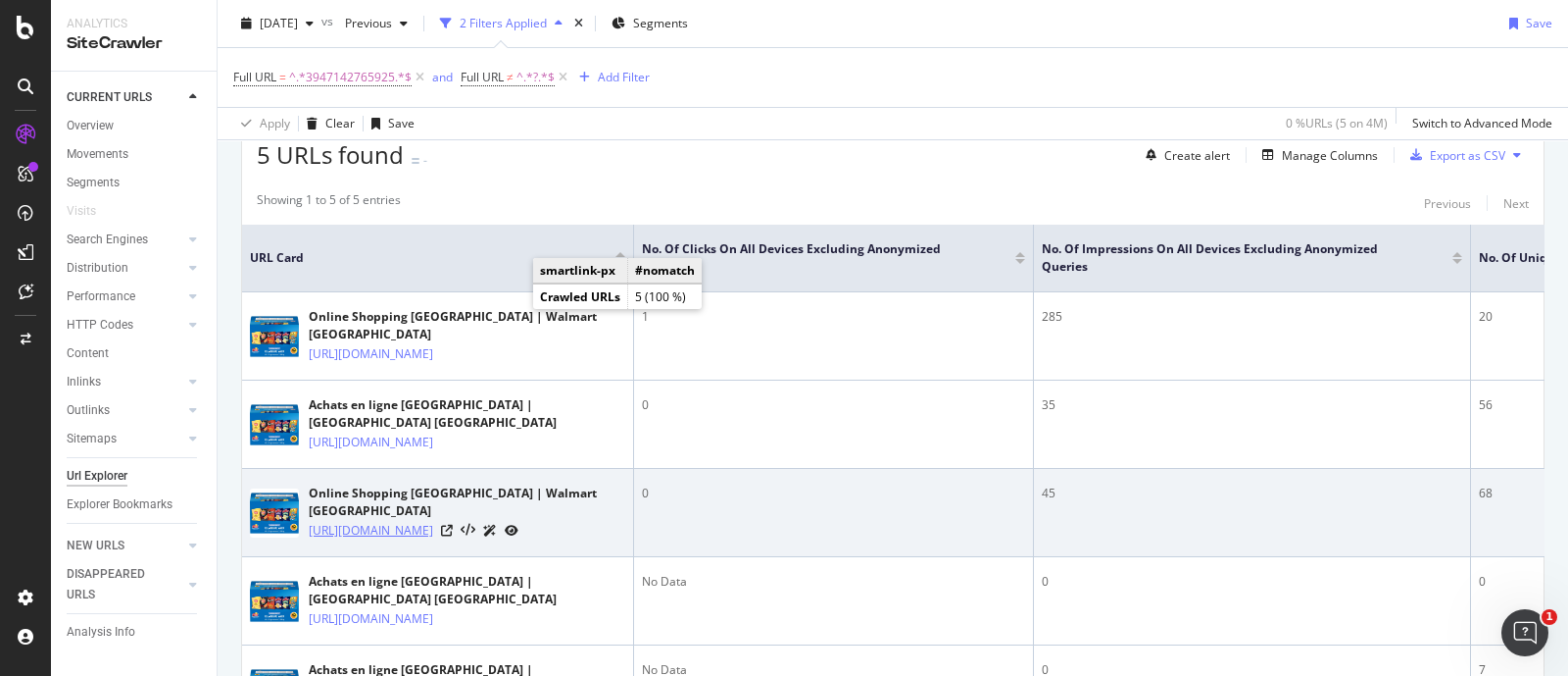
scroll to position [599, 0]
